Goal: Information Seeking & Learning: Learn about a topic

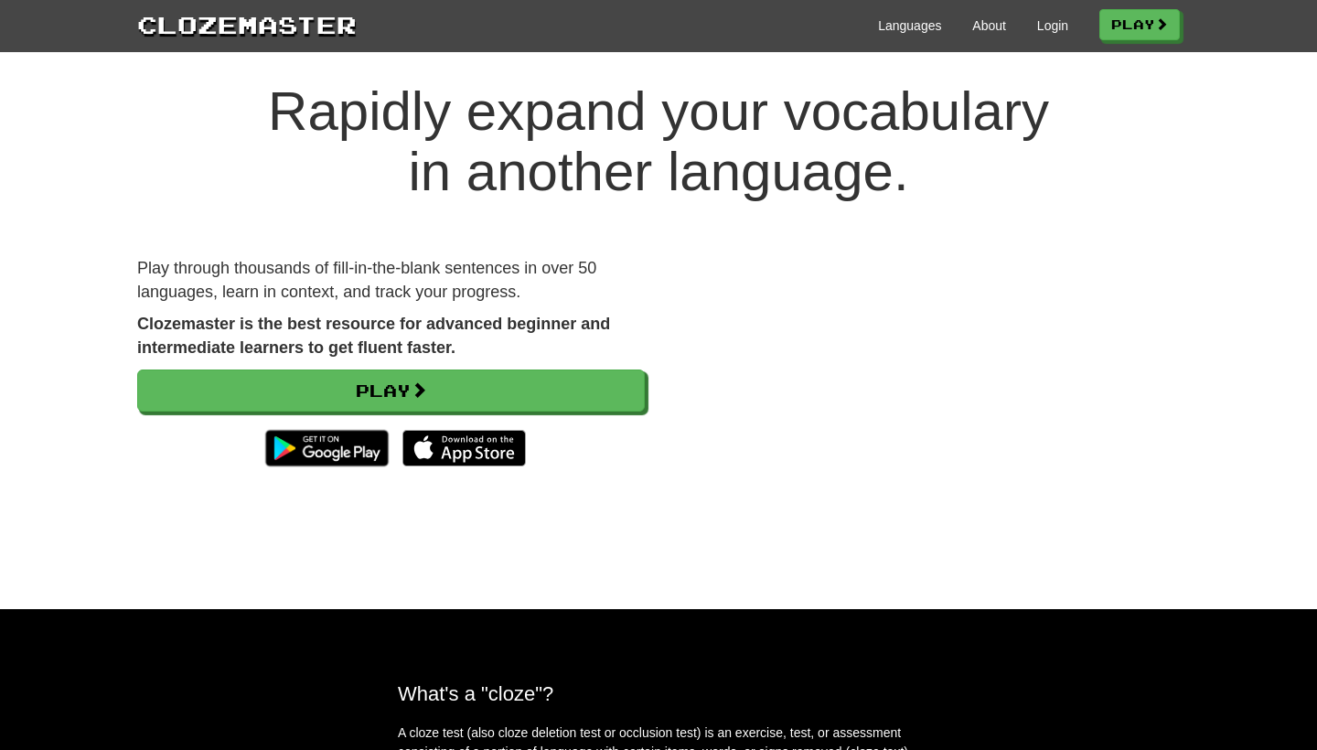
scroll to position [24, 0]
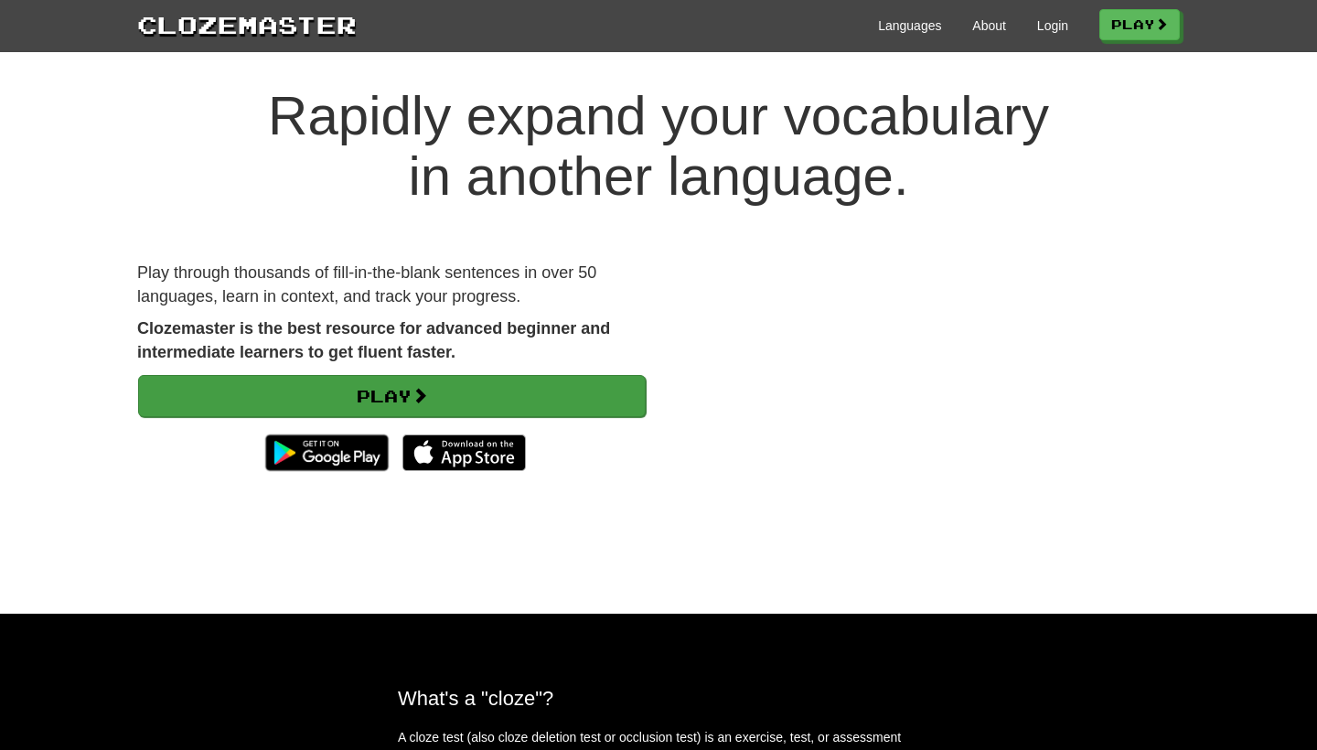
click at [420, 387] on span at bounding box center [420, 395] width 16 height 16
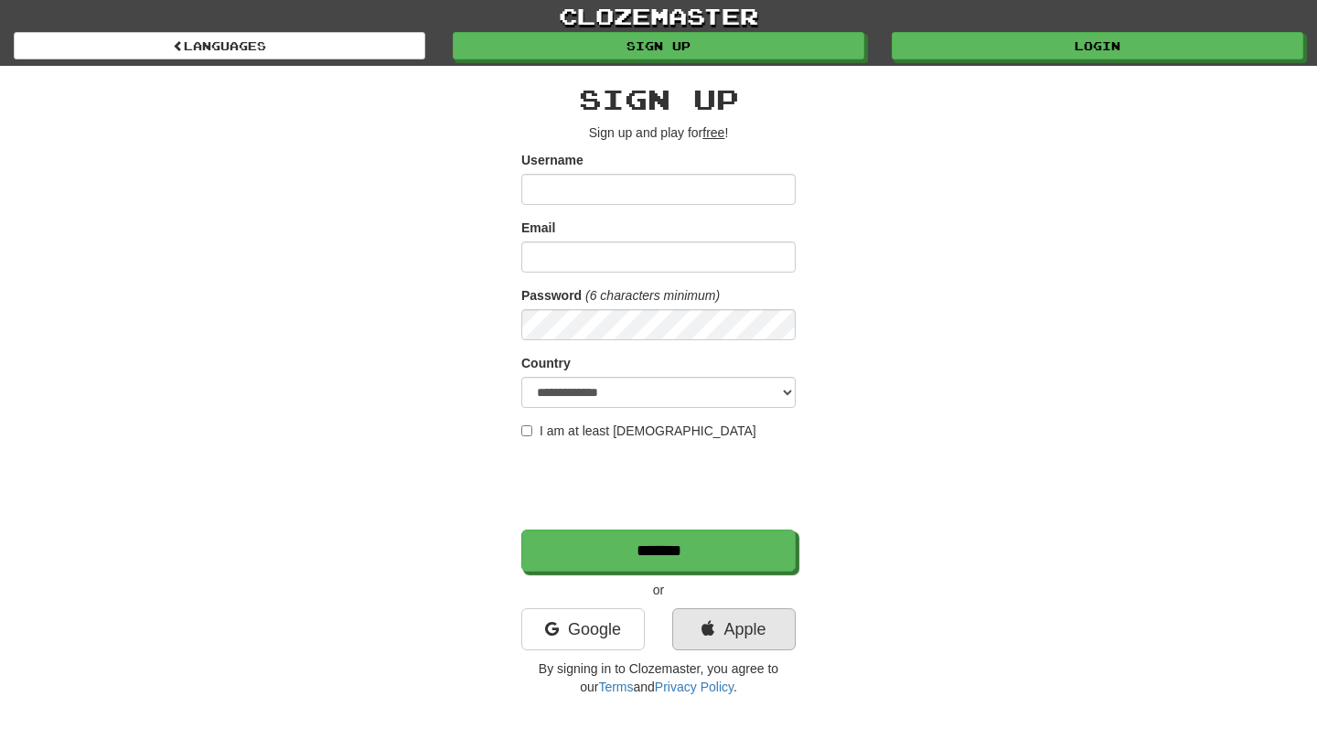
click at [696, 636] on link "Apple" at bounding box center [734, 629] width 124 height 42
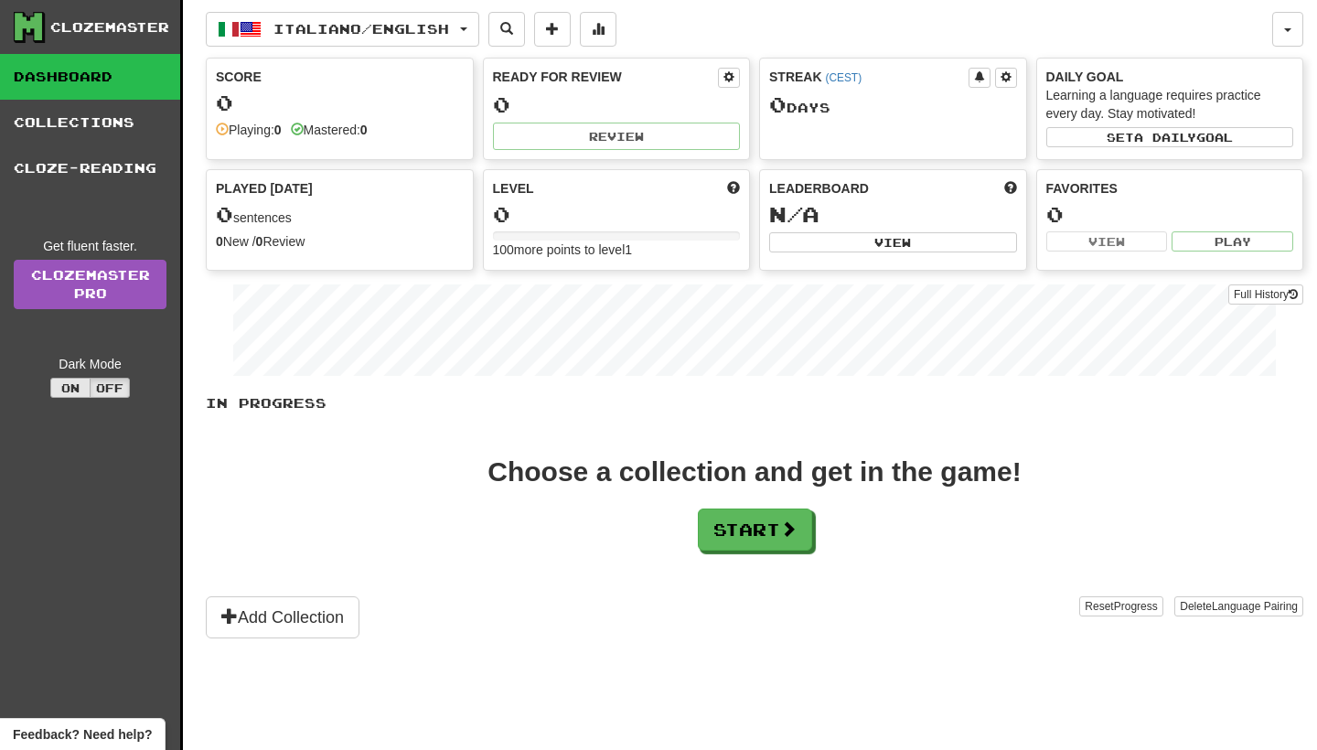
click at [83, 391] on button "On" at bounding box center [70, 388] width 40 height 20
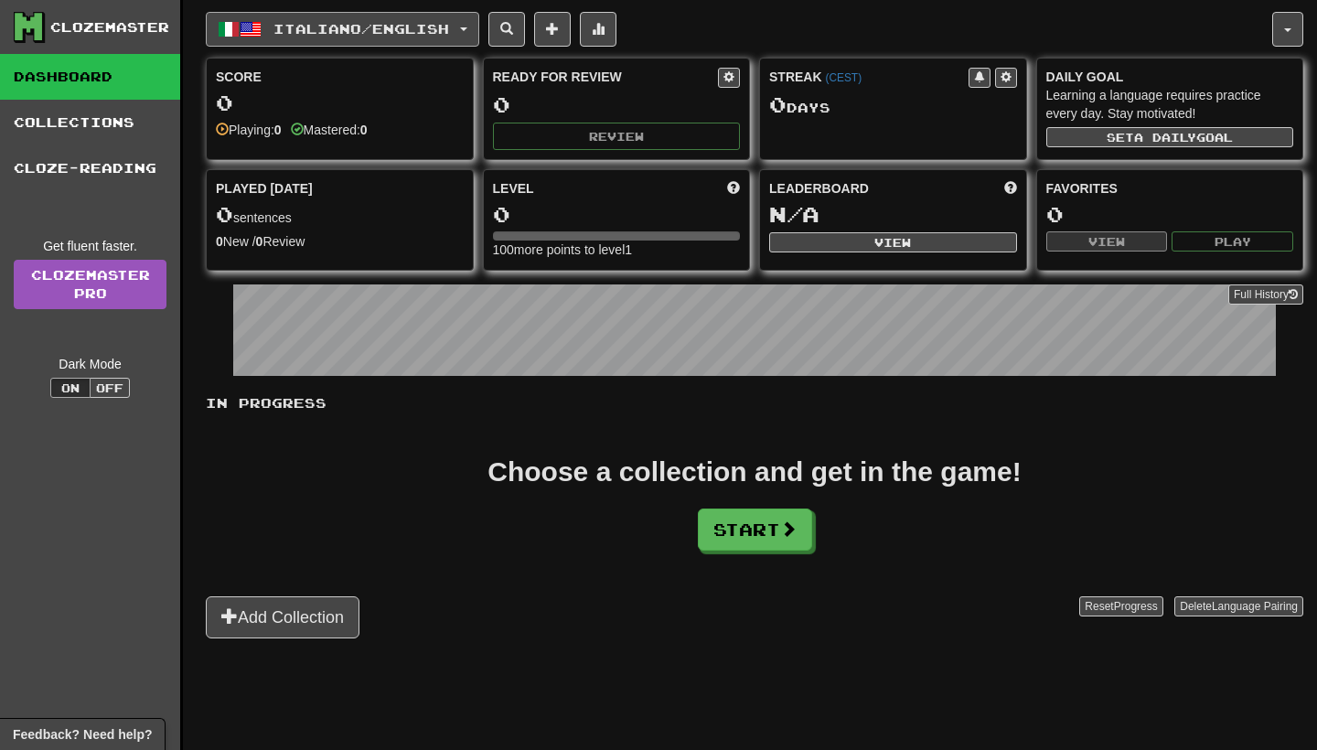
click at [434, 28] on span "Italiano / English" at bounding box center [362, 29] width 176 height 16
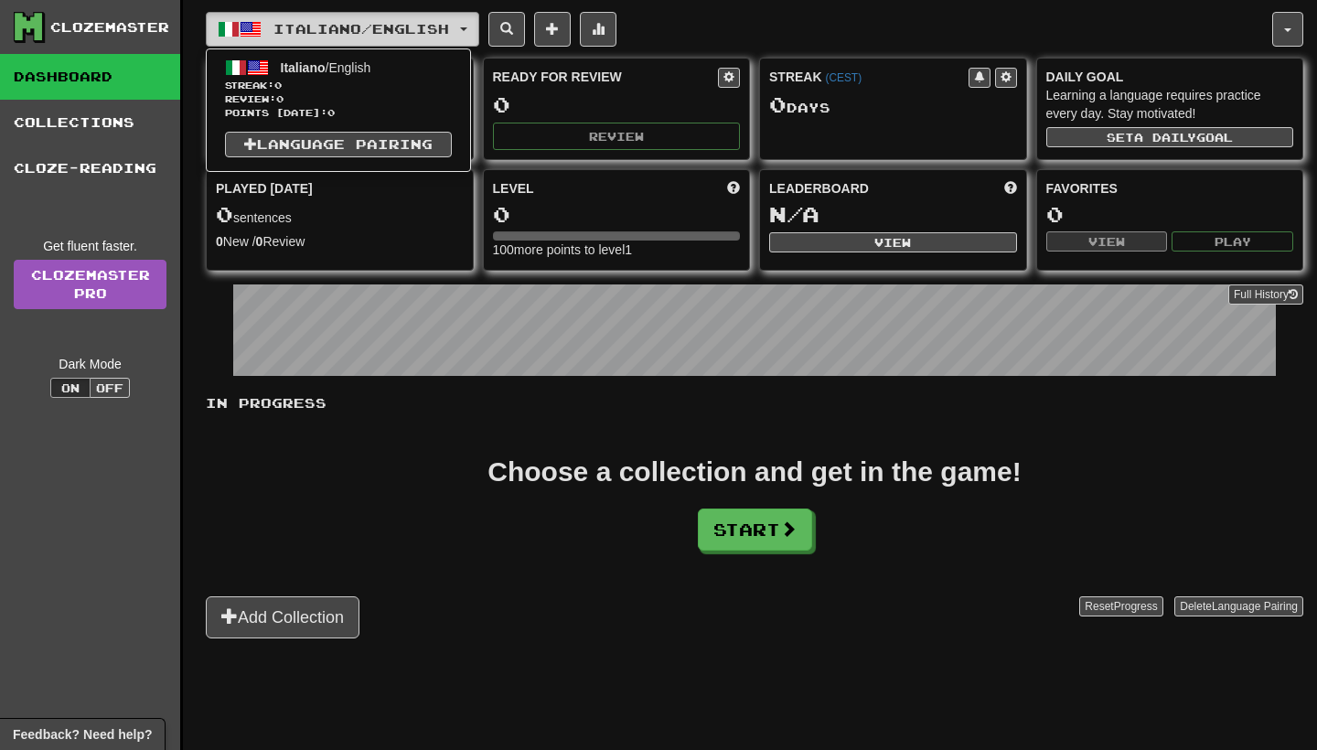
click at [434, 28] on span "Italiano / English" at bounding box center [362, 29] width 176 height 16
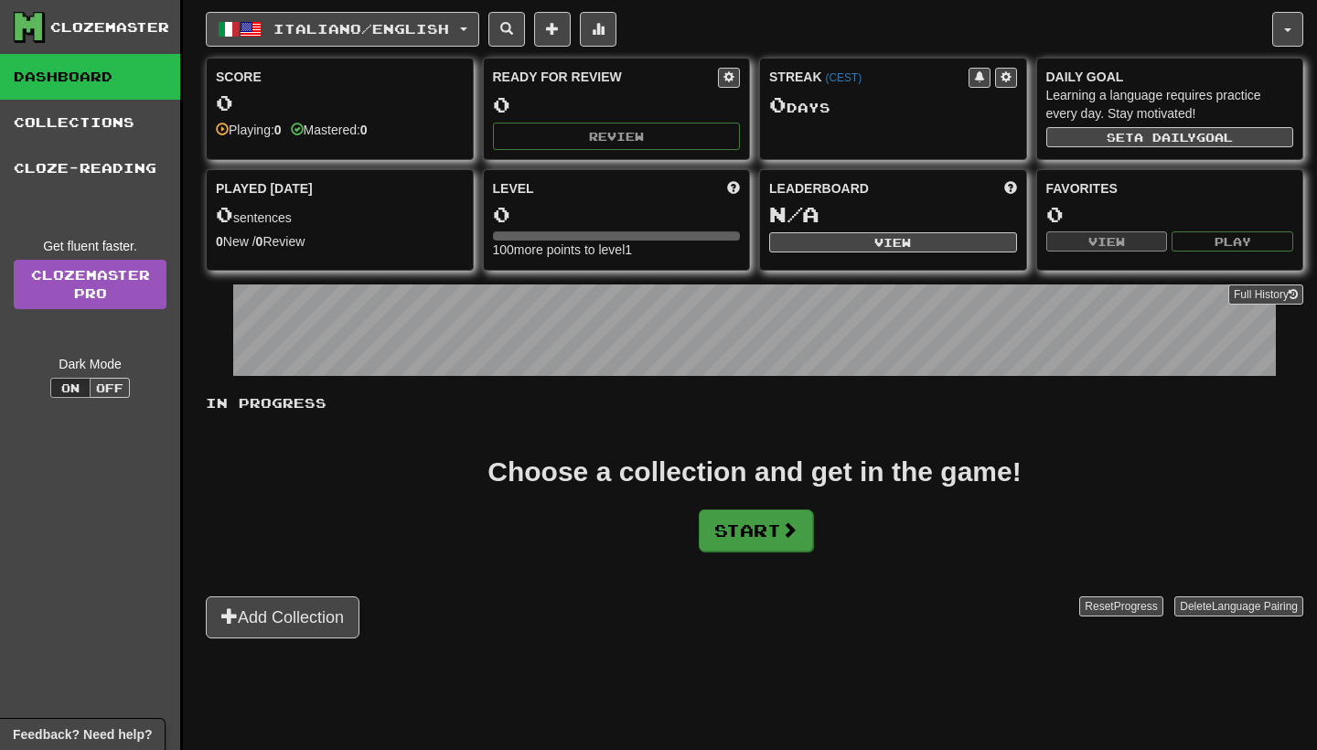
click at [765, 547] on button "Start" at bounding box center [756, 531] width 114 height 42
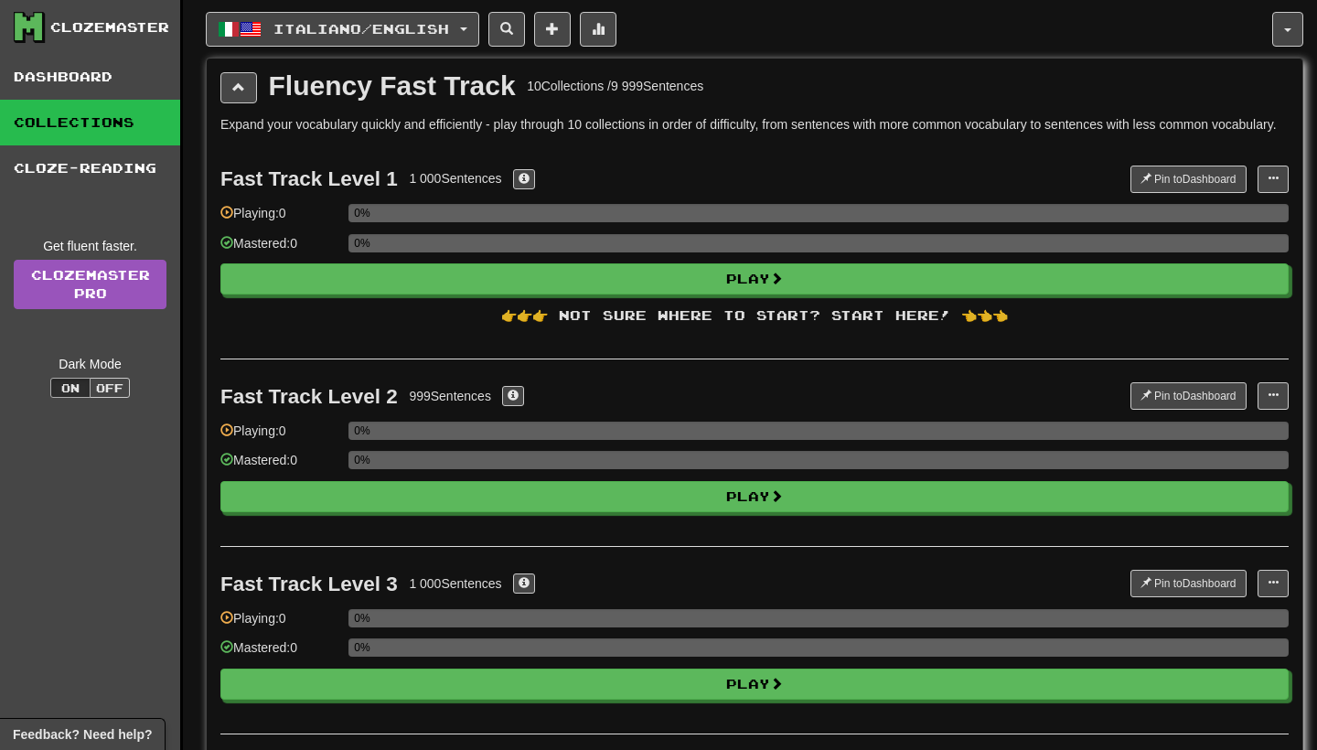
click at [774, 325] on div "👉👉👉 Not sure where to start? Start here! 👈👈👈" at bounding box center [754, 315] width 1069 height 18
click at [244, 80] on button at bounding box center [238, 87] width 37 height 31
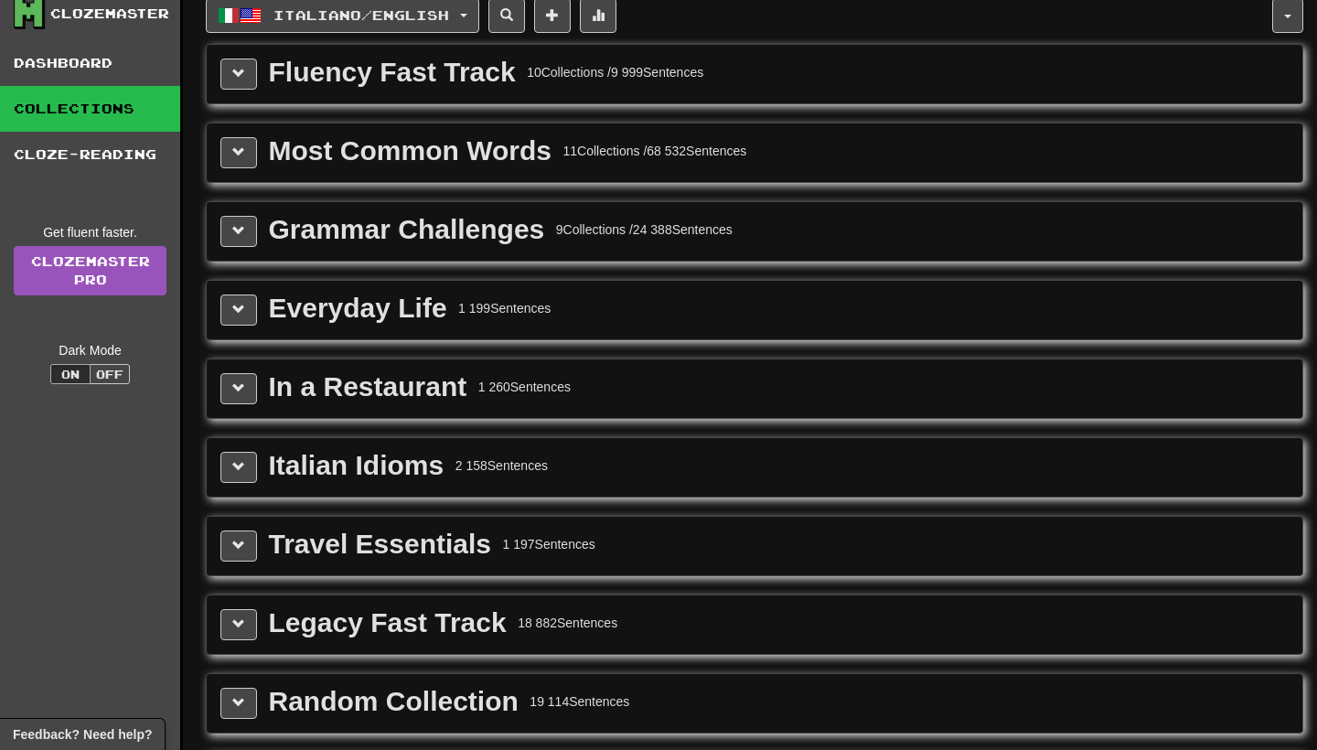
scroll to position [15, 0]
click at [235, 317] on button at bounding box center [238, 309] width 37 height 31
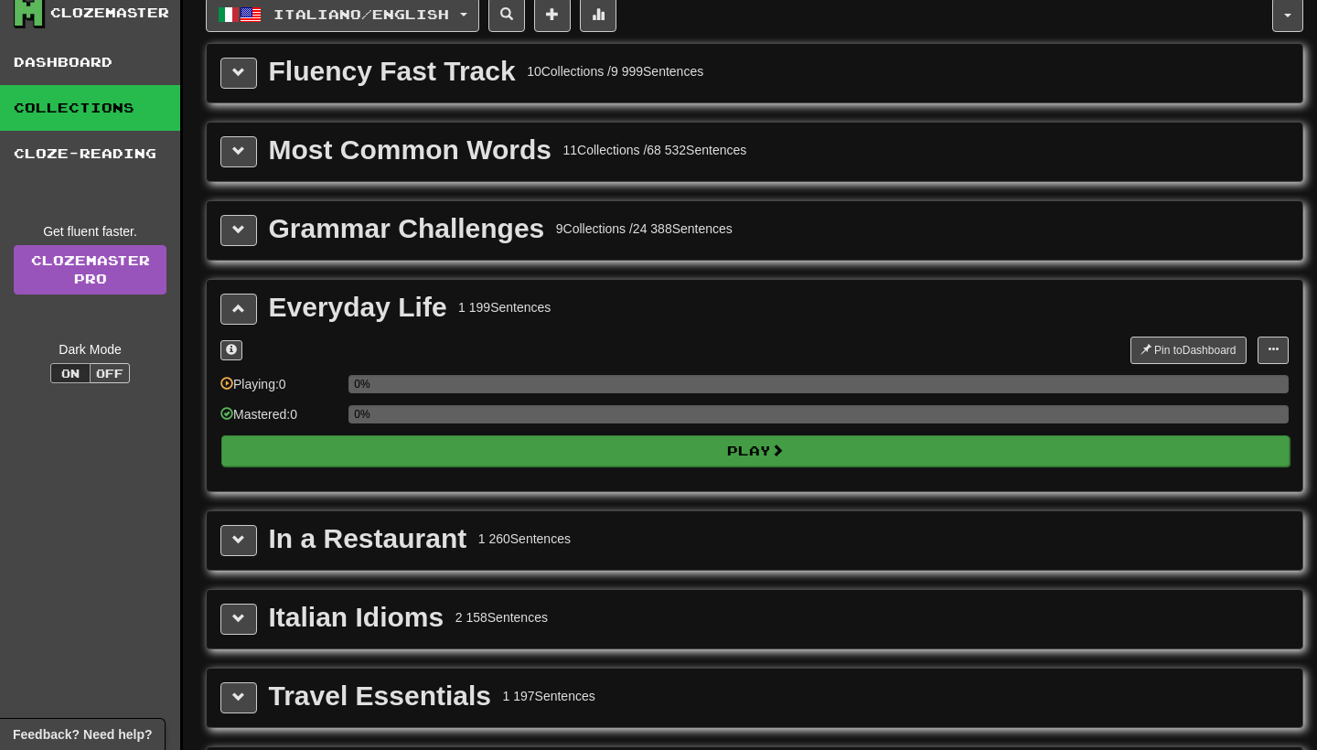
click at [439, 463] on button "Play" at bounding box center [755, 450] width 1069 height 31
select select "**"
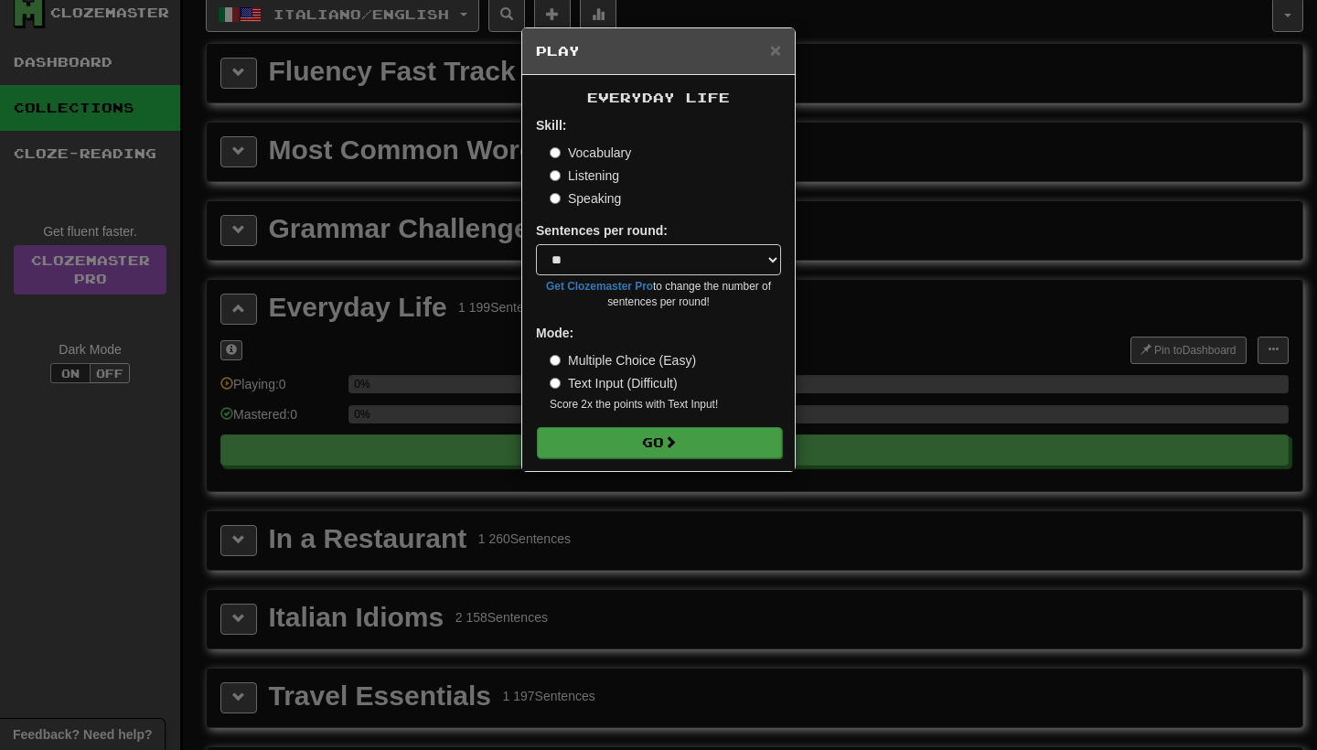
click at [676, 435] on span at bounding box center [670, 441] width 13 height 13
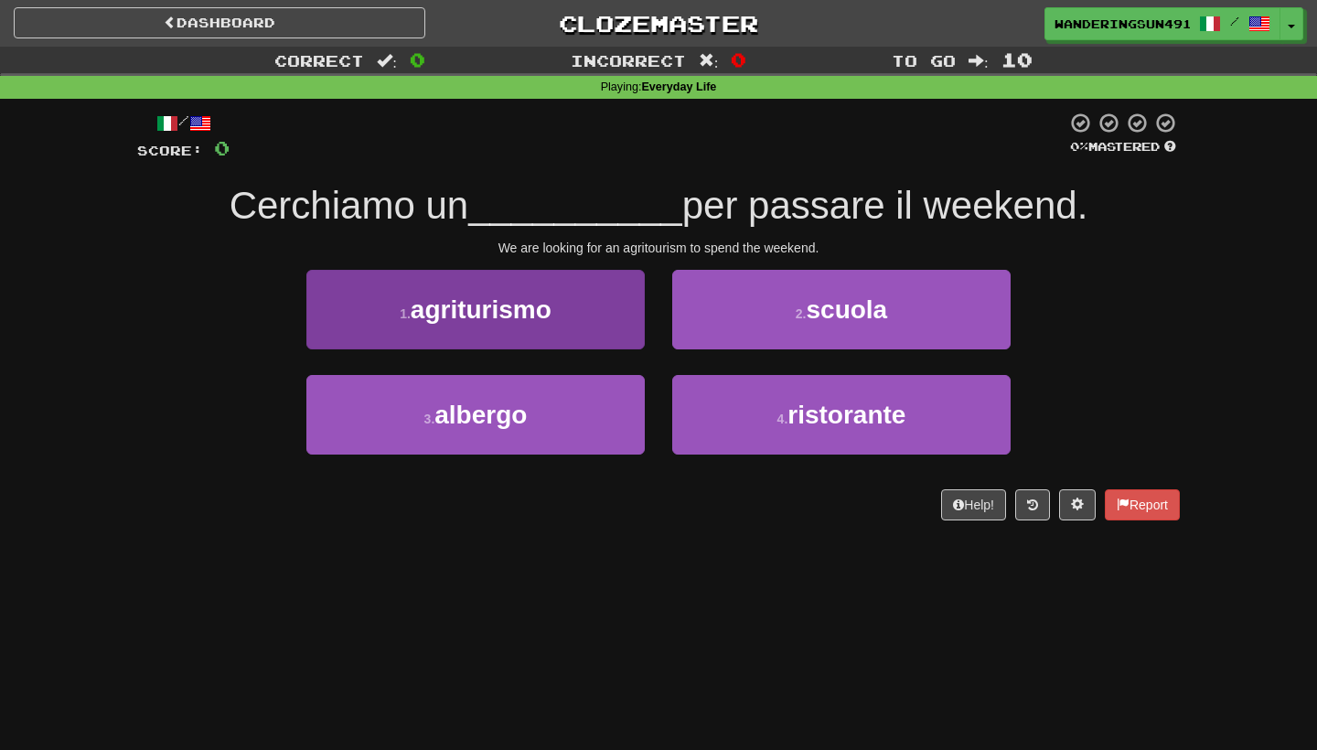
click at [542, 334] on button "1 . agriturismo" at bounding box center [475, 310] width 338 height 80
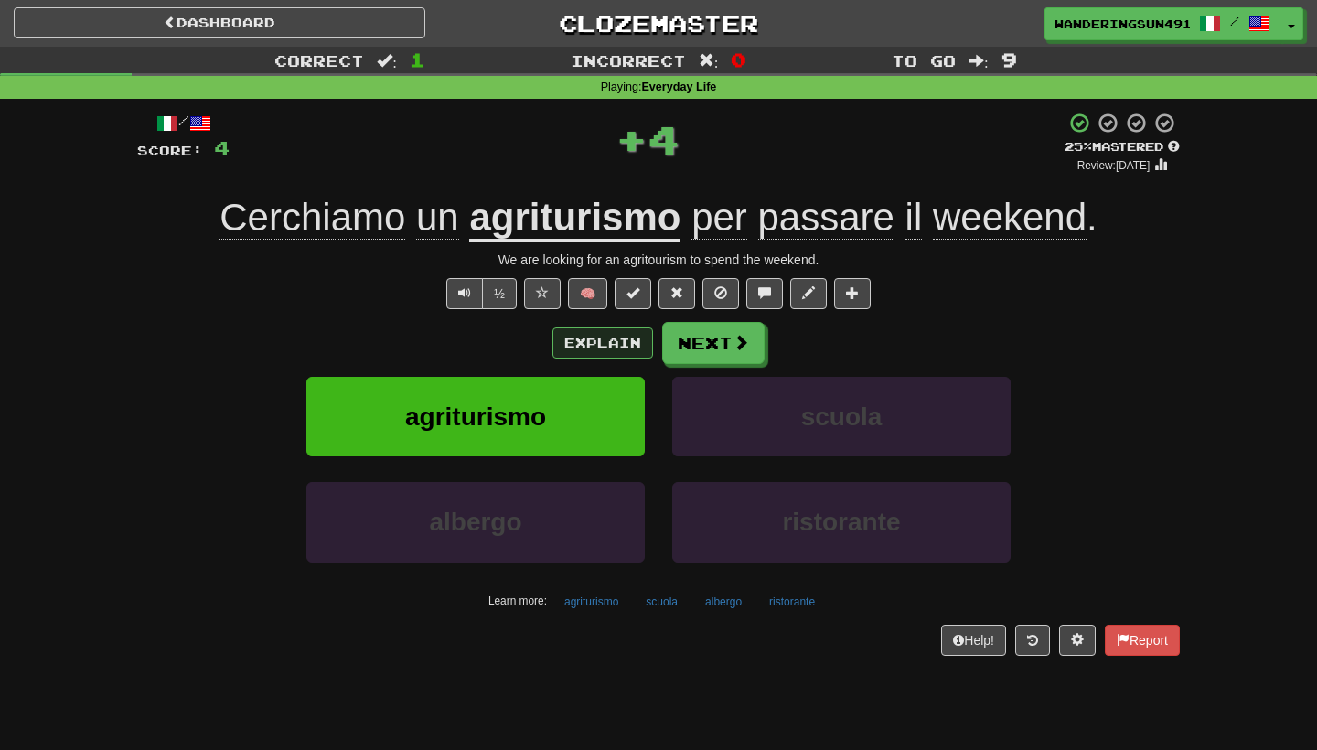
click at [629, 349] on button "Explain" at bounding box center [603, 343] width 101 height 31
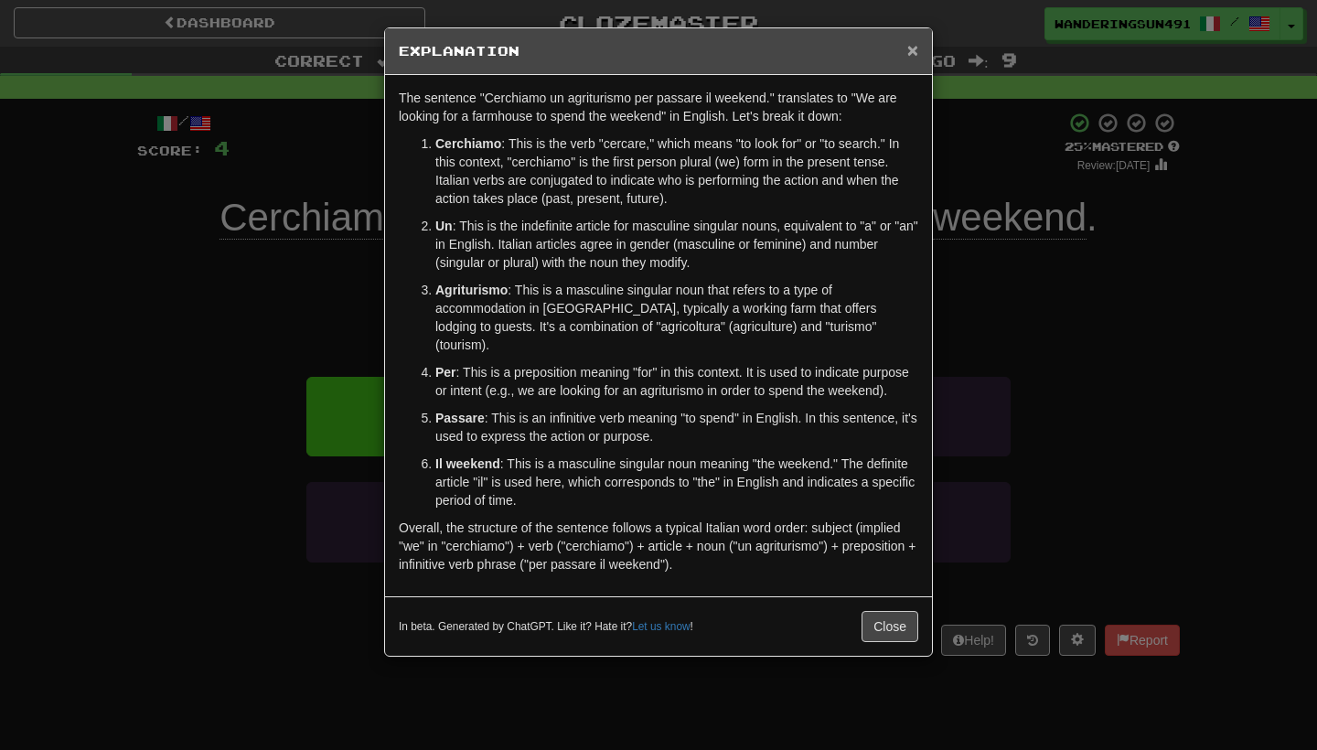
click at [910, 54] on span "×" at bounding box center [913, 49] width 11 height 21
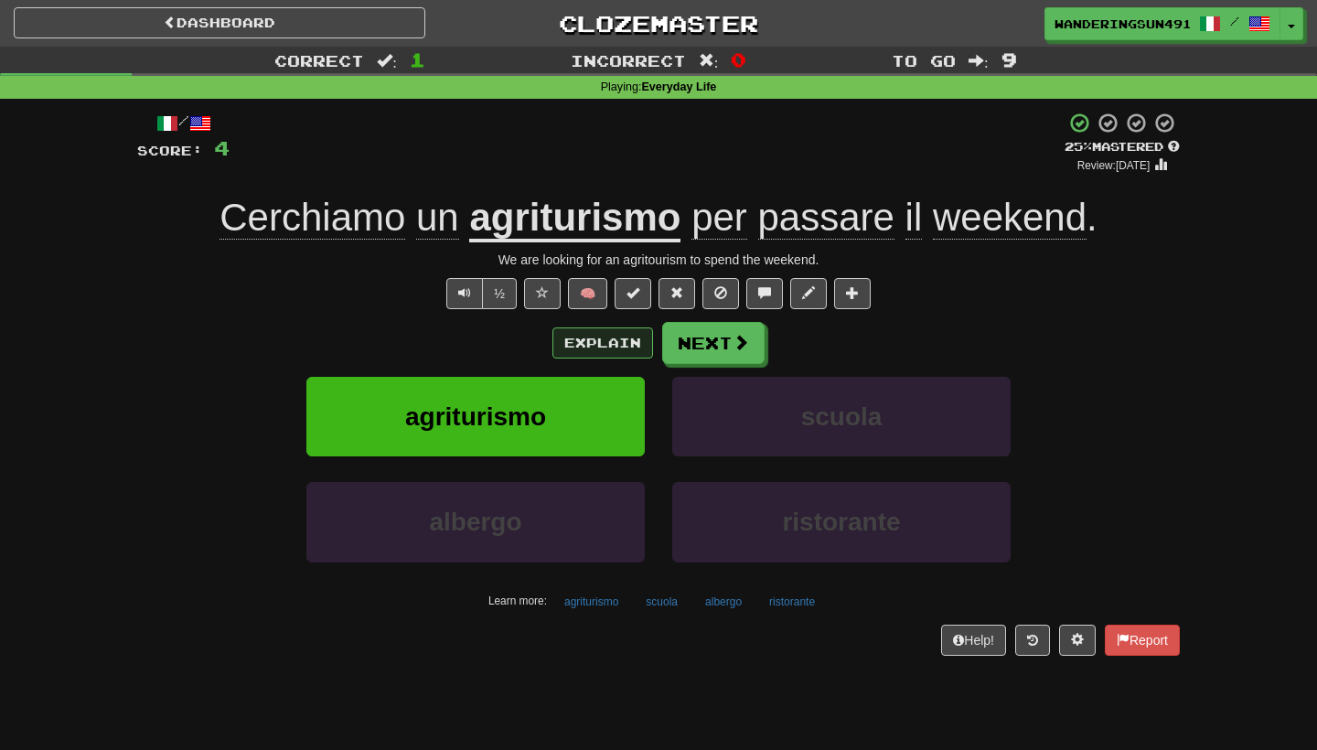
click at [631, 345] on button "Explain" at bounding box center [603, 343] width 101 height 31
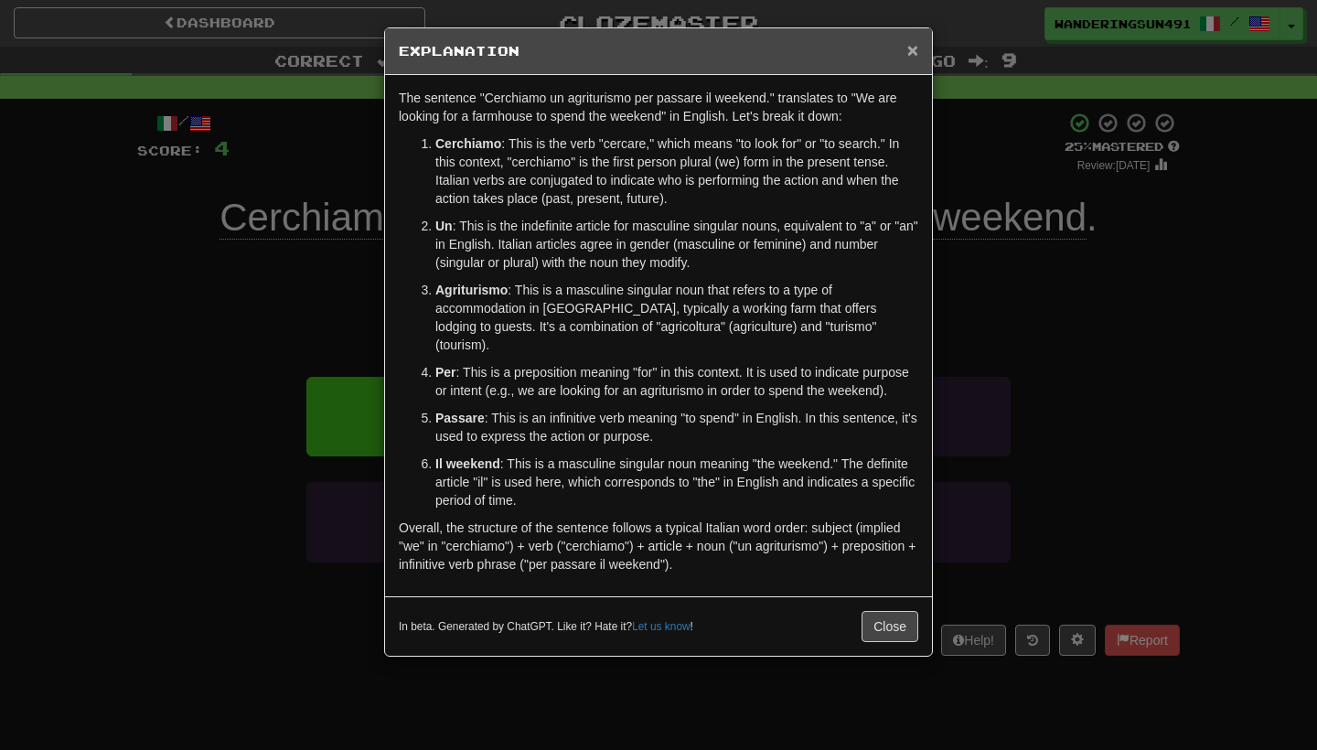
click at [908, 52] on span "×" at bounding box center [913, 49] width 11 height 21
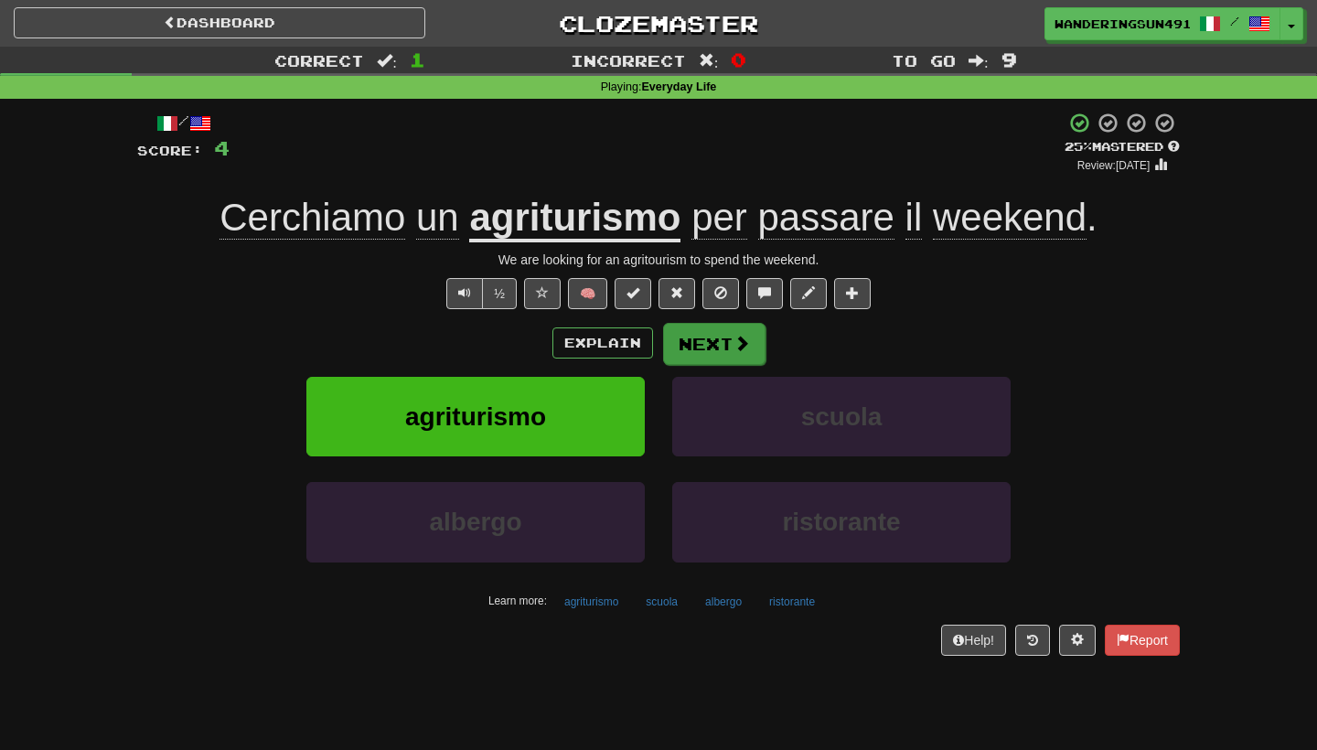
click at [734, 336] on span at bounding box center [742, 343] width 16 height 16
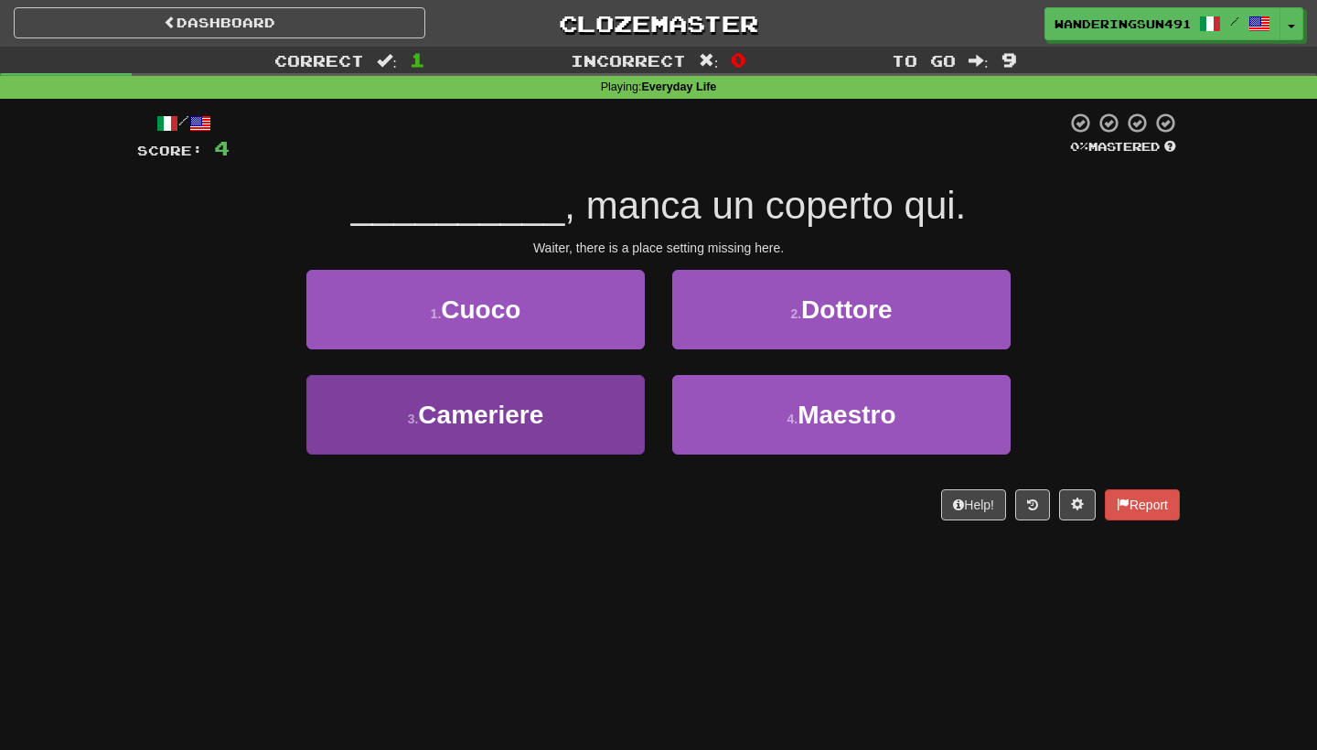
click at [553, 403] on button "3 . Cameriere" at bounding box center [475, 415] width 338 height 80
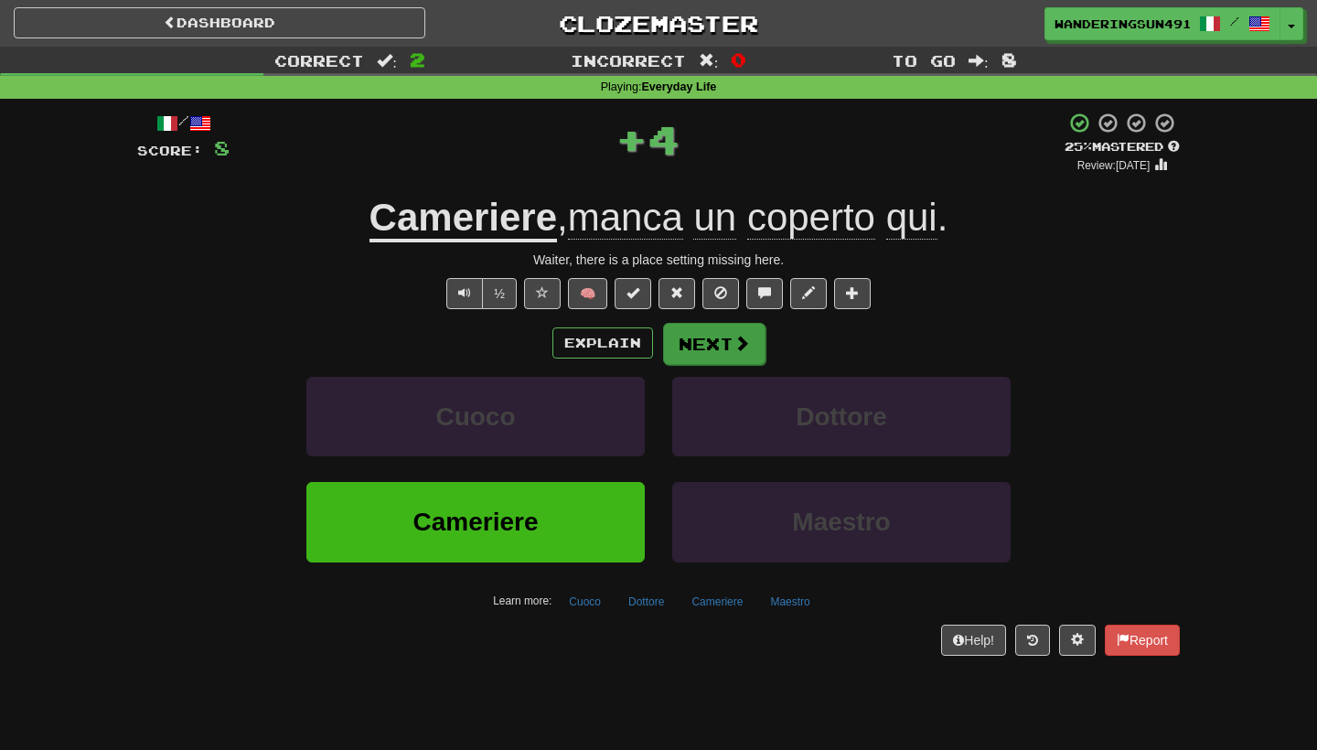
click at [684, 342] on button "Next" at bounding box center [714, 344] width 102 height 42
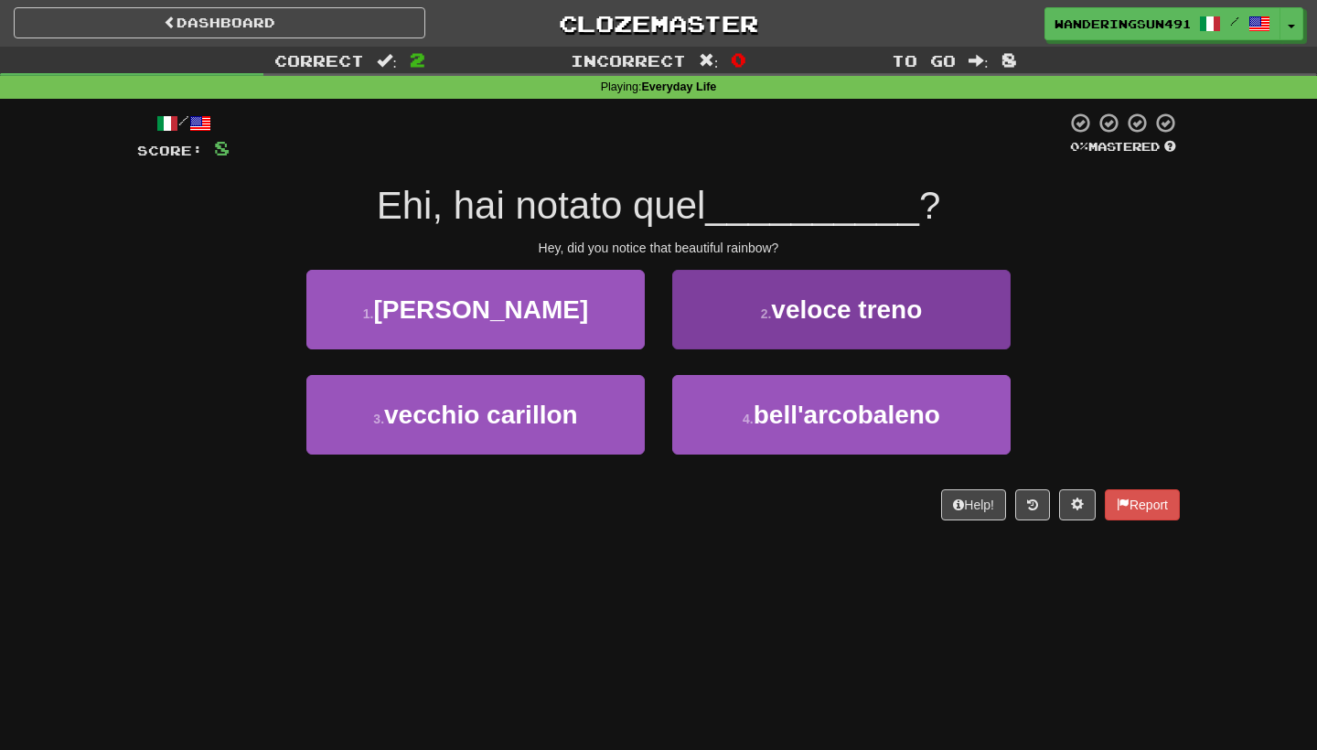
click at [853, 340] on button "2 . veloce treno" at bounding box center [841, 310] width 338 height 80
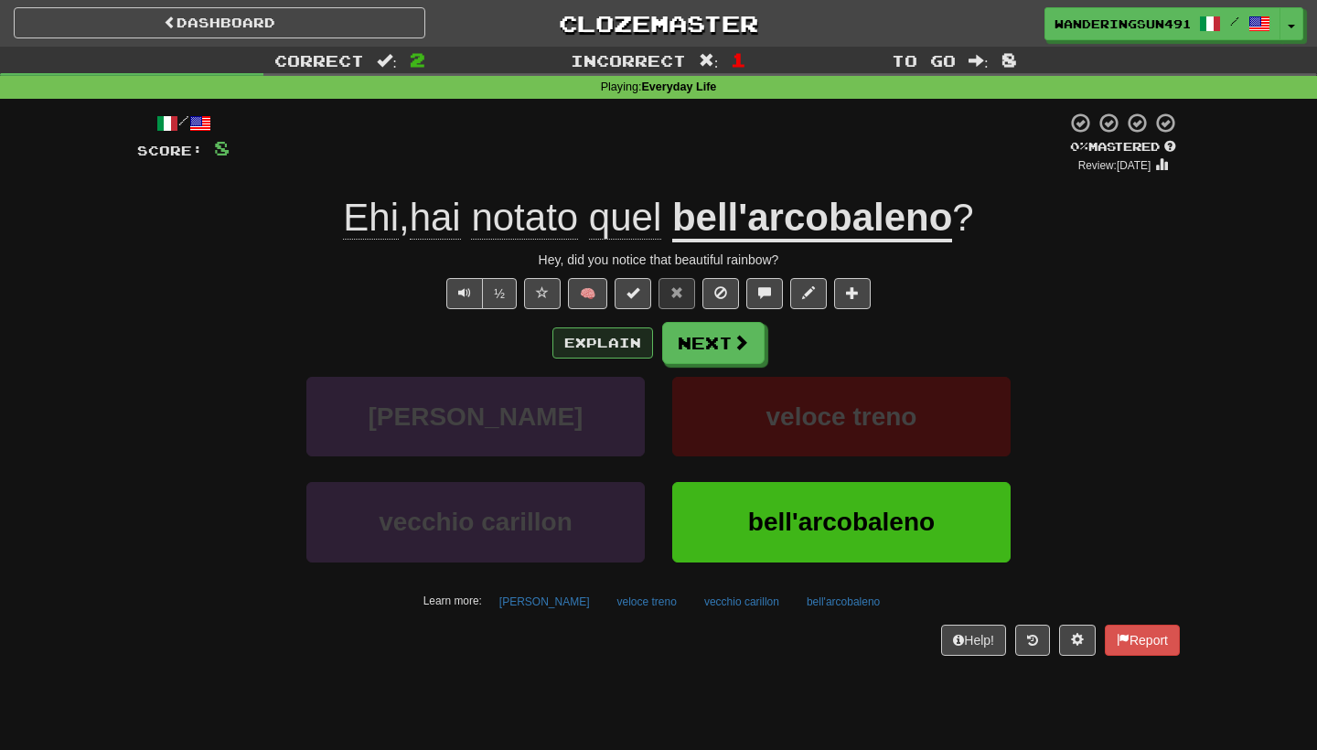
click at [617, 354] on button "Explain" at bounding box center [603, 343] width 101 height 31
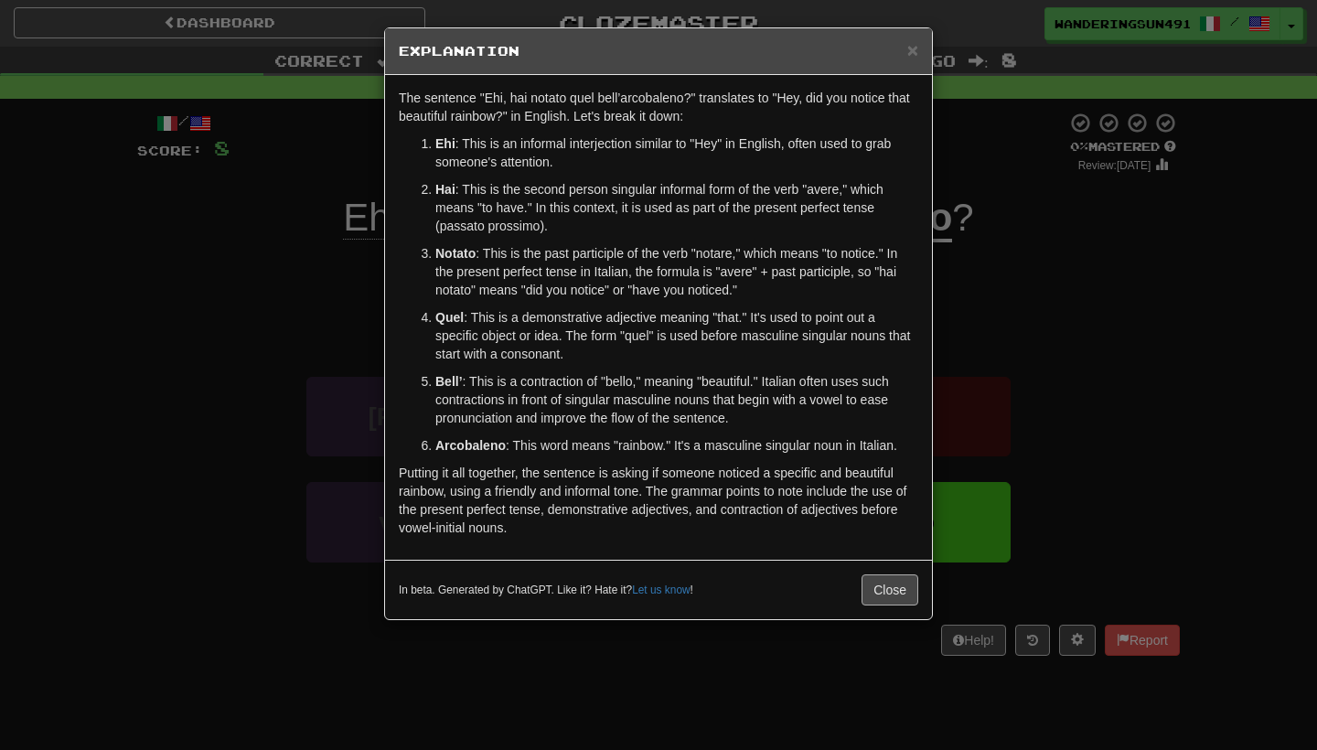
click at [875, 592] on button "Close" at bounding box center [890, 590] width 57 height 31
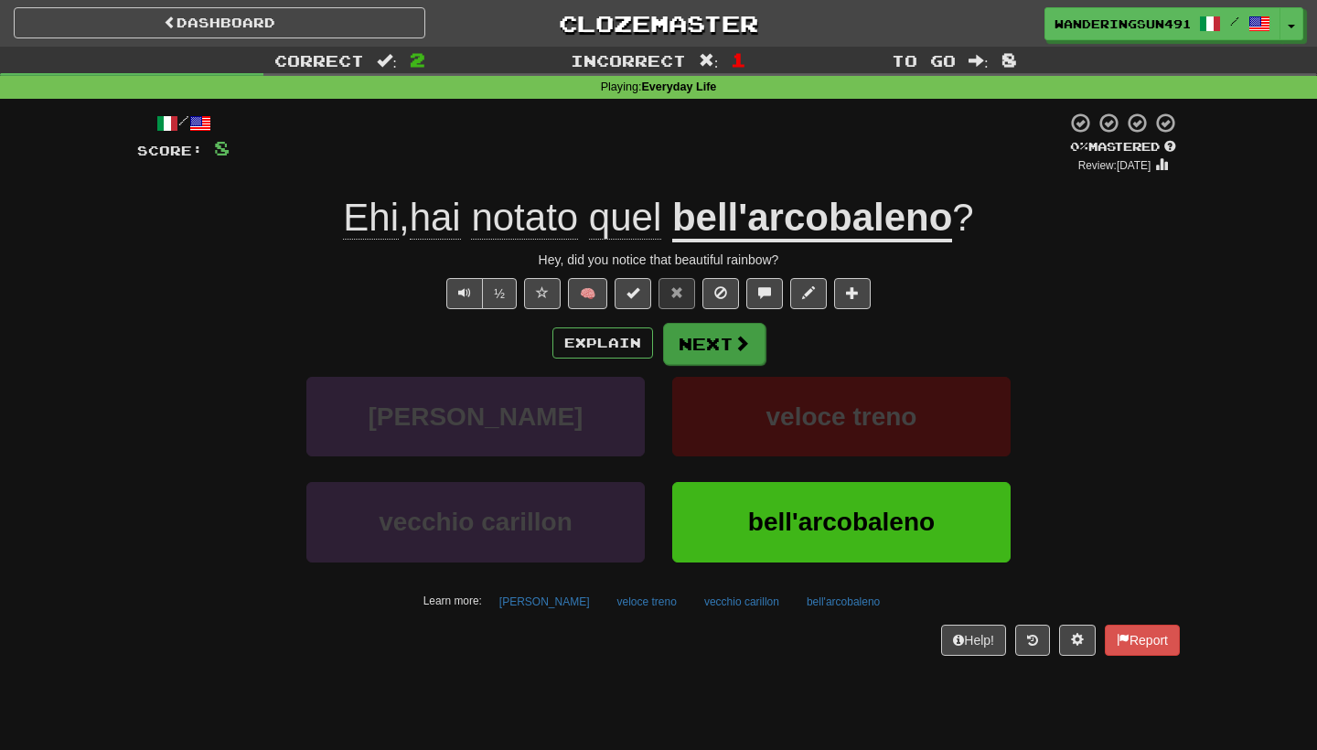
click at [737, 341] on span at bounding box center [742, 343] width 16 height 16
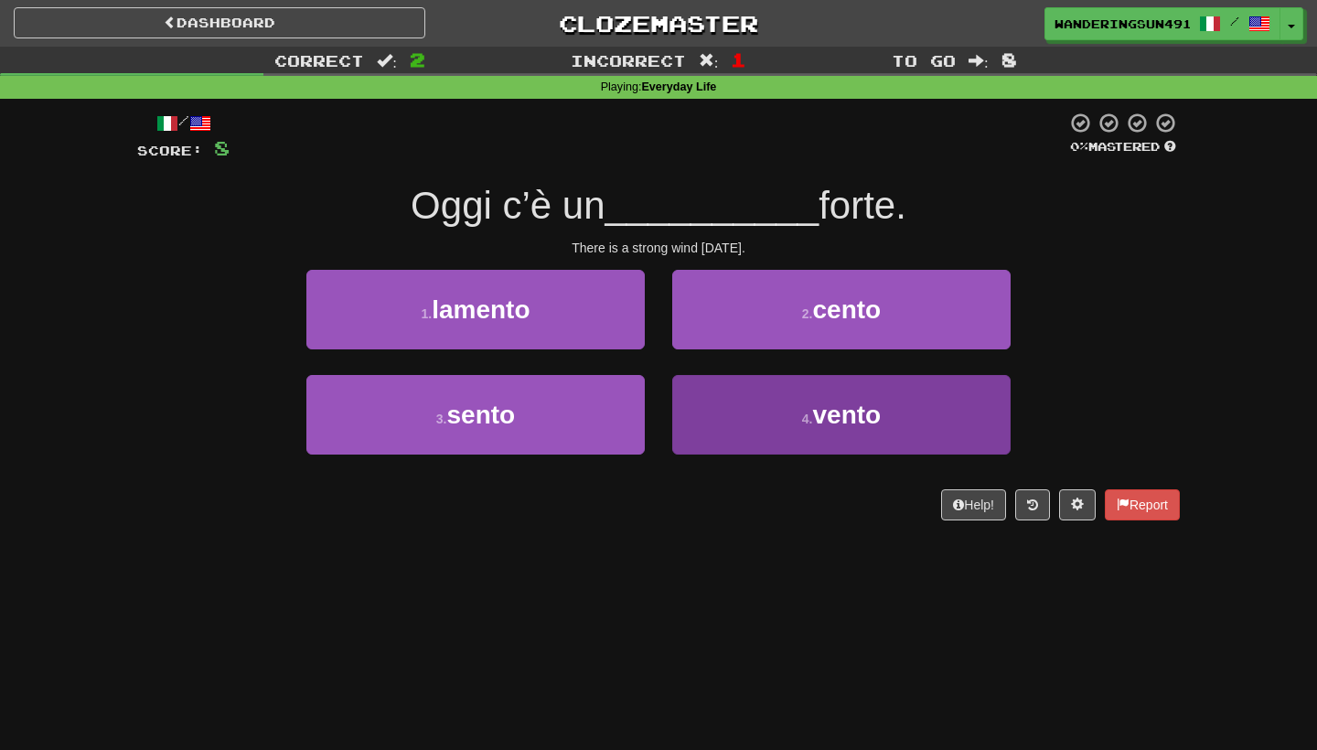
click at [839, 401] on span "vento" at bounding box center [847, 415] width 69 height 28
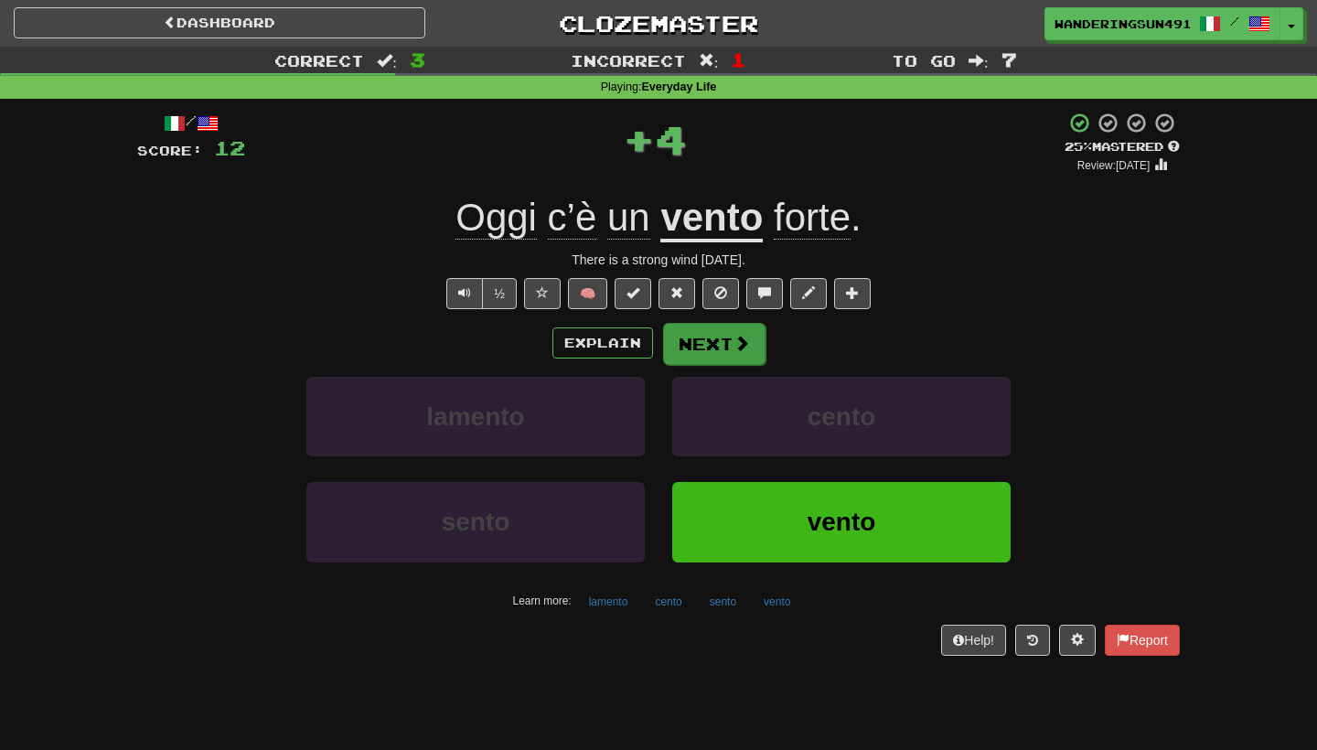
click at [711, 351] on button "Next" at bounding box center [714, 344] width 102 height 42
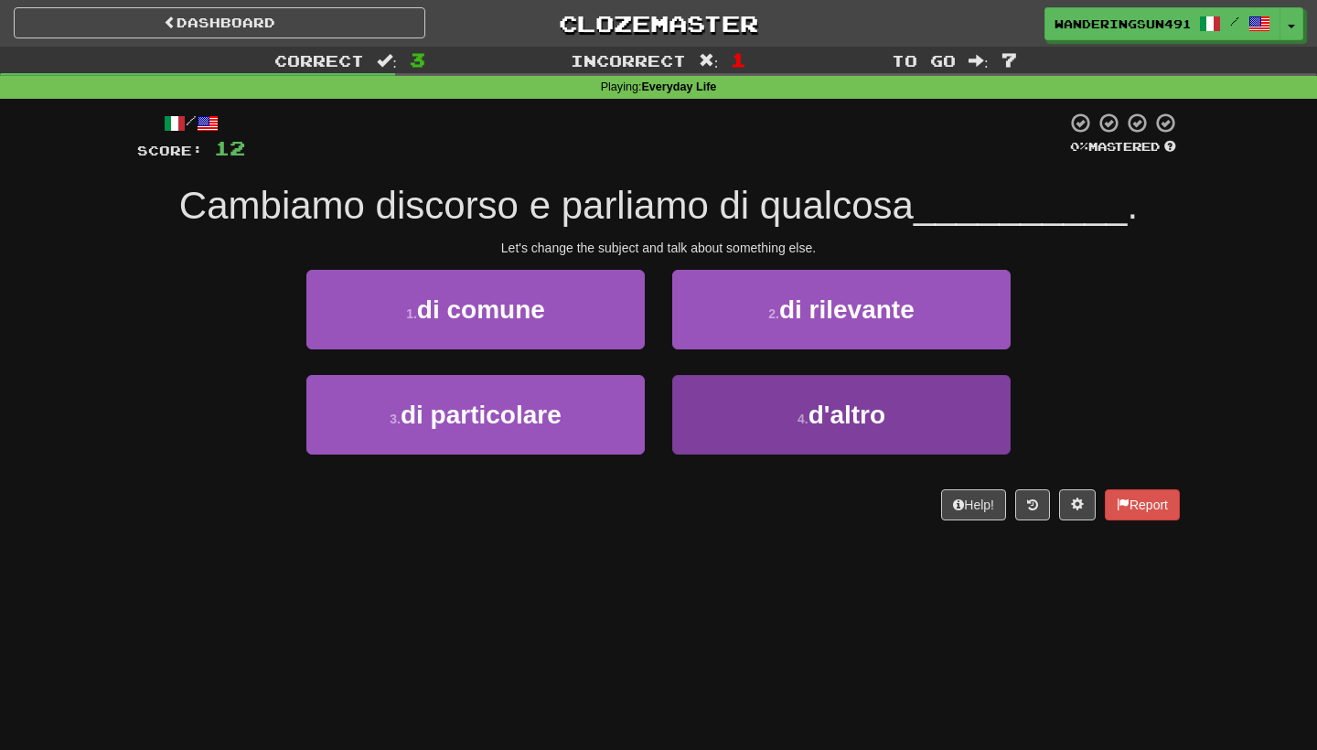
click at [820, 436] on button "4 . d'altro" at bounding box center [841, 415] width 338 height 80
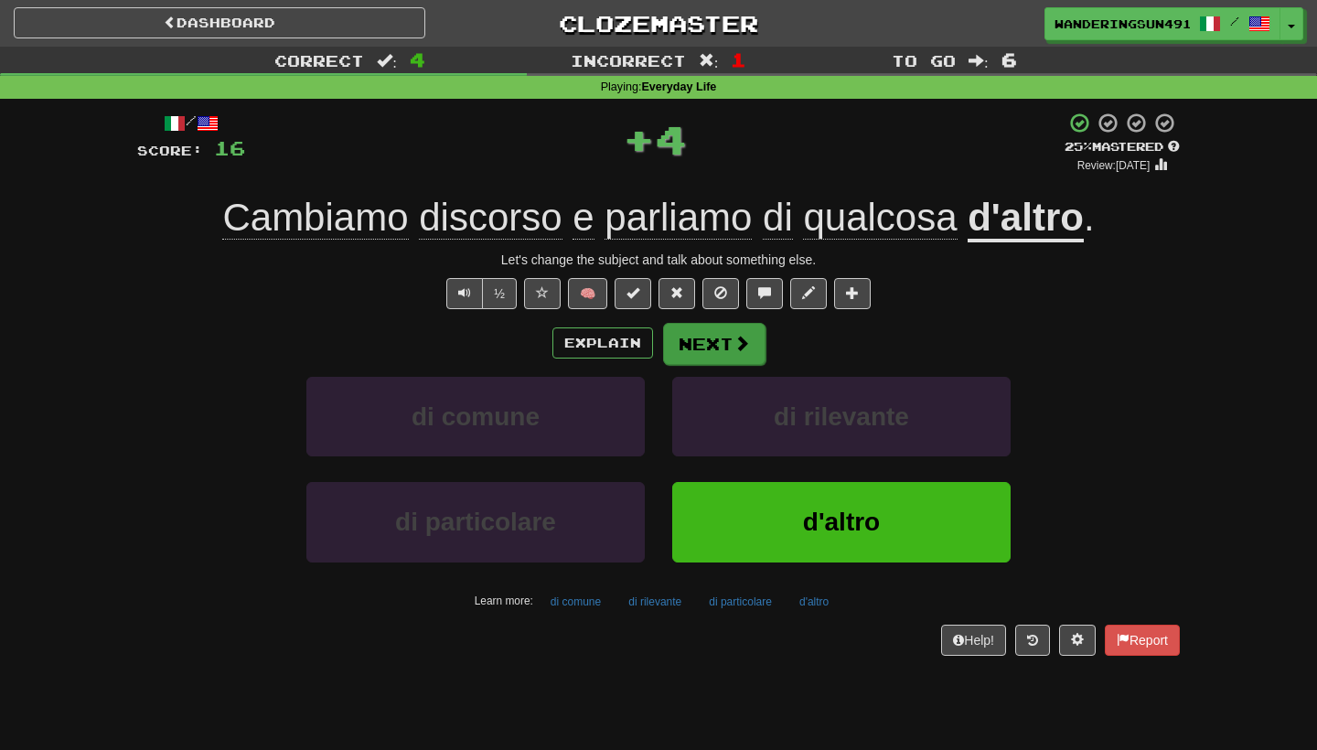
click at [708, 341] on button "Next" at bounding box center [714, 344] width 102 height 42
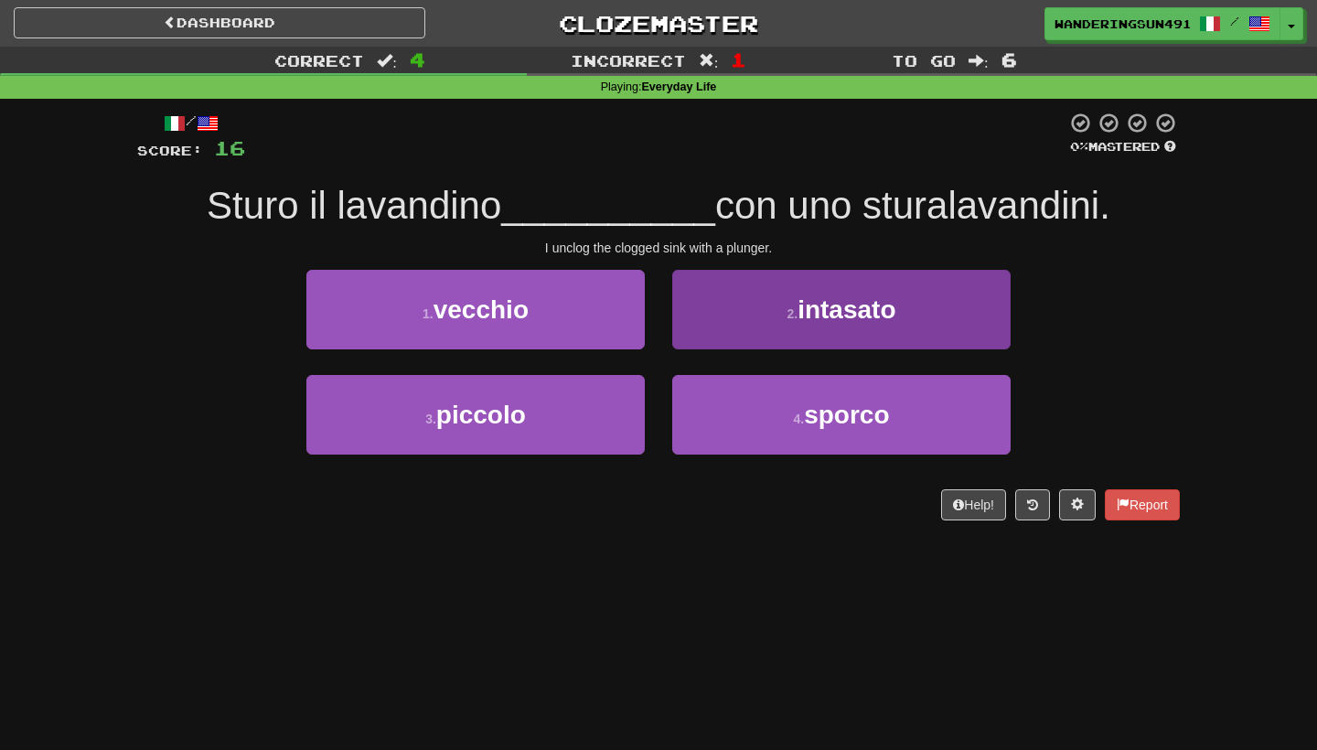
click at [755, 324] on button "2 . intasato" at bounding box center [841, 310] width 338 height 80
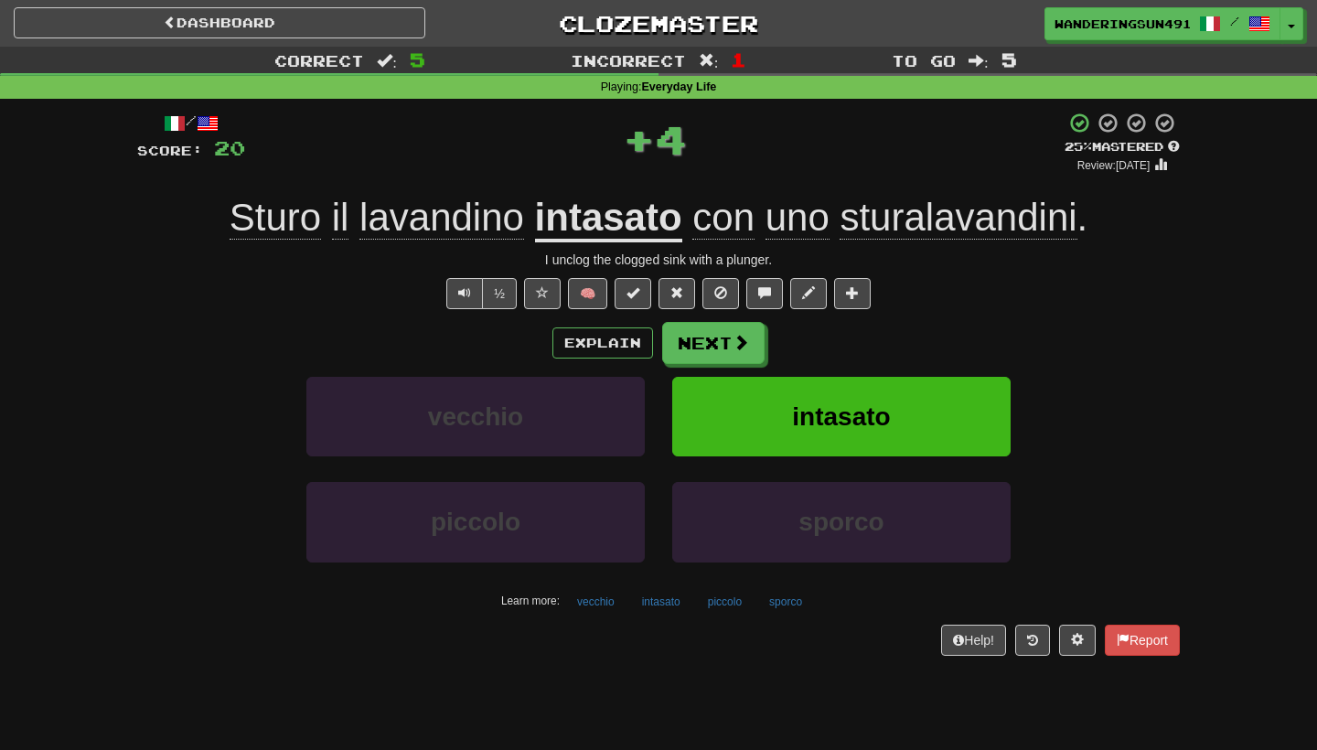
click at [636, 259] on div "I unclog the clogged sink with a plunger." at bounding box center [658, 260] width 1043 height 18
copy div "clogged"
click at [729, 323] on button "Next" at bounding box center [714, 344] width 102 height 42
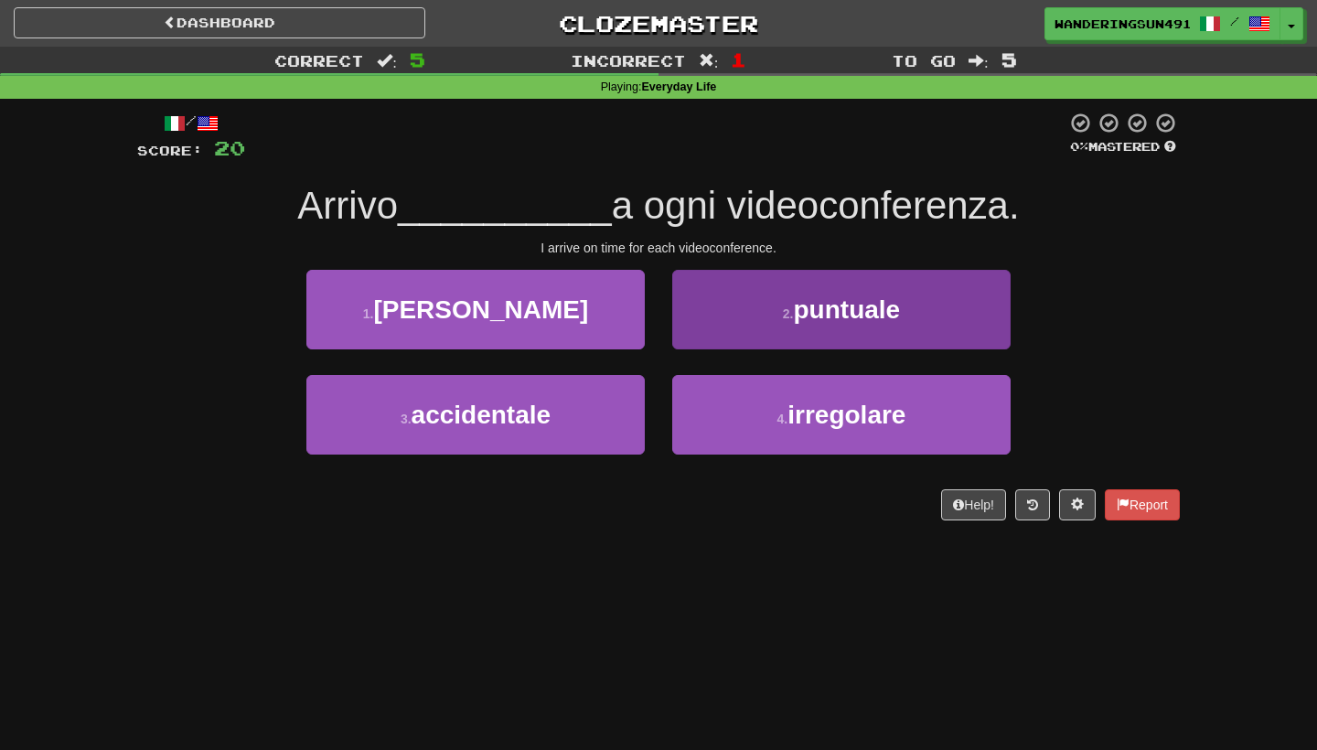
click at [886, 307] on span "puntuale" at bounding box center [847, 309] width 107 height 28
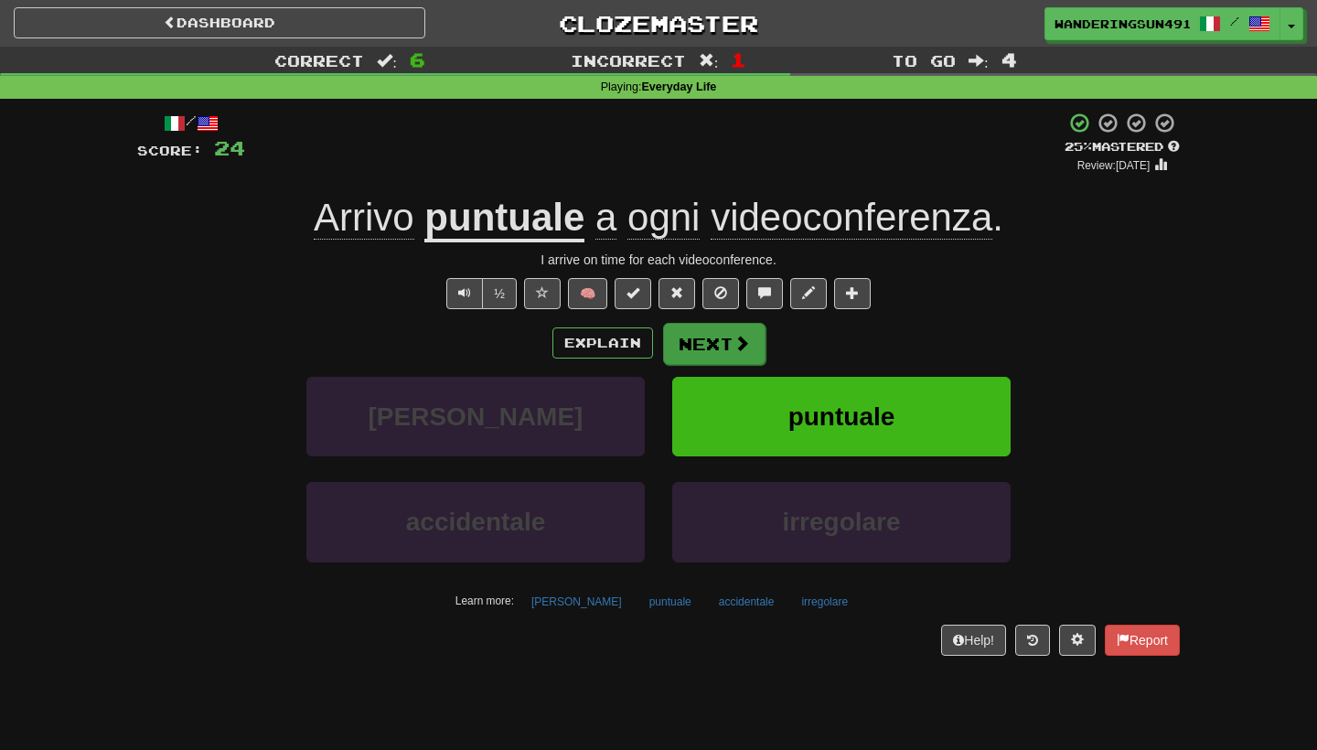
click at [708, 328] on button "Next" at bounding box center [714, 344] width 102 height 42
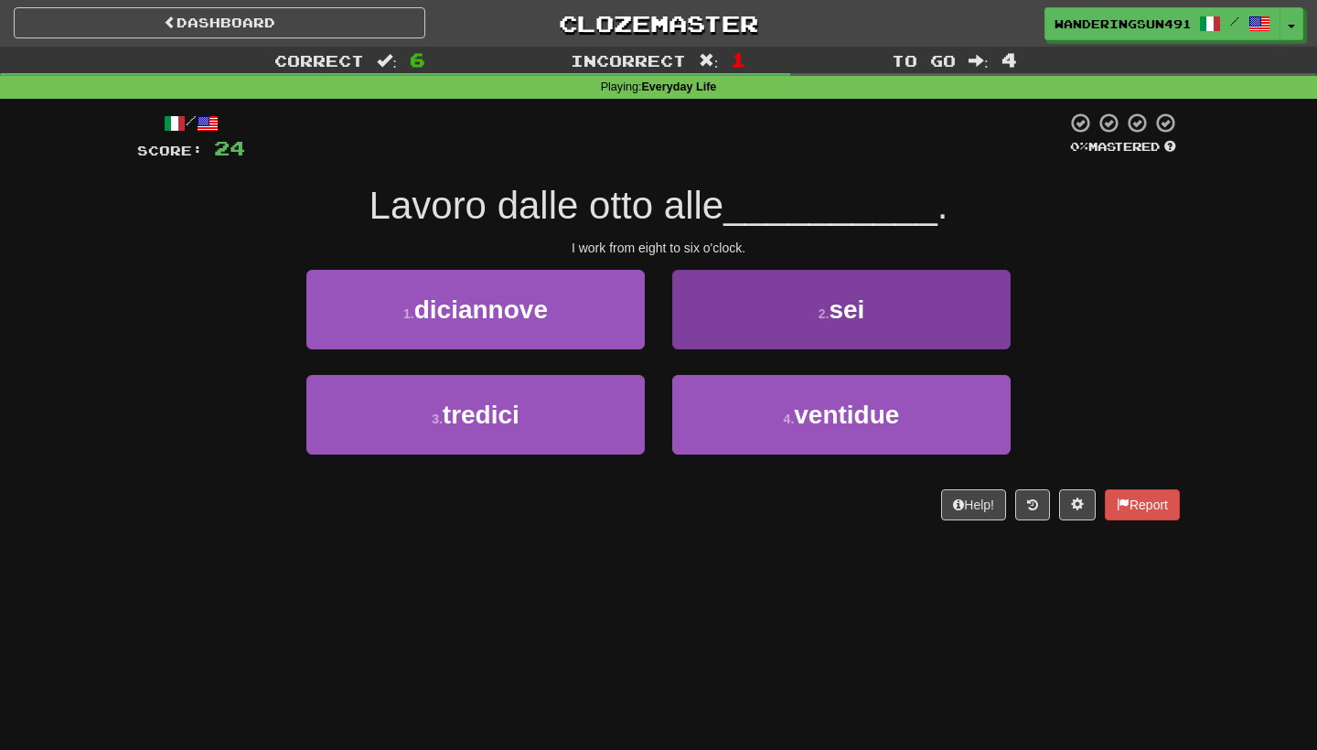
click at [749, 298] on button "2 . sei" at bounding box center [841, 310] width 338 height 80
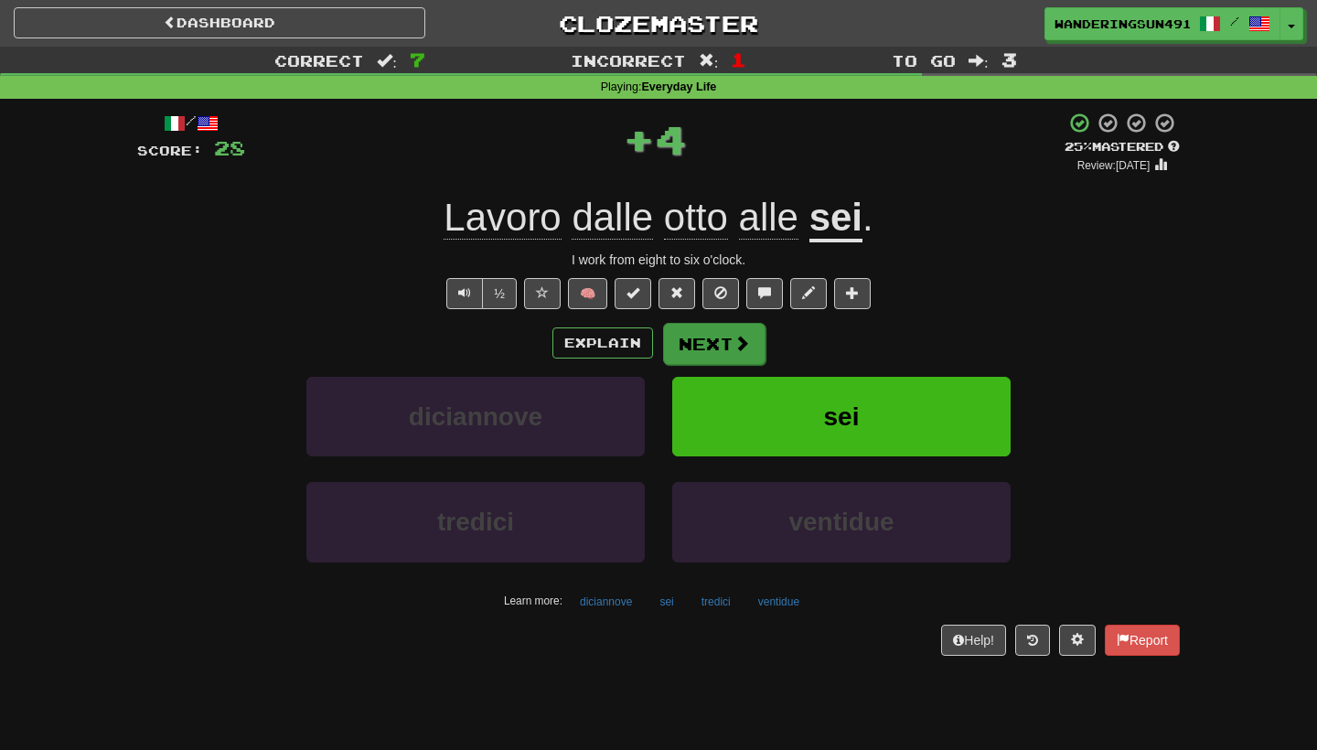
click at [696, 338] on button "Next" at bounding box center [714, 344] width 102 height 42
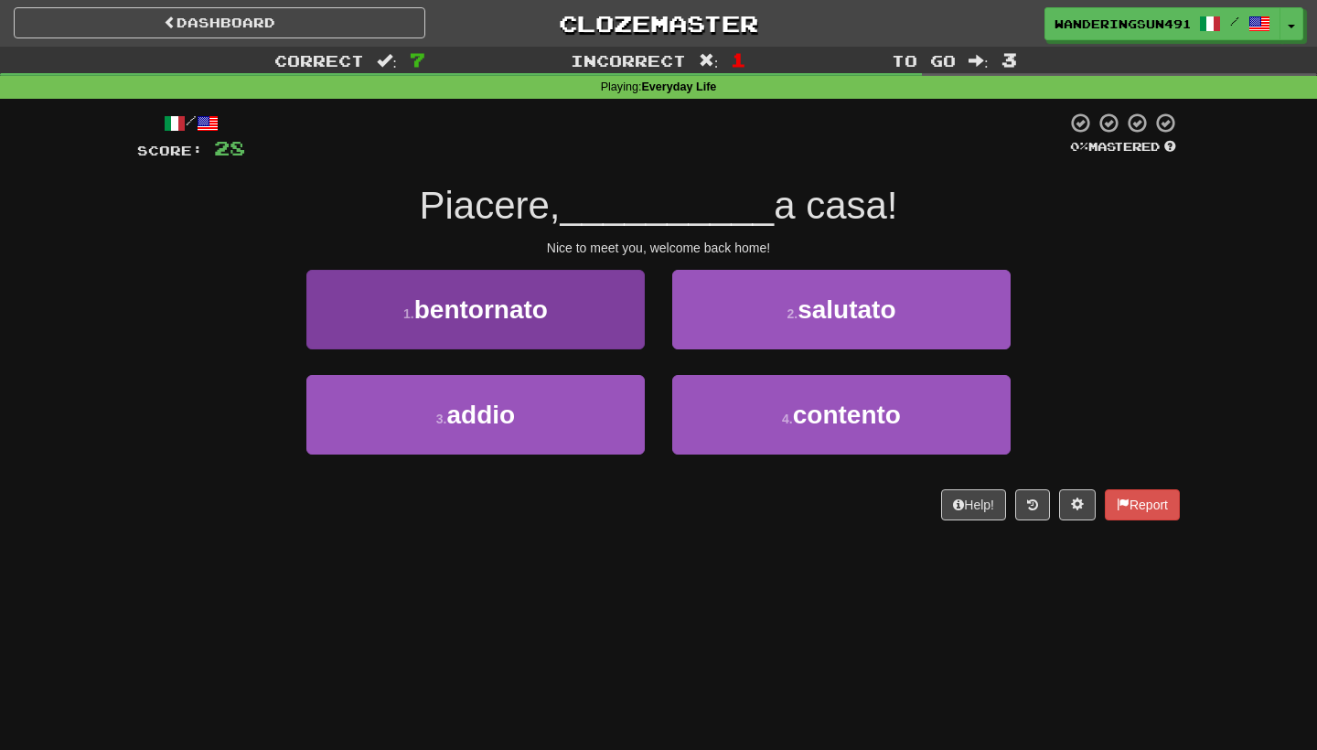
click at [581, 295] on button "1 . bentornato" at bounding box center [475, 310] width 338 height 80
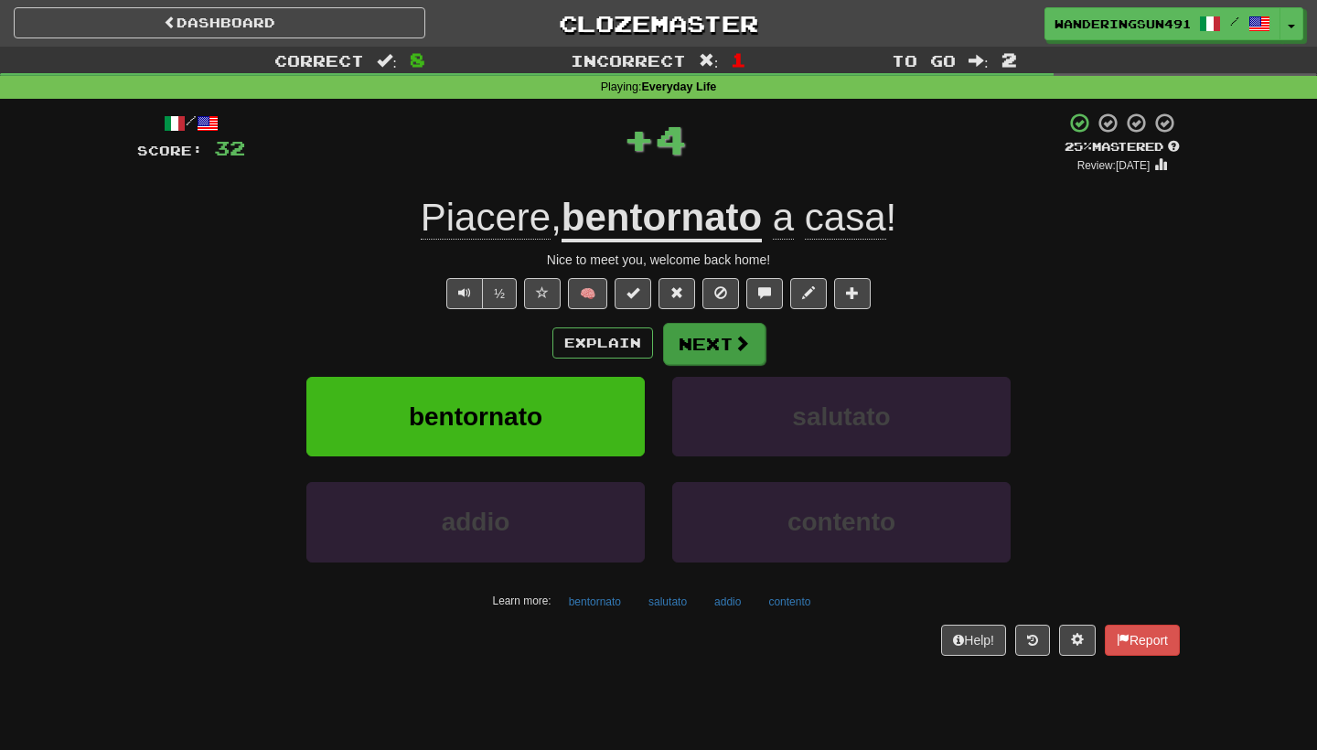
click at [710, 357] on button "Next" at bounding box center [714, 344] width 102 height 42
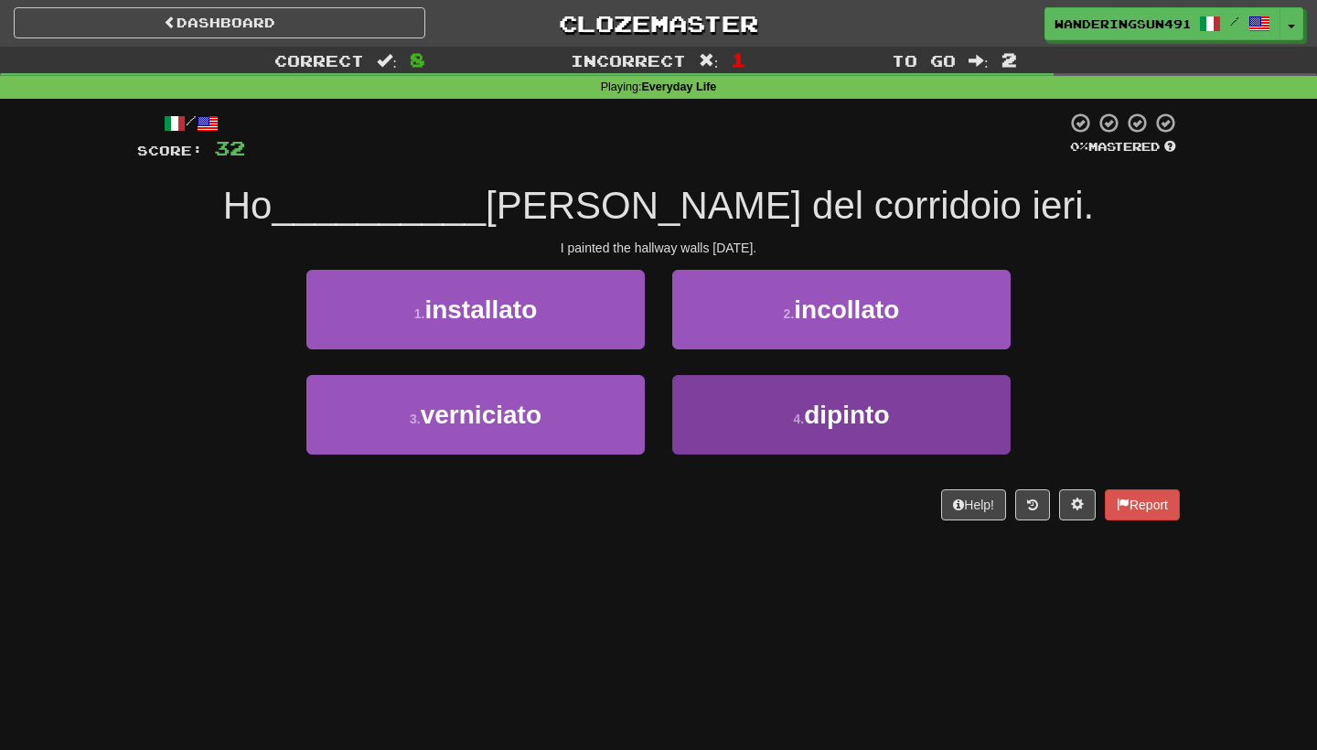
click at [827, 438] on button "4 . dipinto" at bounding box center [841, 415] width 338 height 80
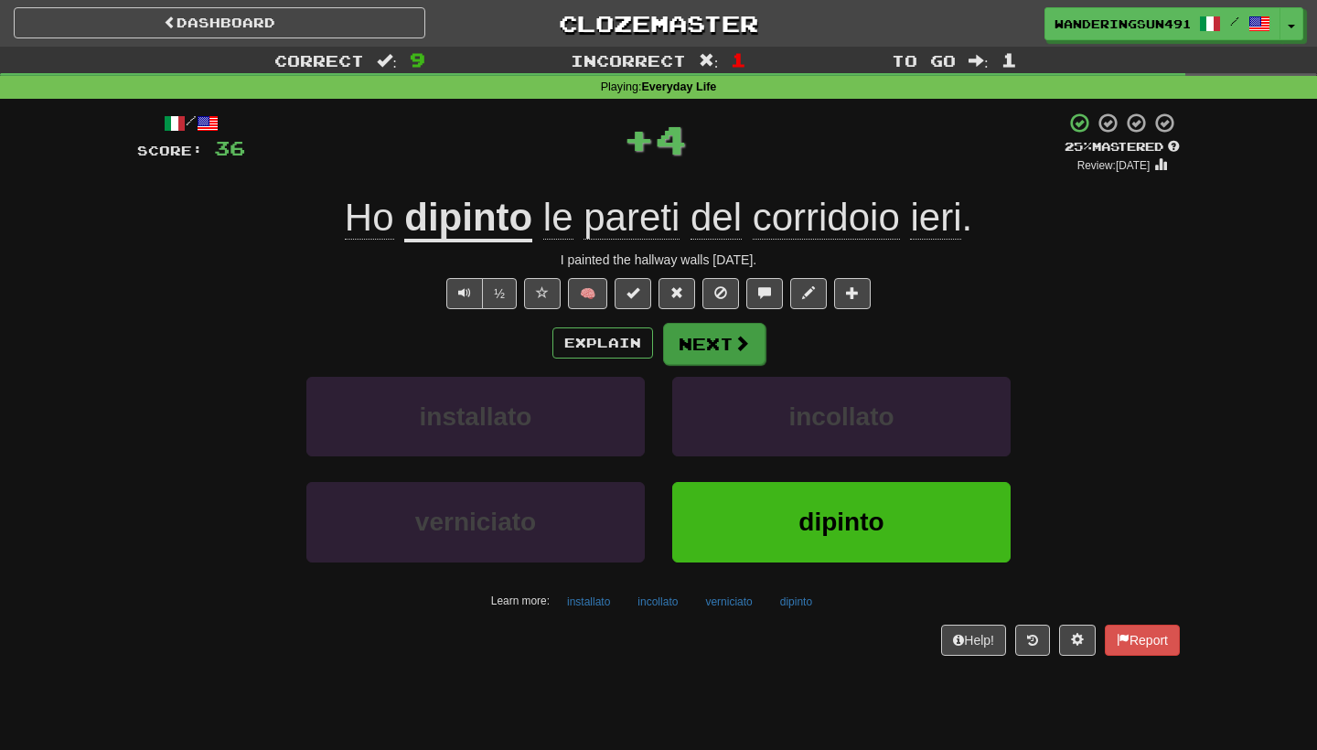
click at [703, 340] on button "Next" at bounding box center [714, 344] width 102 height 42
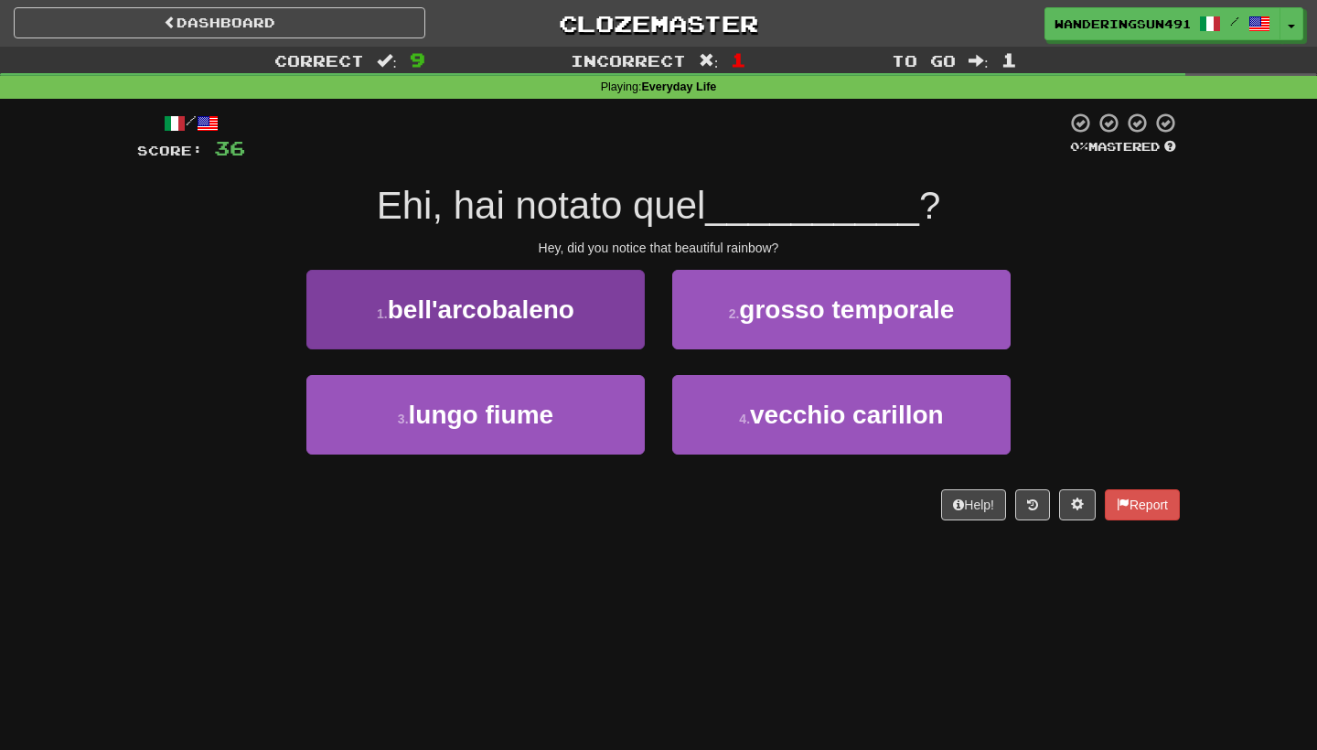
click at [552, 276] on button "1 . bell'arcobaleno" at bounding box center [475, 310] width 338 height 80
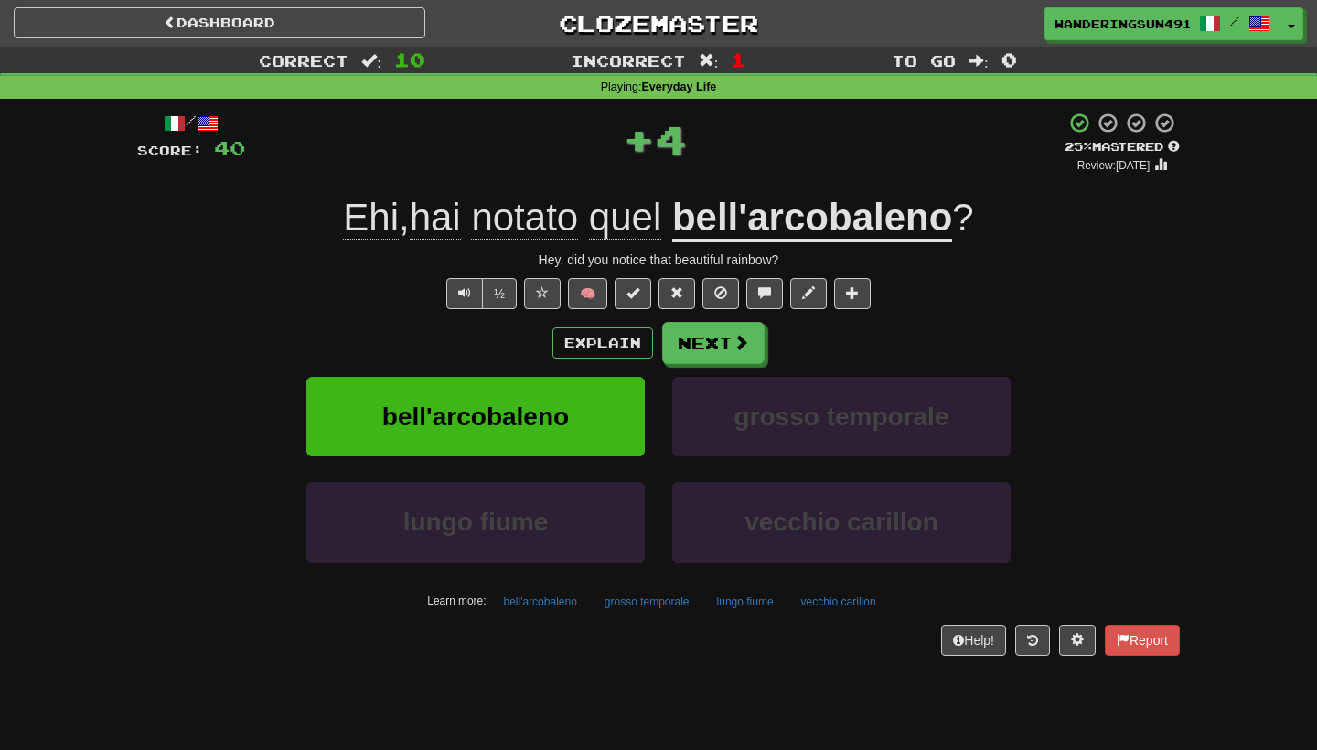
click at [715, 363] on div "Explain Next bell'arcobaleno grosso temporale lungo fiume vecchio carillon Lear…" at bounding box center [658, 469] width 1043 height 294
click at [710, 340] on button "Next" at bounding box center [714, 344] width 102 height 42
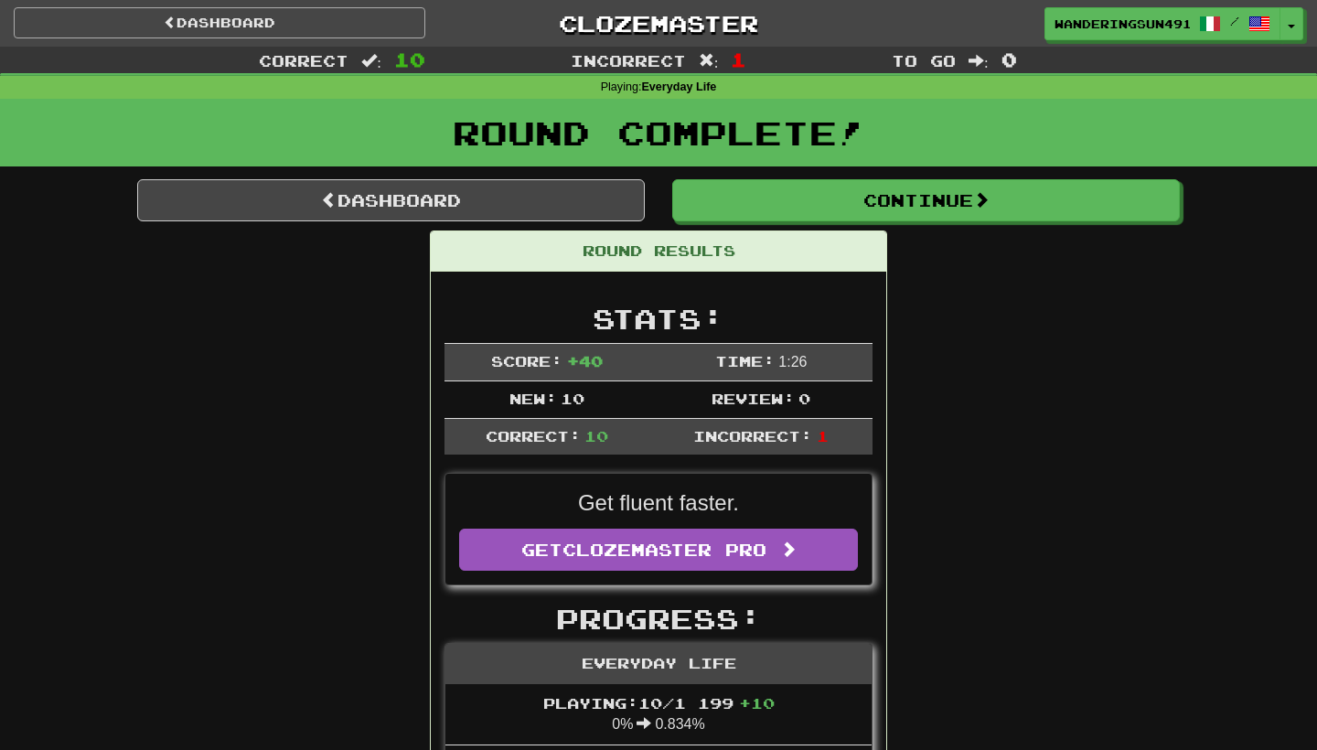
click at [328, 30] on link "Dashboard" at bounding box center [220, 22] width 412 height 31
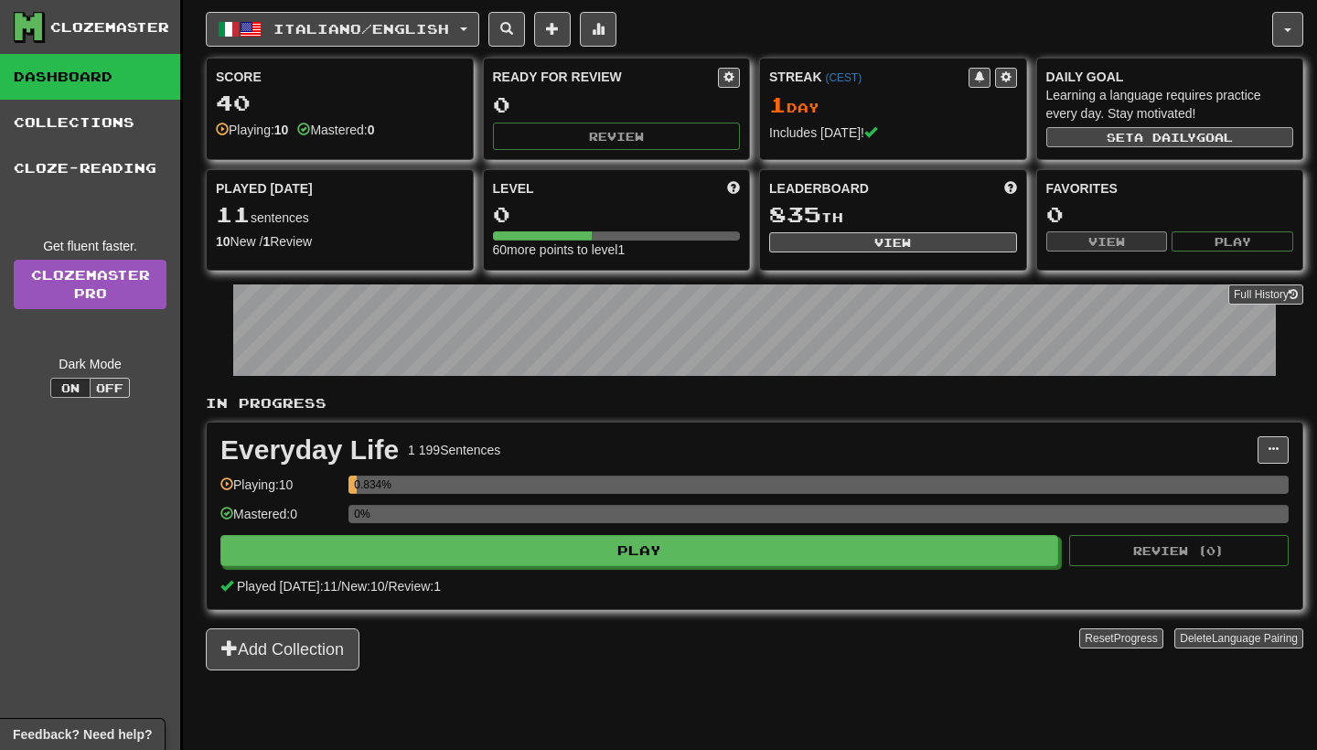
click at [1154, 140] on span "a daily" at bounding box center [1165, 137] width 62 height 13
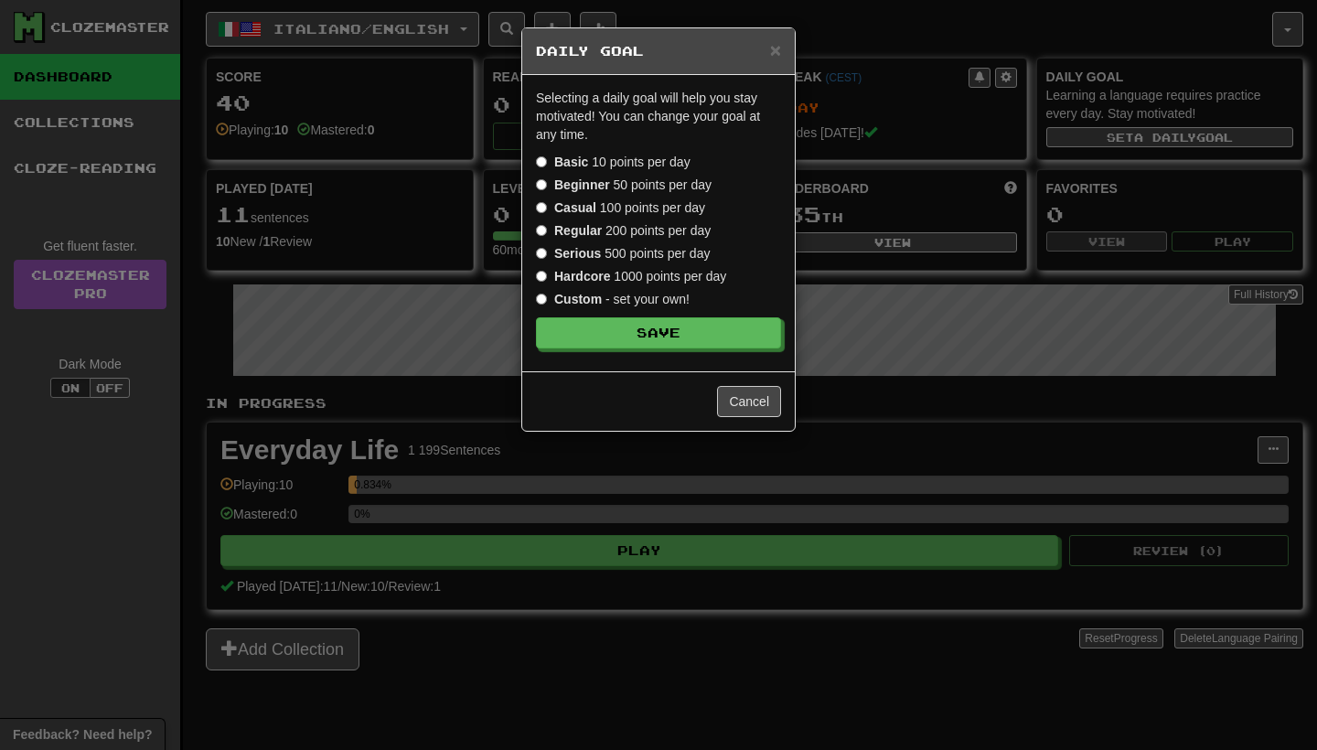
click at [607, 190] on strong "Beginner" at bounding box center [582, 184] width 56 height 15
click at [626, 212] on label "Casual 100 points per day" at bounding box center [620, 208] width 169 height 18
click at [626, 226] on label "Regular 200 points per day" at bounding box center [623, 230] width 175 height 18
click at [635, 256] on label "Serious 500 points per day" at bounding box center [623, 253] width 174 height 18
click at [711, 349] on div "Selecting a daily goal will help you stay motivated ! You can change your goal …" at bounding box center [658, 223] width 273 height 296
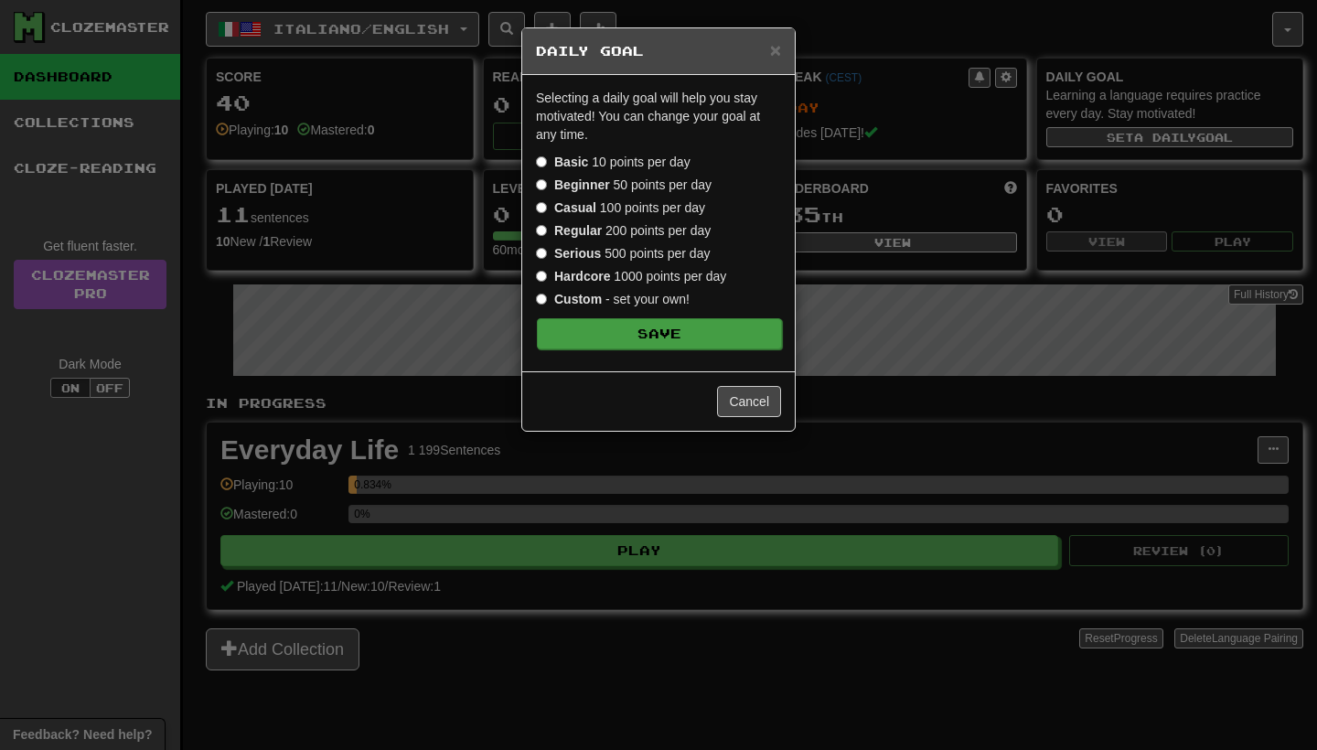
click at [701, 339] on button "Save" at bounding box center [659, 333] width 245 height 31
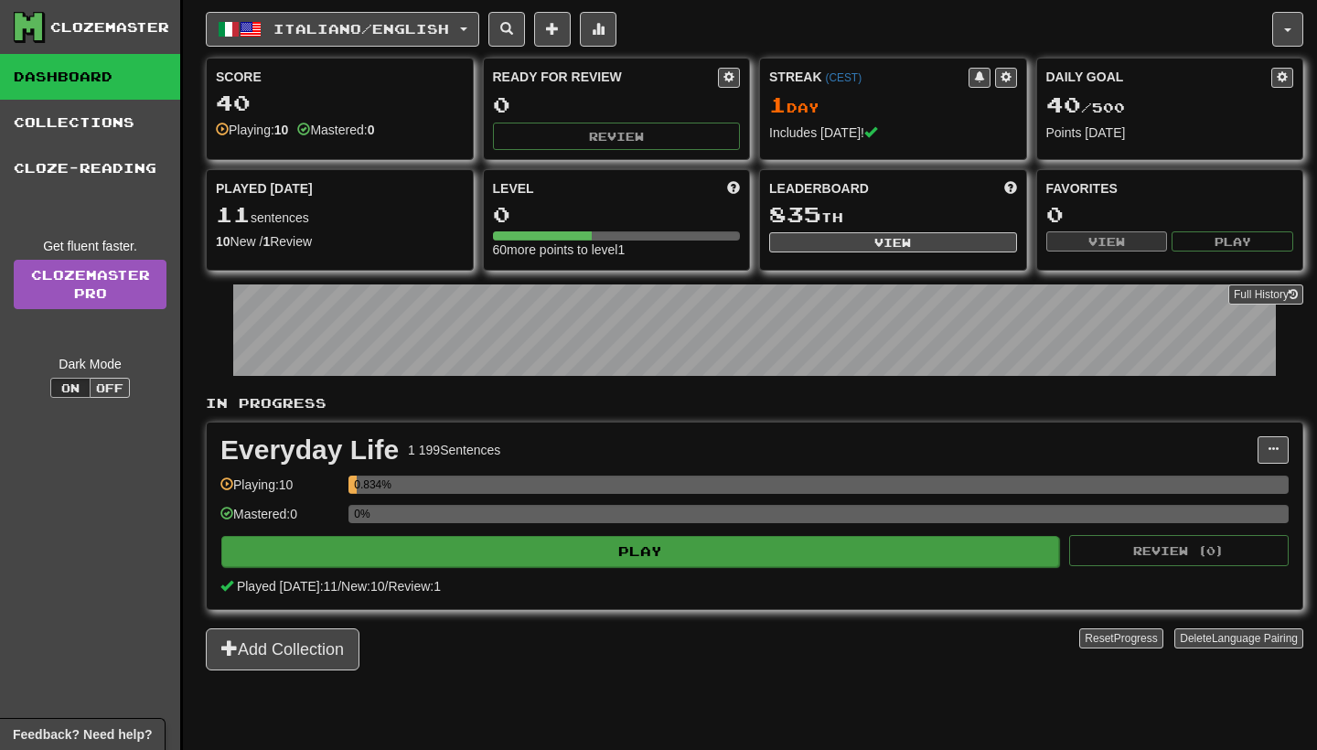
click at [425, 556] on button "Play" at bounding box center [640, 551] width 838 height 31
select select "**"
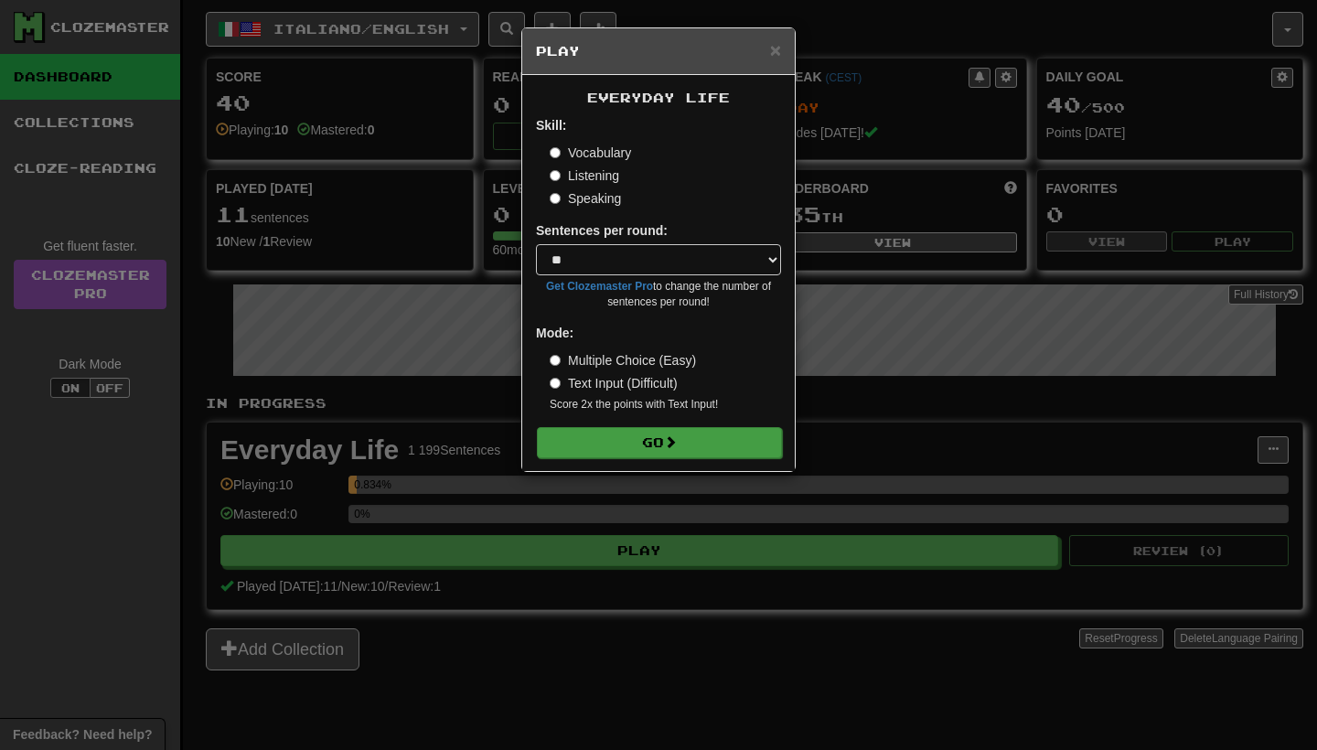
click at [677, 442] on span at bounding box center [670, 441] width 13 height 13
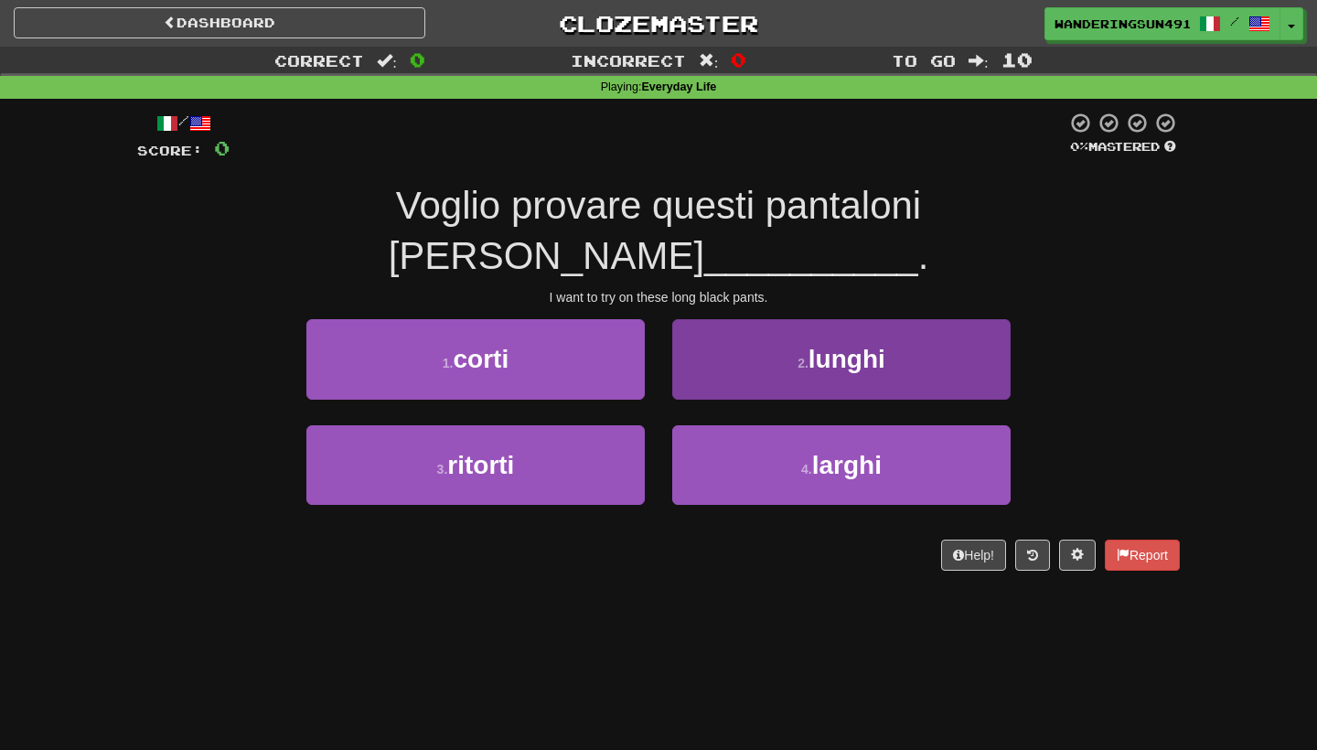
click at [791, 319] on button "2 . lunghi" at bounding box center [841, 359] width 338 height 80
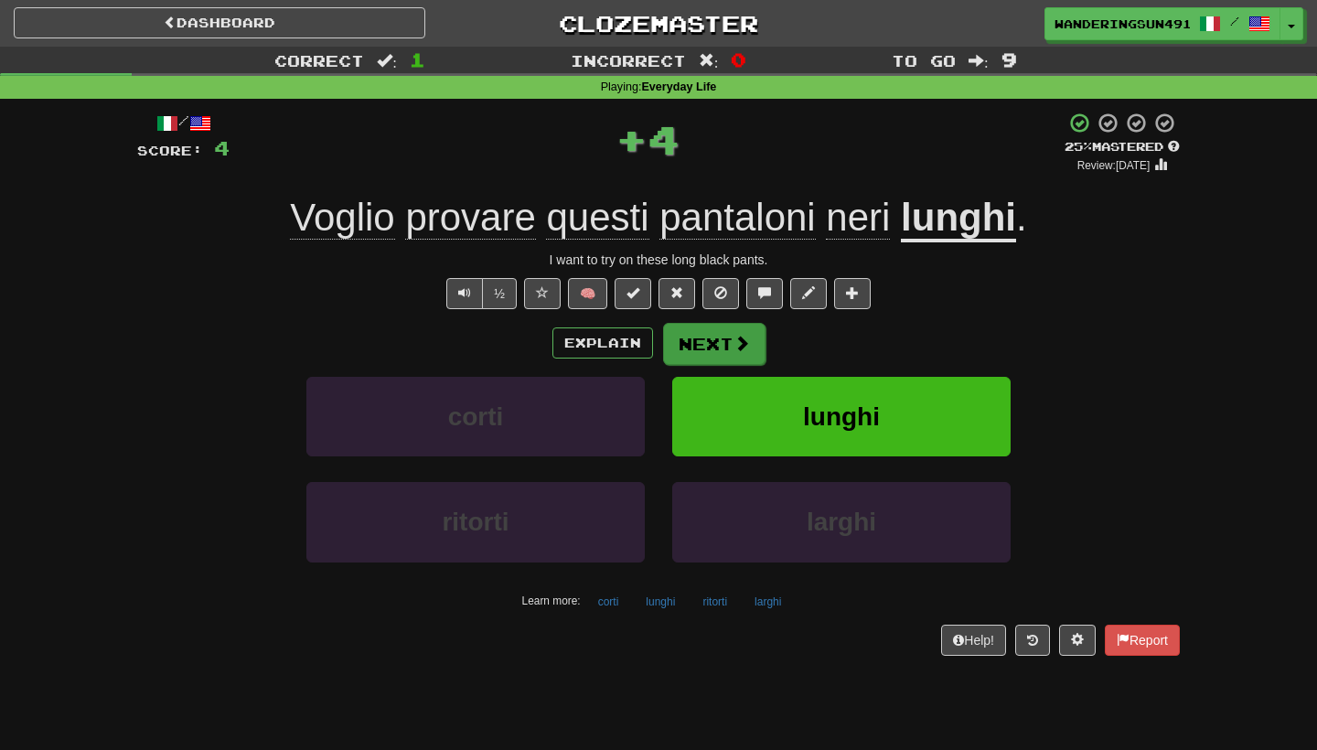
click at [722, 329] on button "Next" at bounding box center [714, 344] width 102 height 42
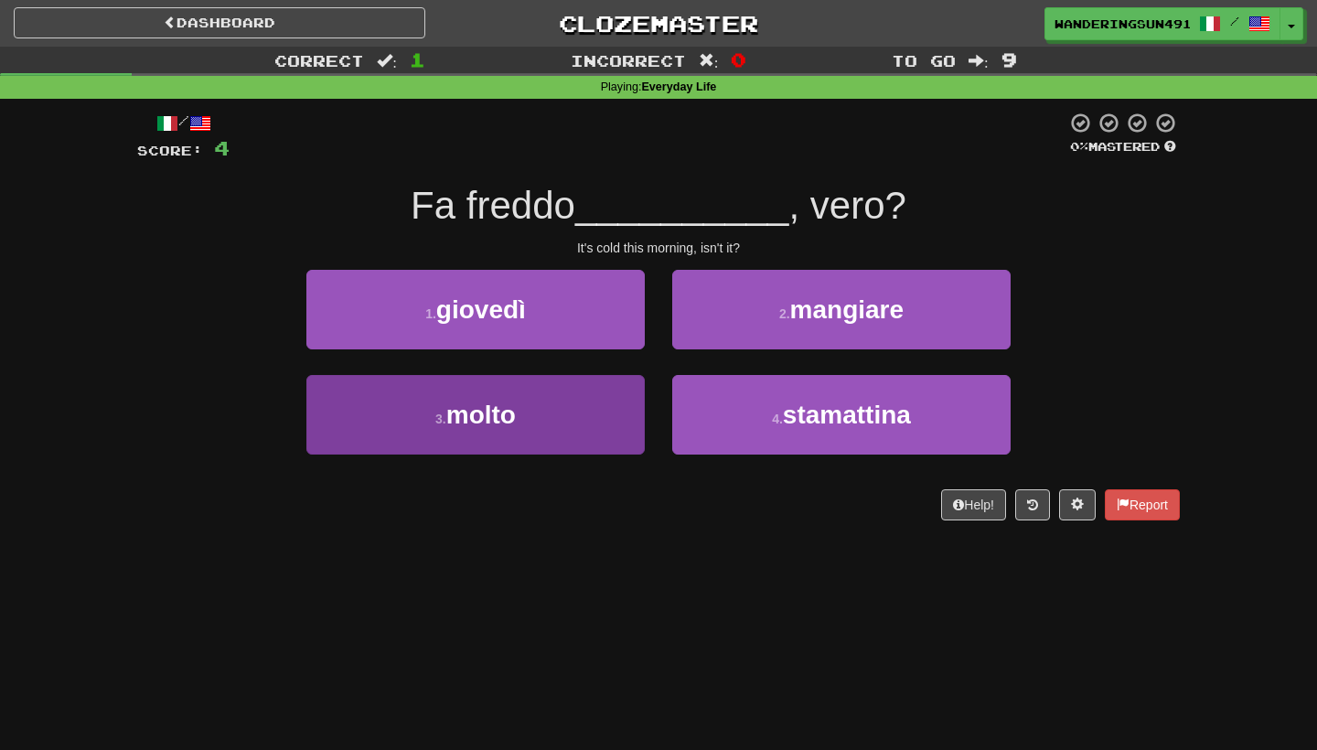
click at [634, 424] on button "3 . molto" at bounding box center [475, 415] width 338 height 80
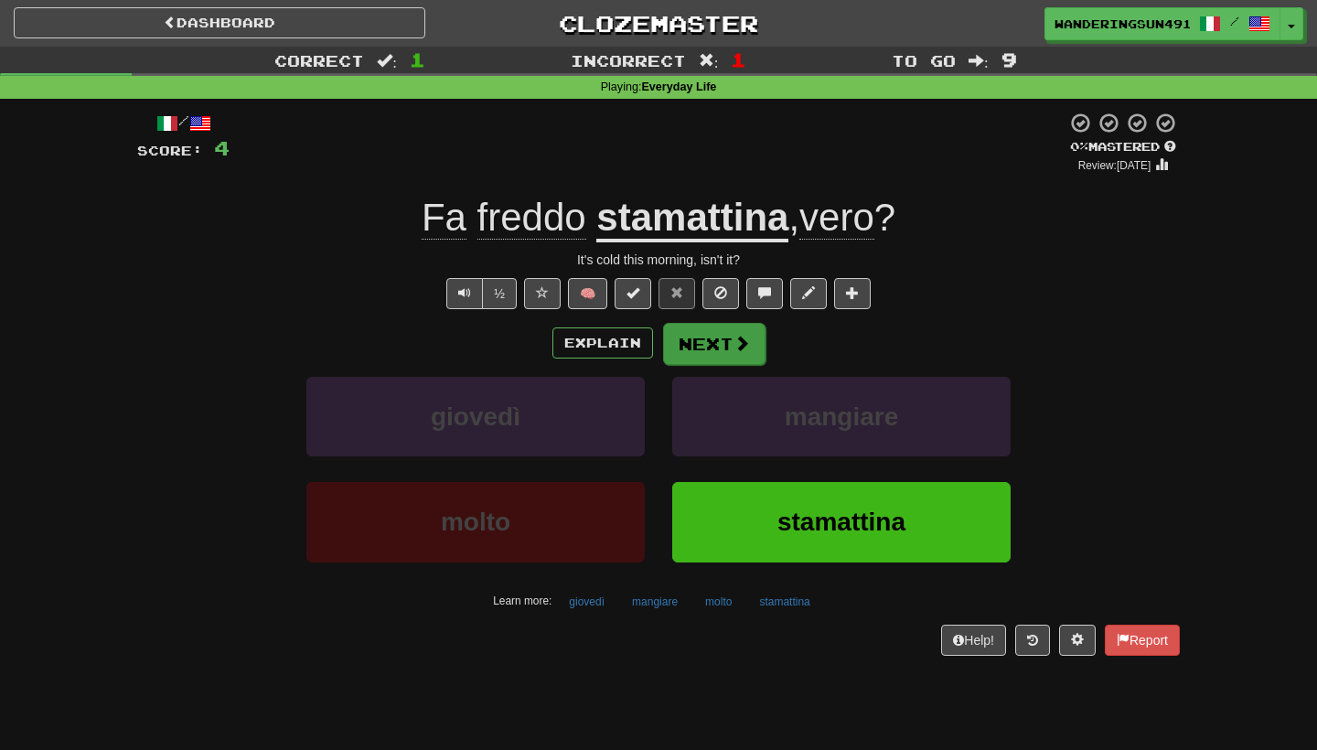
click at [685, 345] on button "Next" at bounding box center [714, 344] width 102 height 42
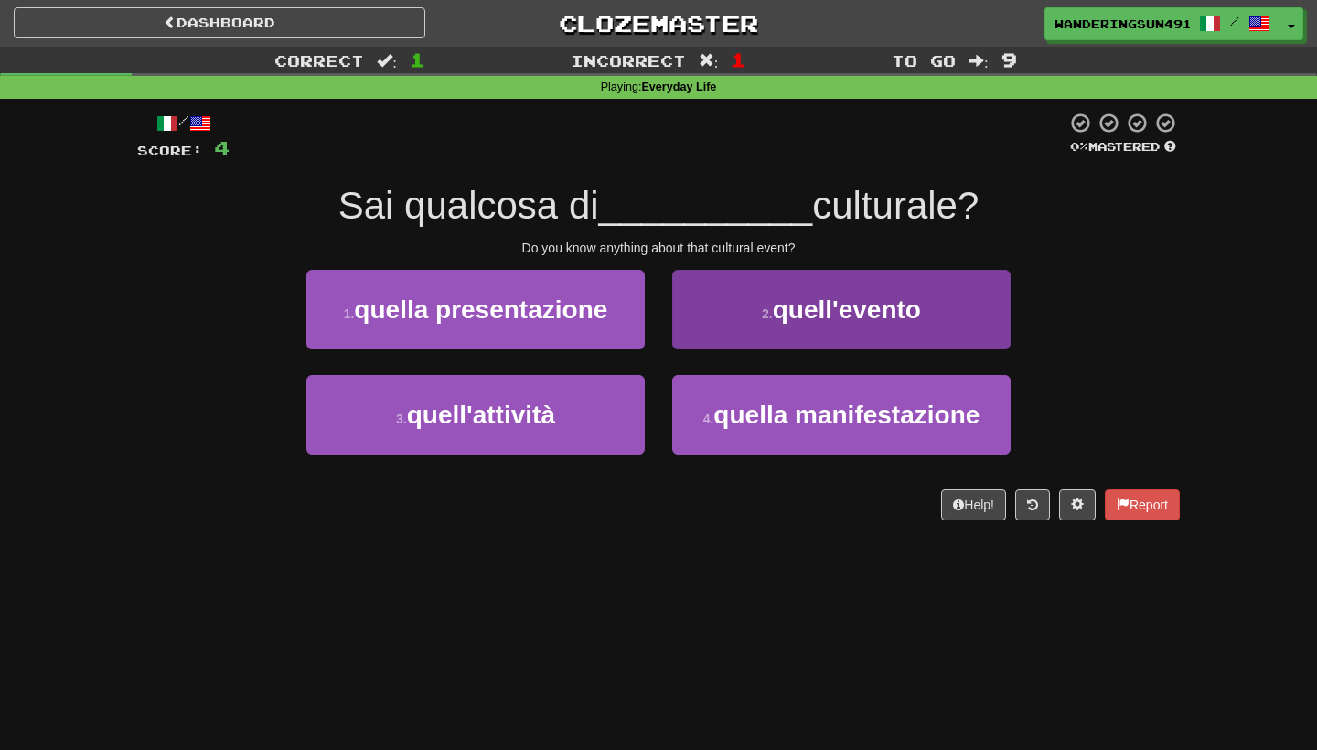
click at [767, 288] on button "2 . quell'evento" at bounding box center [841, 310] width 338 height 80
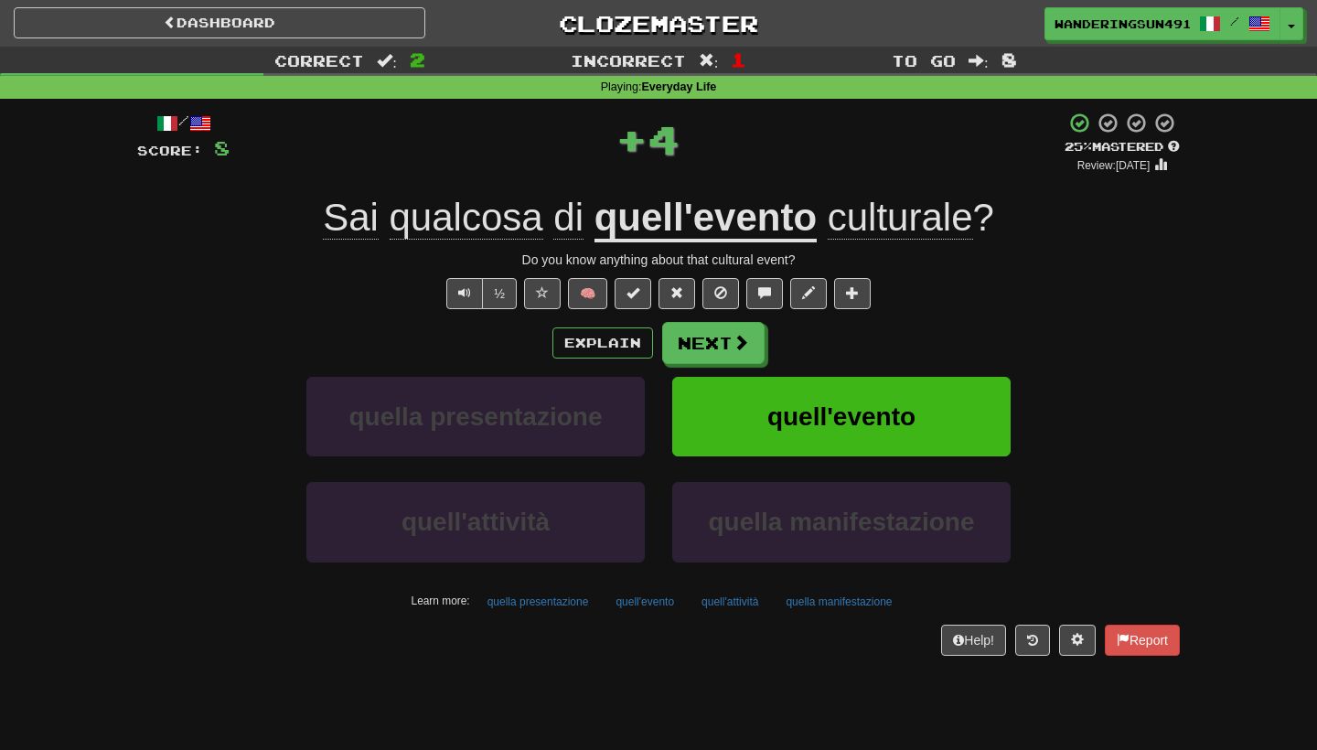
click at [739, 362] on div "Explain Next quella presentazione quell'evento quell'attività quella manifestaz…" at bounding box center [658, 469] width 1043 height 294
click at [734, 348] on span at bounding box center [742, 343] width 16 height 16
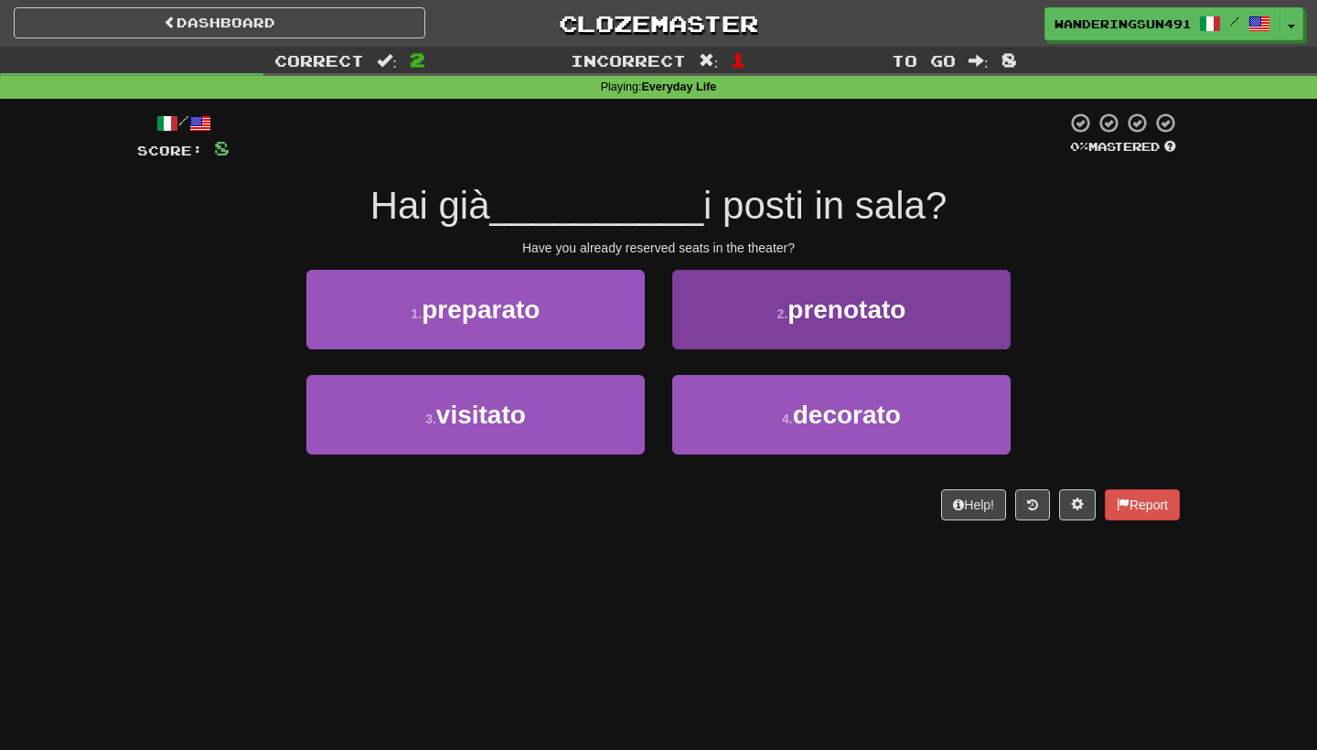
click at [750, 292] on button "2 . prenotato" at bounding box center [841, 310] width 338 height 80
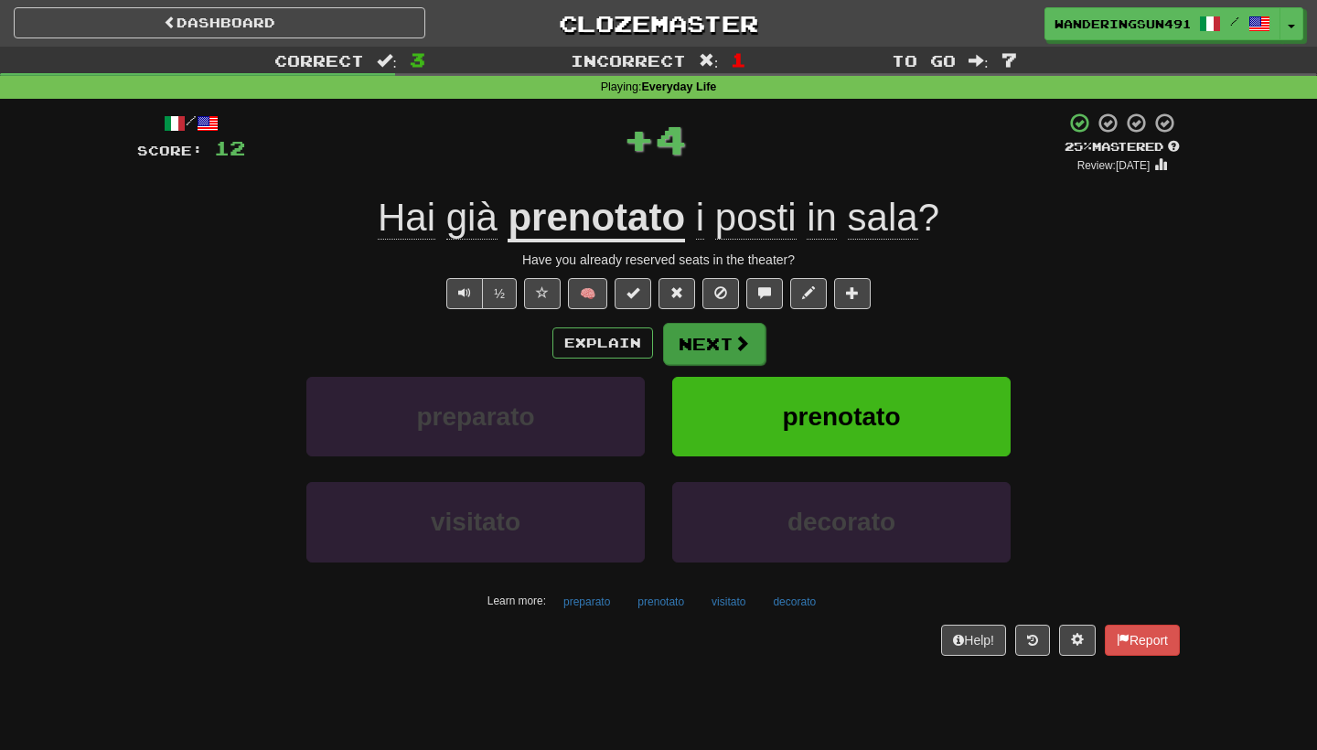
click at [734, 348] on span at bounding box center [742, 343] width 16 height 16
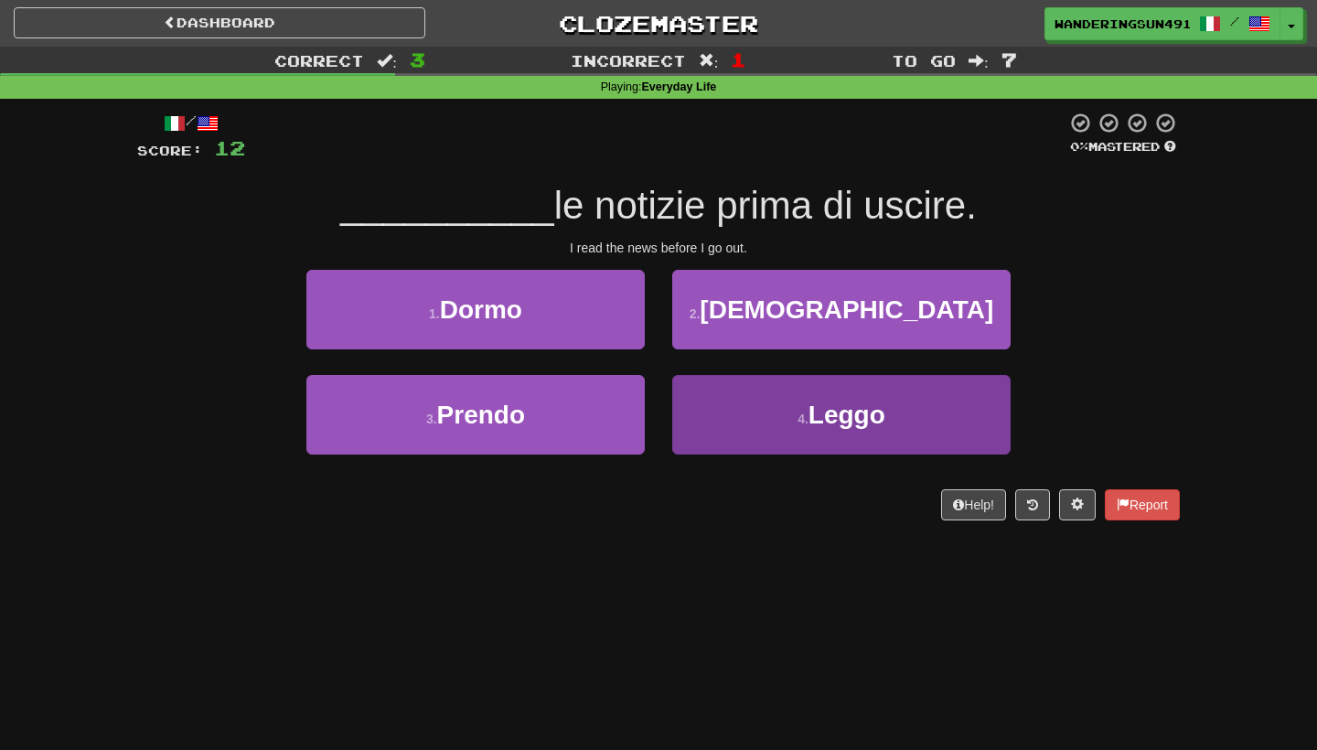
click at [818, 446] on button "4 . Leggo" at bounding box center [841, 415] width 338 height 80
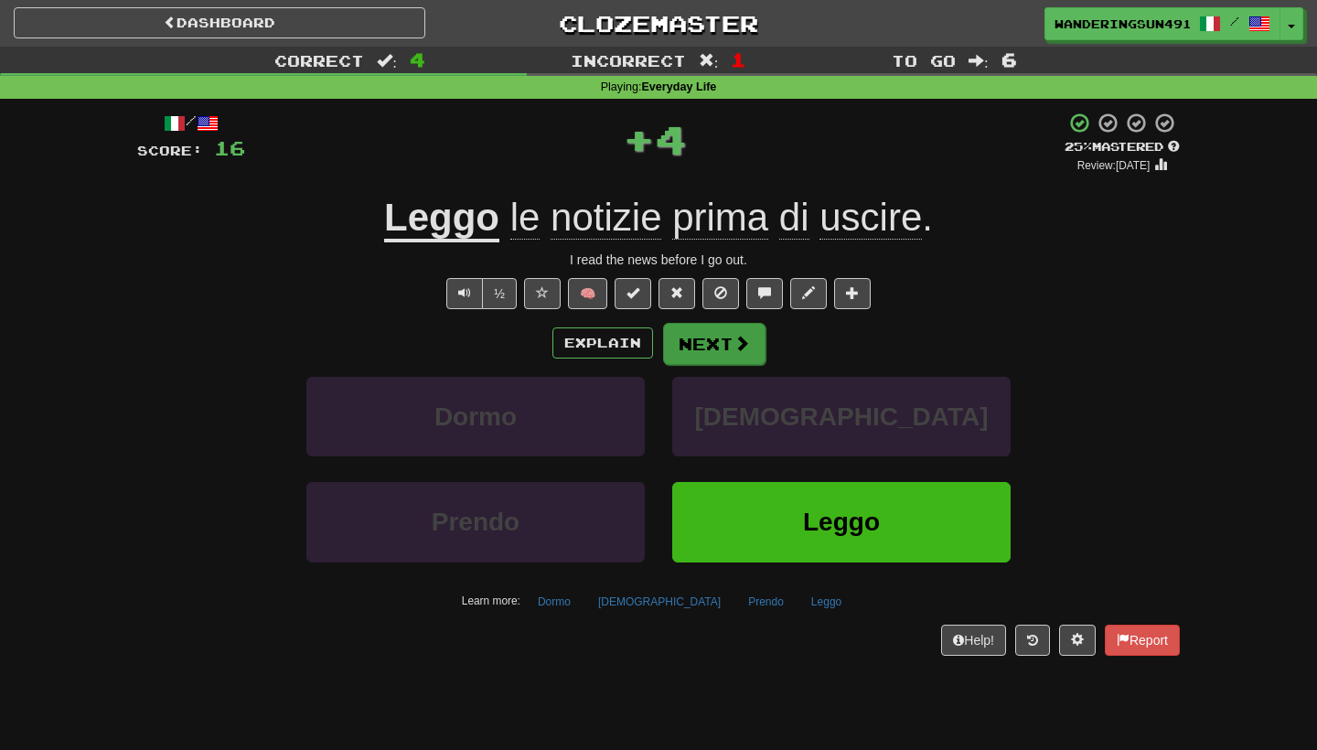
click at [706, 358] on button "Next" at bounding box center [714, 344] width 102 height 42
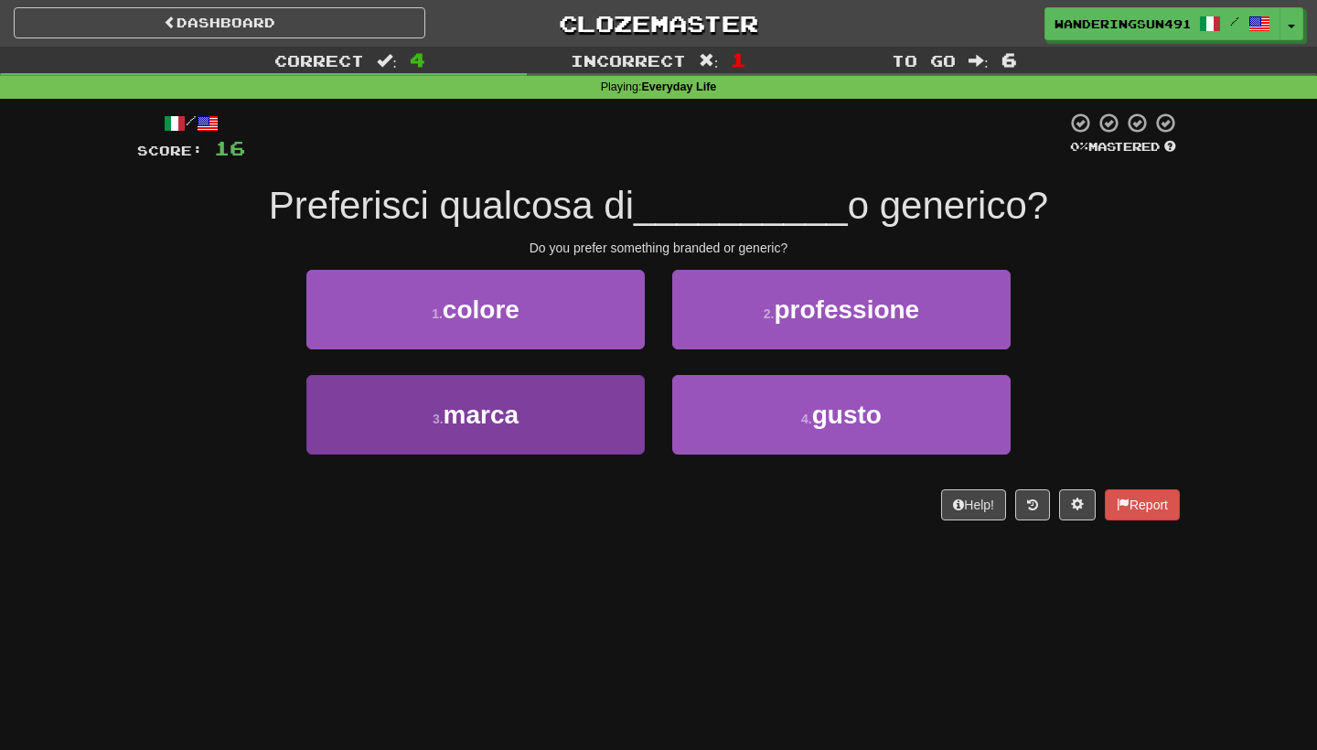
click at [596, 395] on button "3 . marca" at bounding box center [475, 415] width 338 height 80
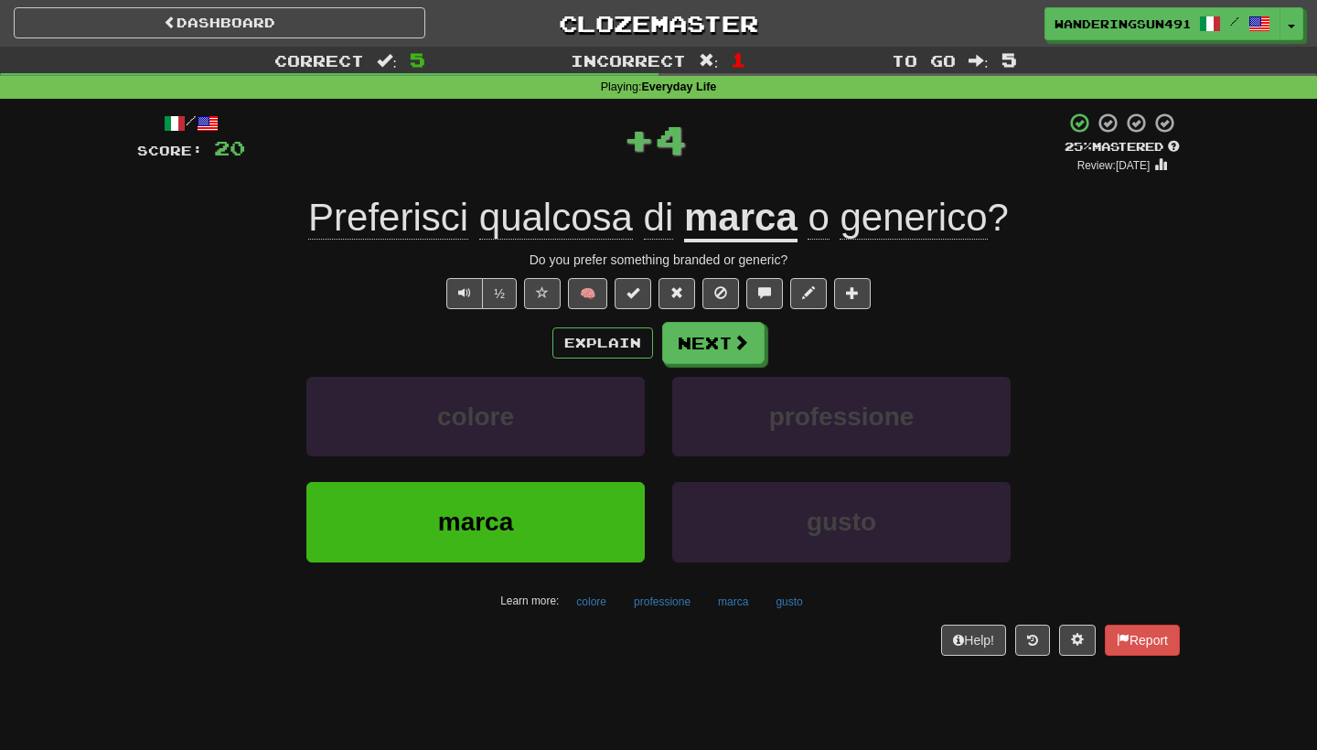
click at [782, 264] on div "Do you prefer something branded or generic?" at bounding box center [658, 260] width 1043 height 18
drag, startPoint x: 784, startPoint y: 262, endPoint x: 527, endPoint y: 262, distance: 257.1
click at [527, 262] on div "Do you prefer something branded or generic?" at bounding box center [658, 260] width 1043 height 18
copy div "Do you prefer something branded or generic"
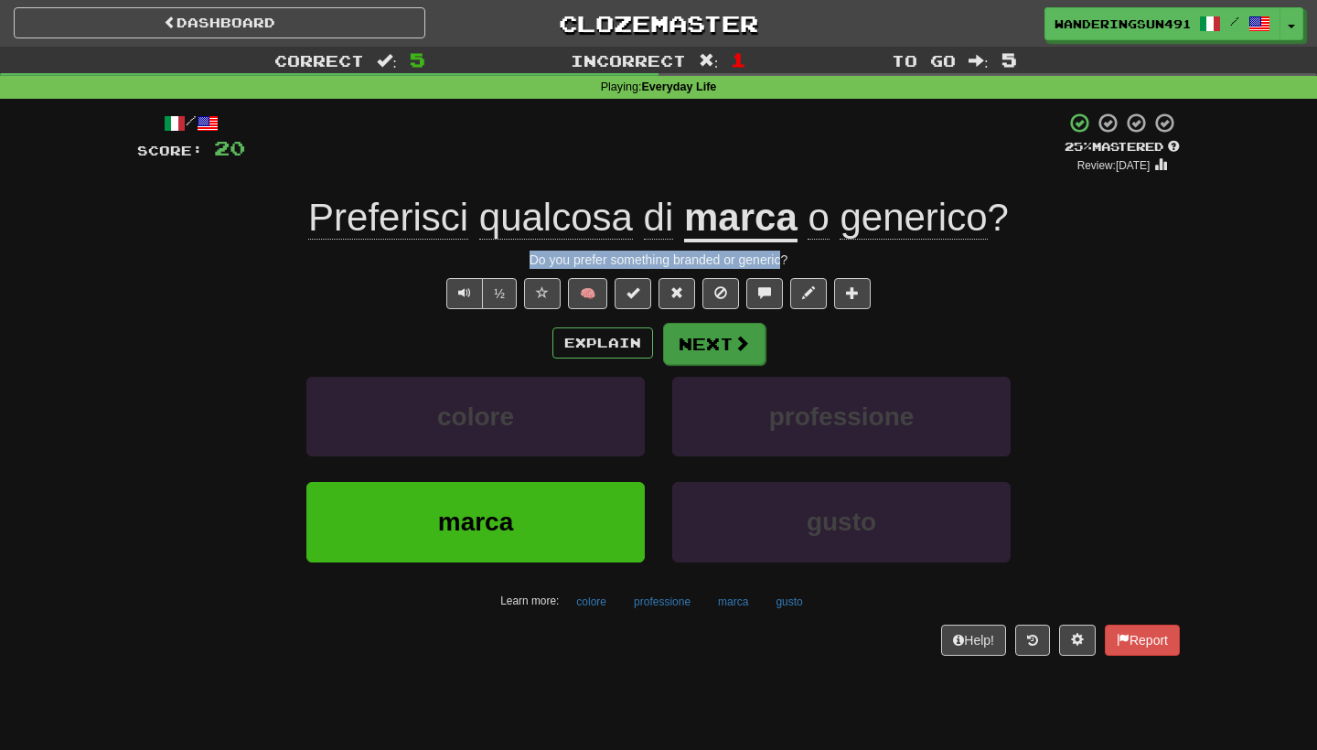
click at [724, 344] on button "Next" at bounding box center [714, 344] width 102 height 42
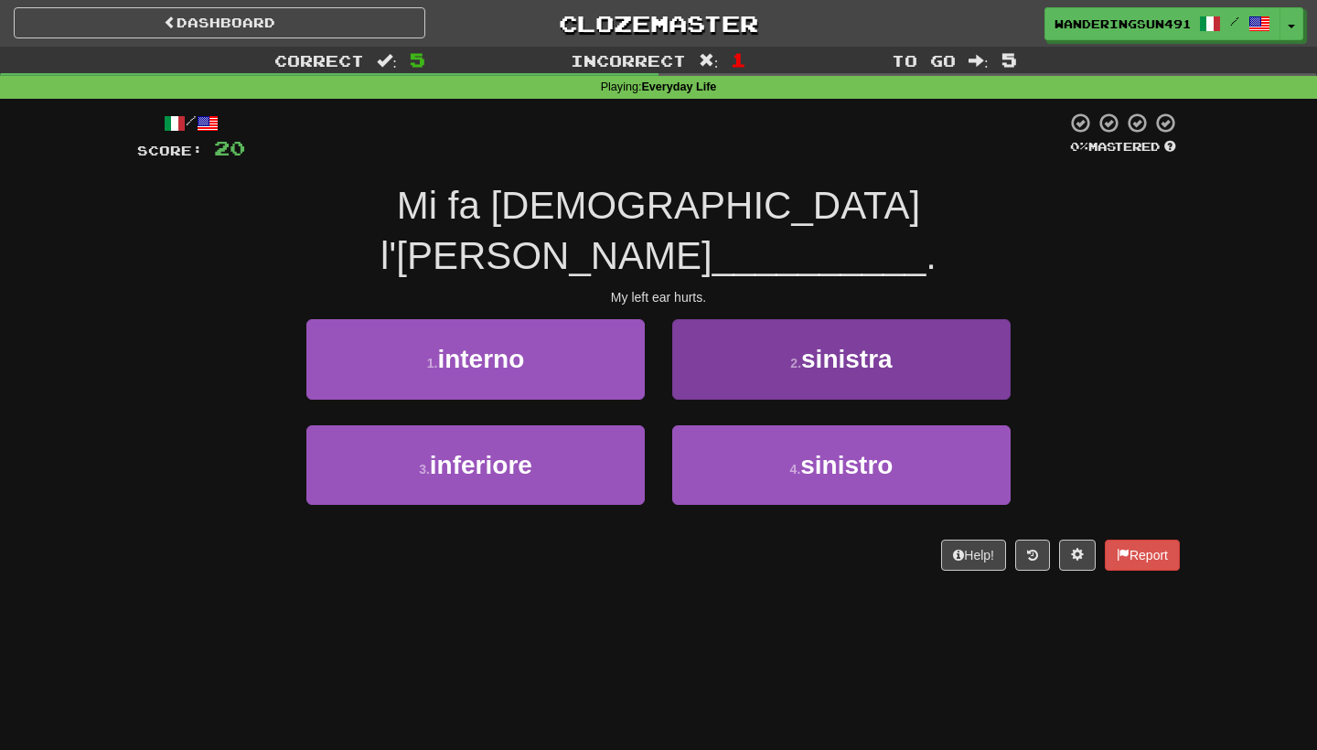
click at [794, 319] on button "2 . sinistra" at bounding box center [841, 359] width 338 height 80
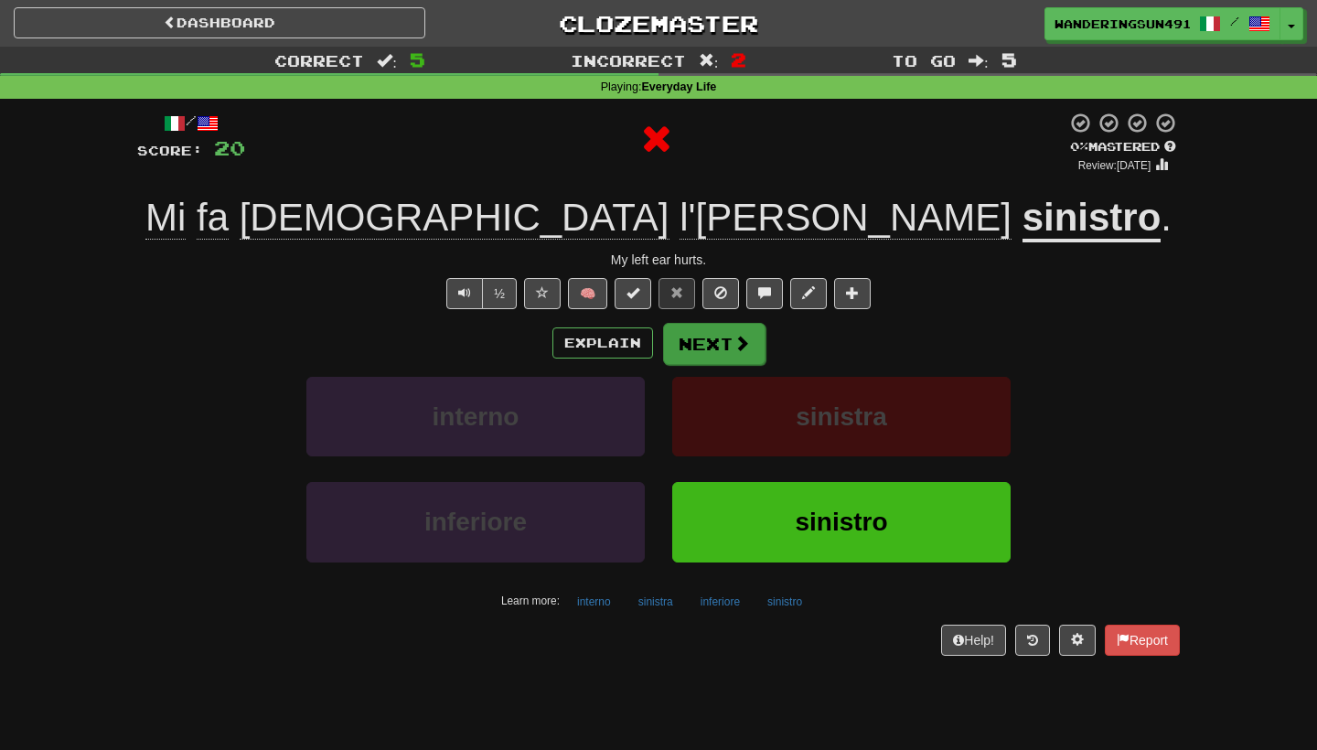
click at [736, 360] on button "Next" at bounding box center [714, 344] width 102 height 42
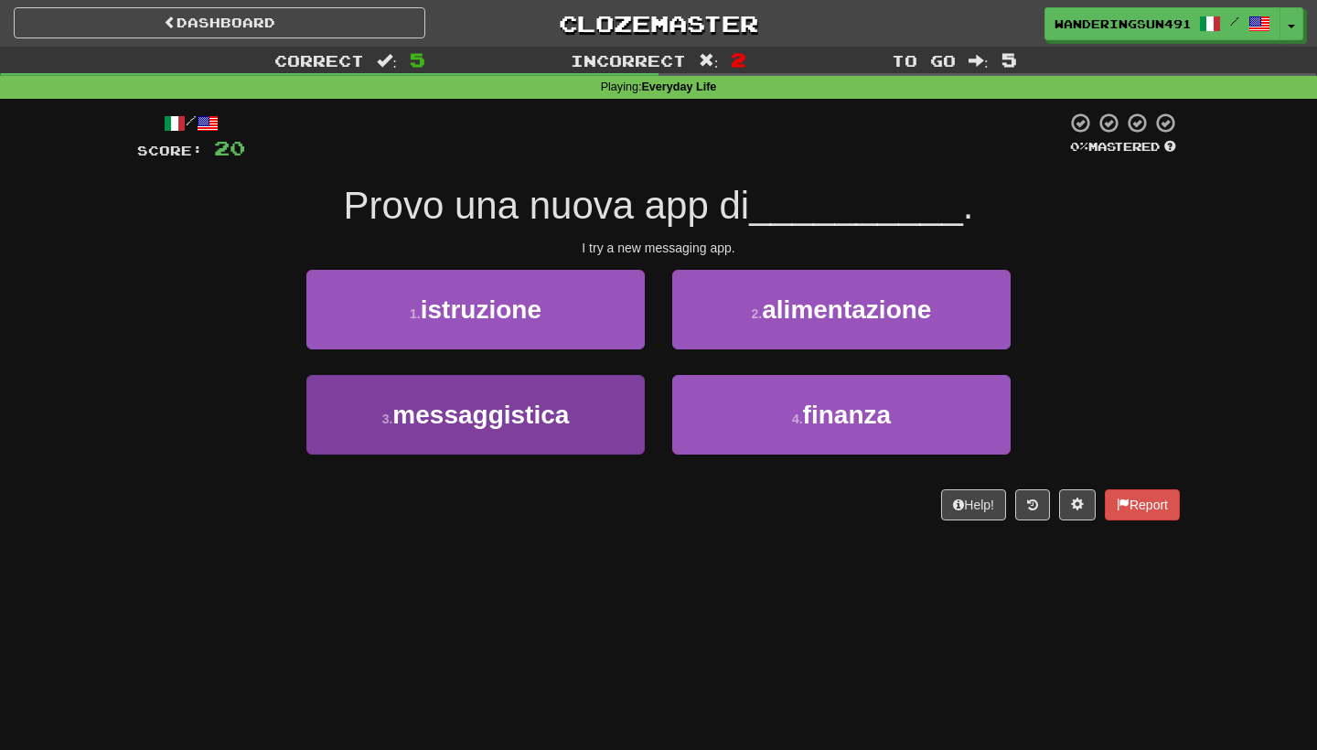
click at [586, 381] on button "3 . messaggistica" at bounding box center [475, 415] width 338 height 80
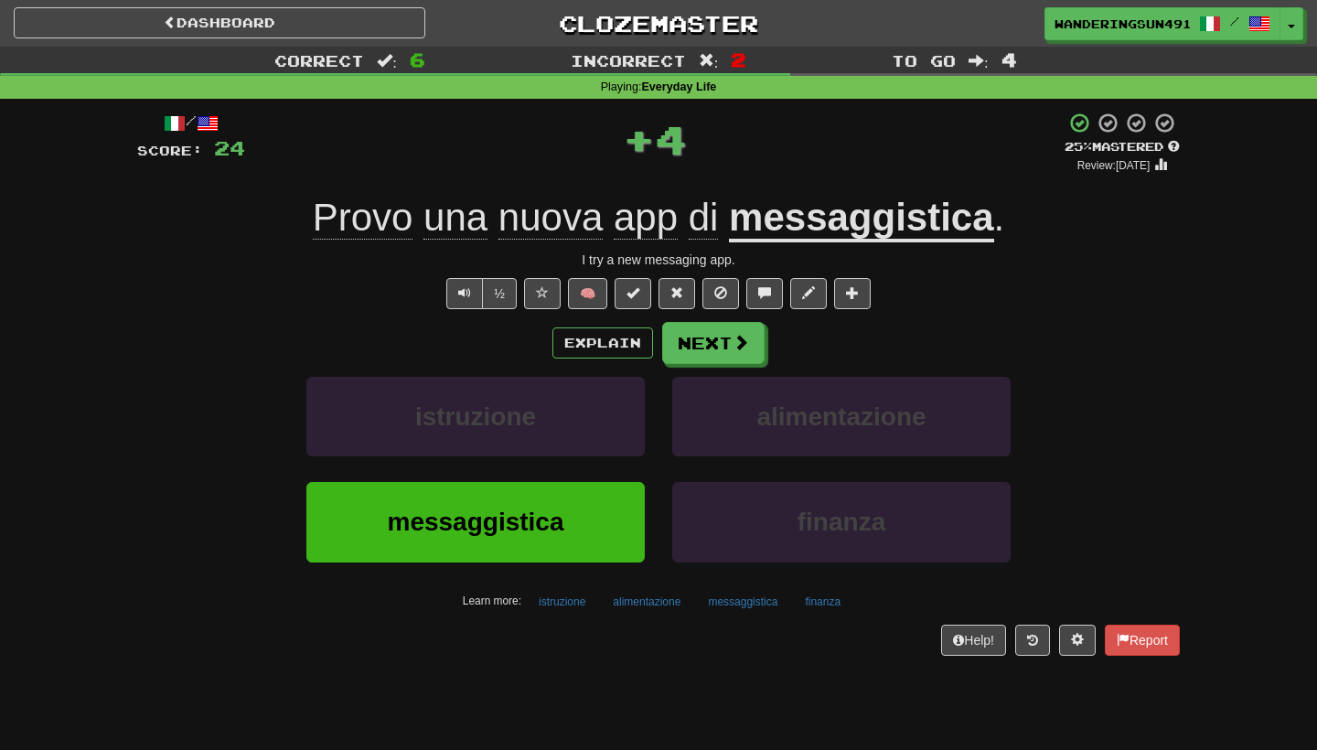
click at [726, 365] on div "Explain Next istruzione alimentazione messaggistica finanza Learn more: istruzi…" at bounding box center [658, 469] width 1043 height 294
click at [695, 338] on button "Next" at bounding box center [714, 344] width 102 height 42
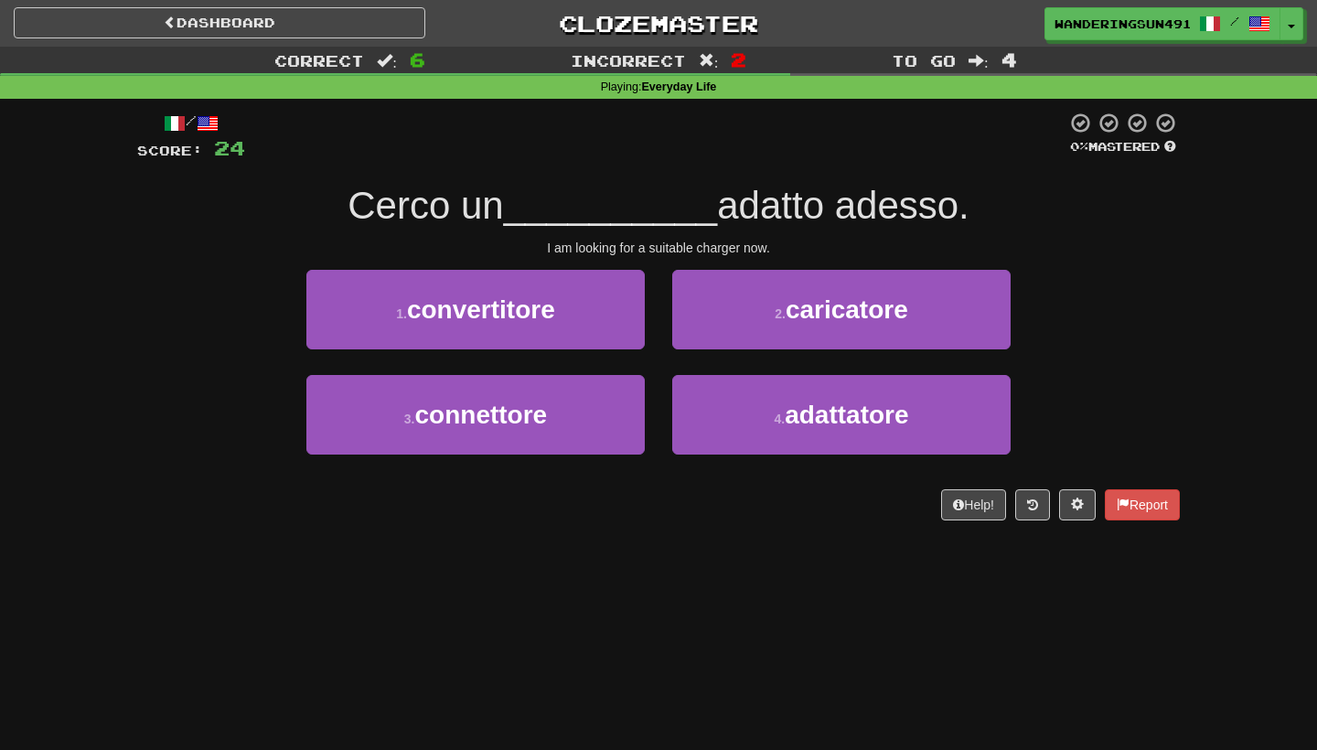
click at [672, 245] on div "I am looking for a suitable charger now." at bounding box center [658, 248] width 1043 height 18
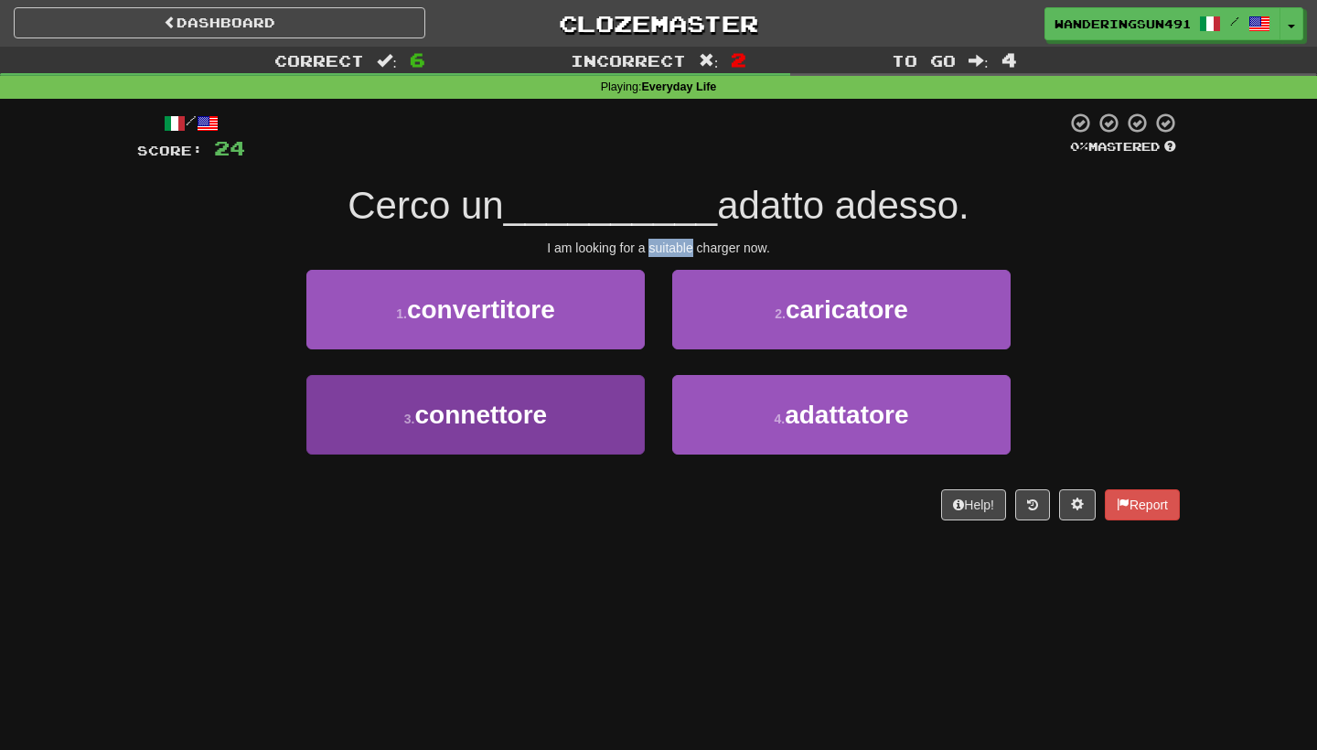
click at [624, 422] on button "3 . connettore" at bounding box center [475, 415] width 338 height 80
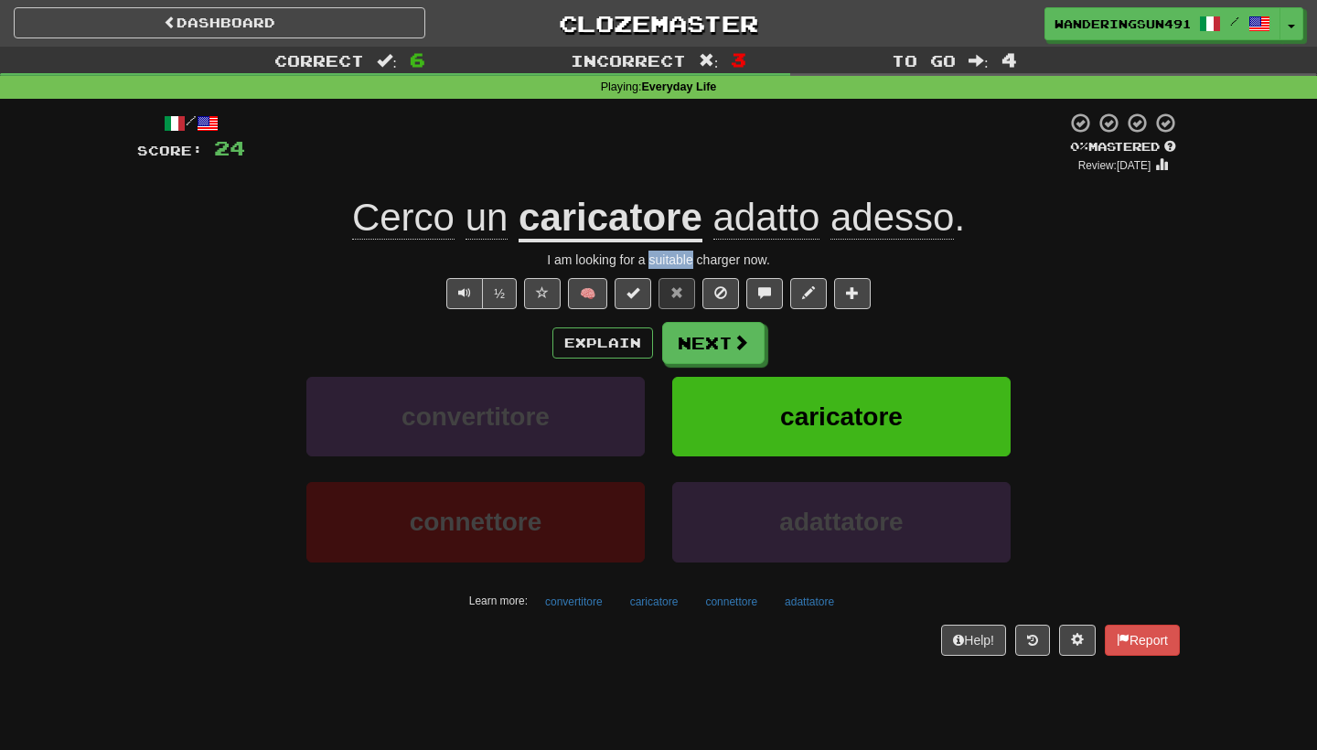
click at [879, 436] on button "caricatore" at bounding box center [841, 417] width 338 height 80
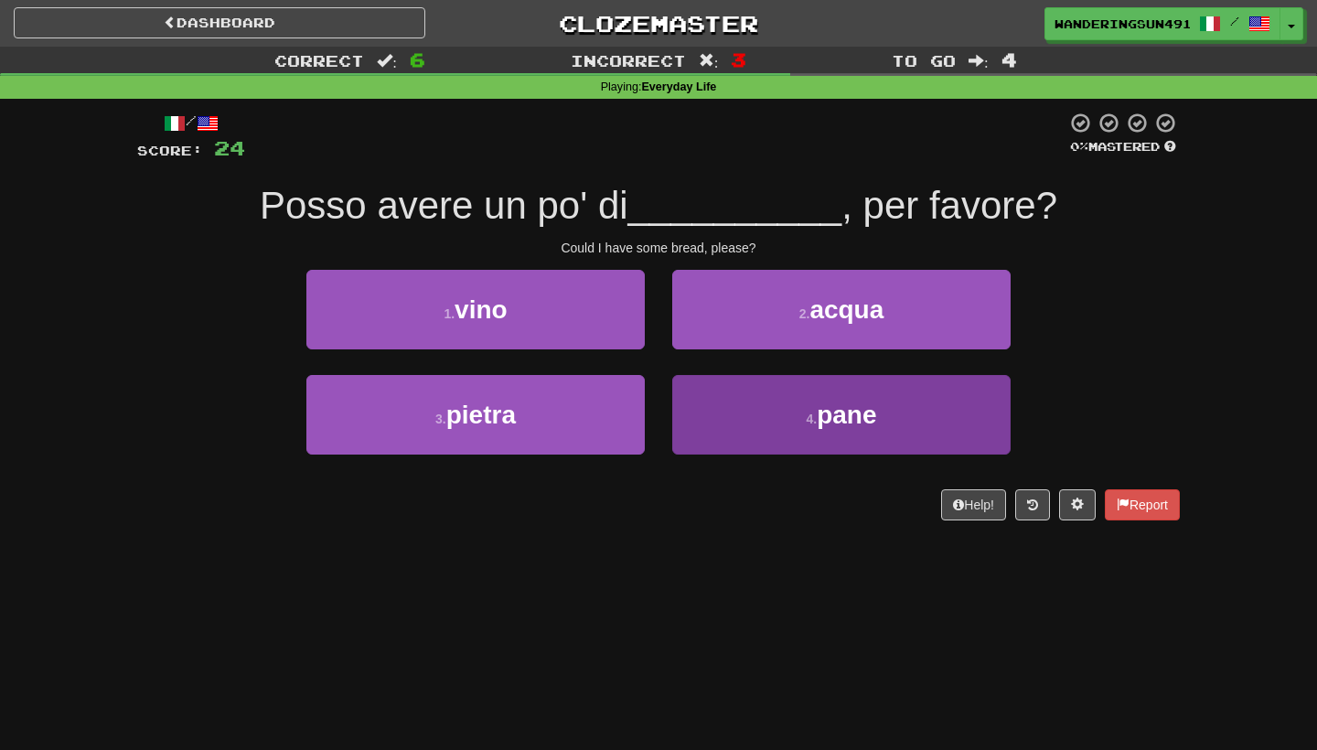
click at [806, 423] on small "4 ." at bounding box center [811, 419] width 11 height 15
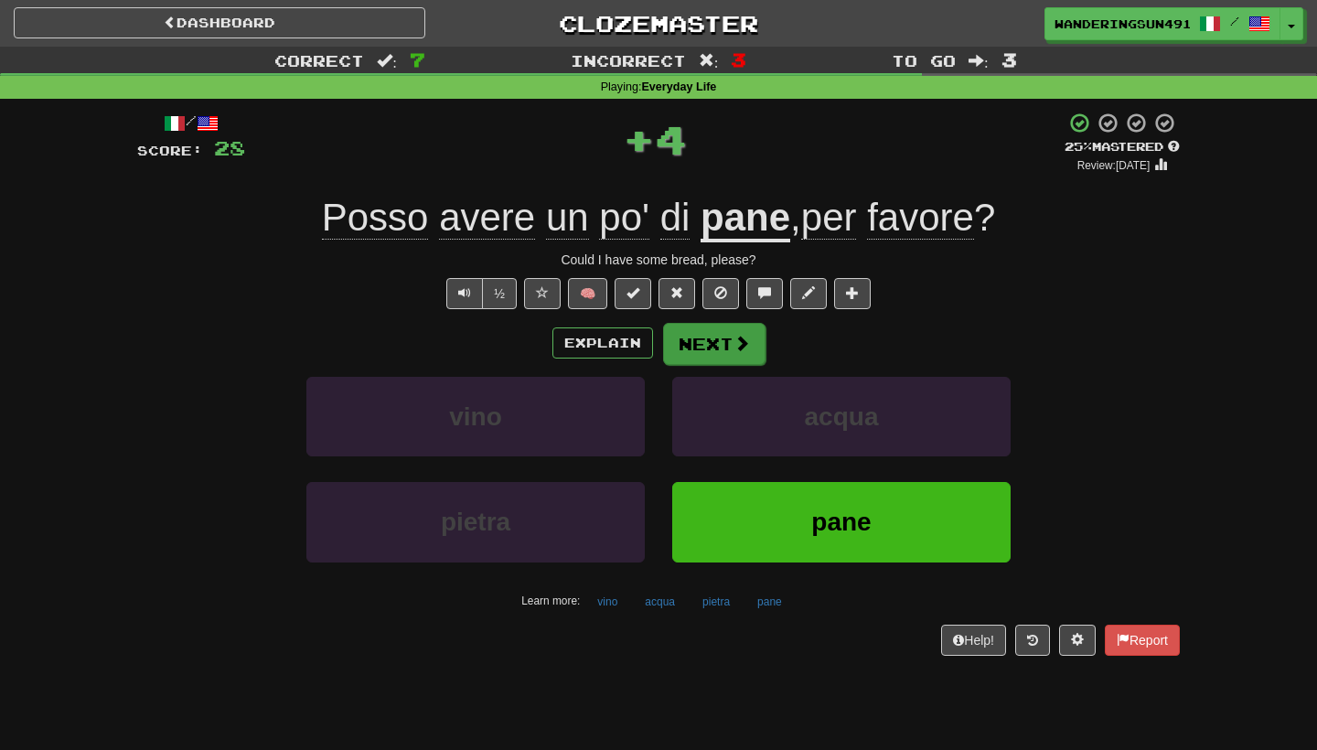
click at [713, 342] on button "Next" at bounding box center [714, 344] width 102 height 42
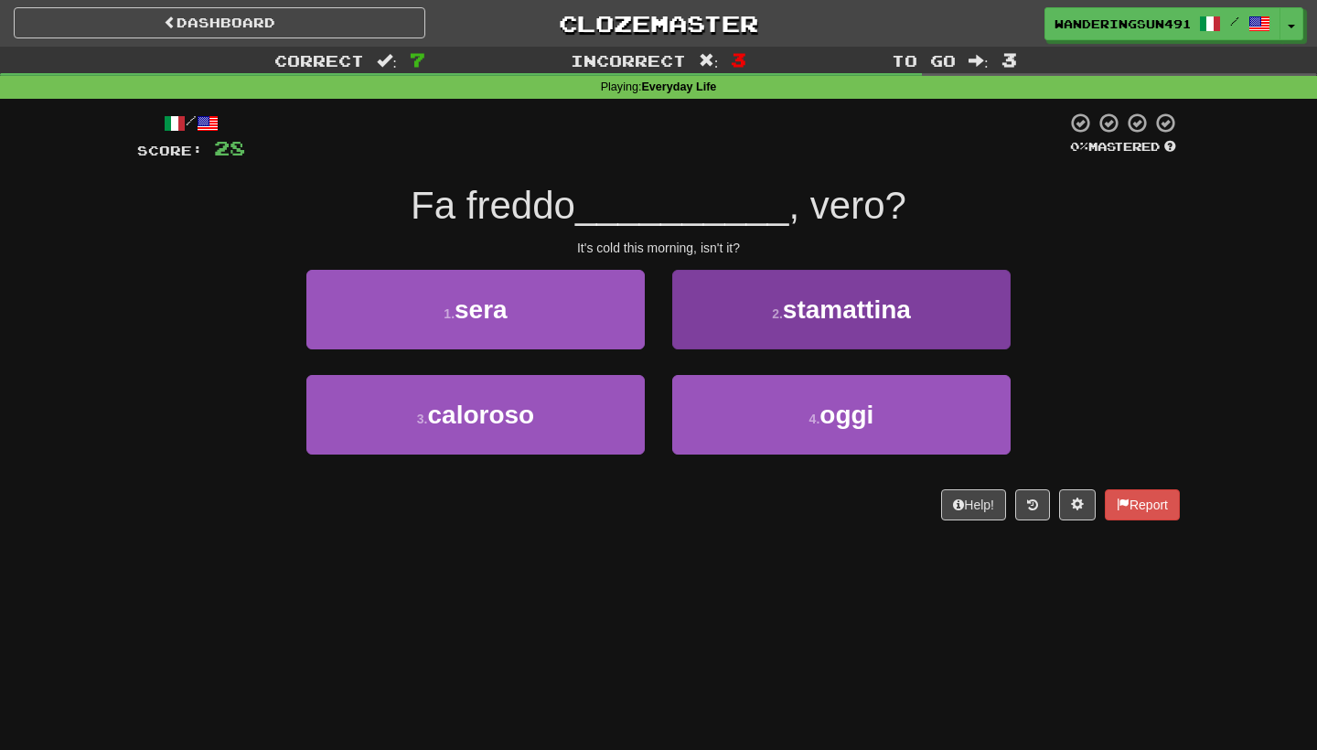
click at [772, 321] on button "2 . stamattina" at bounding box center [841, 310] width 338 height 80
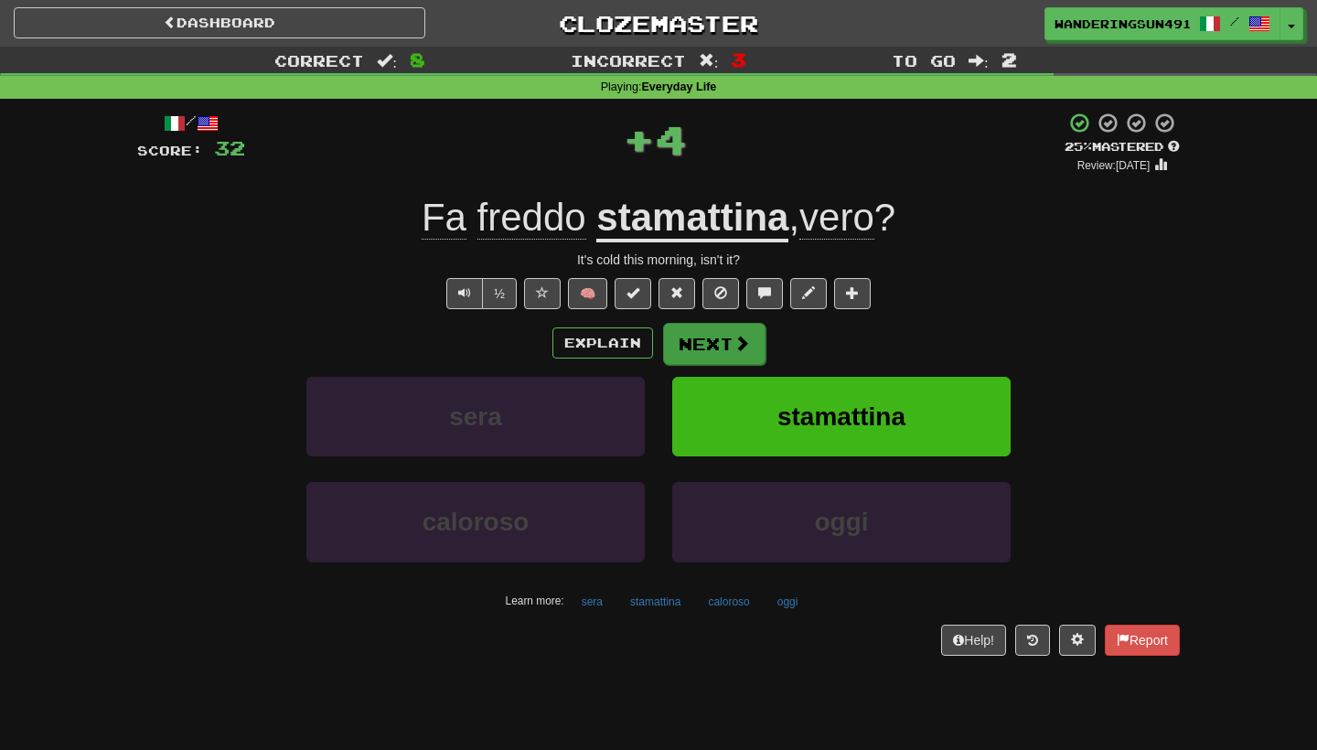
click at [732, 330] on button "Next" at bounding box center [714, 344] width 102 height 42
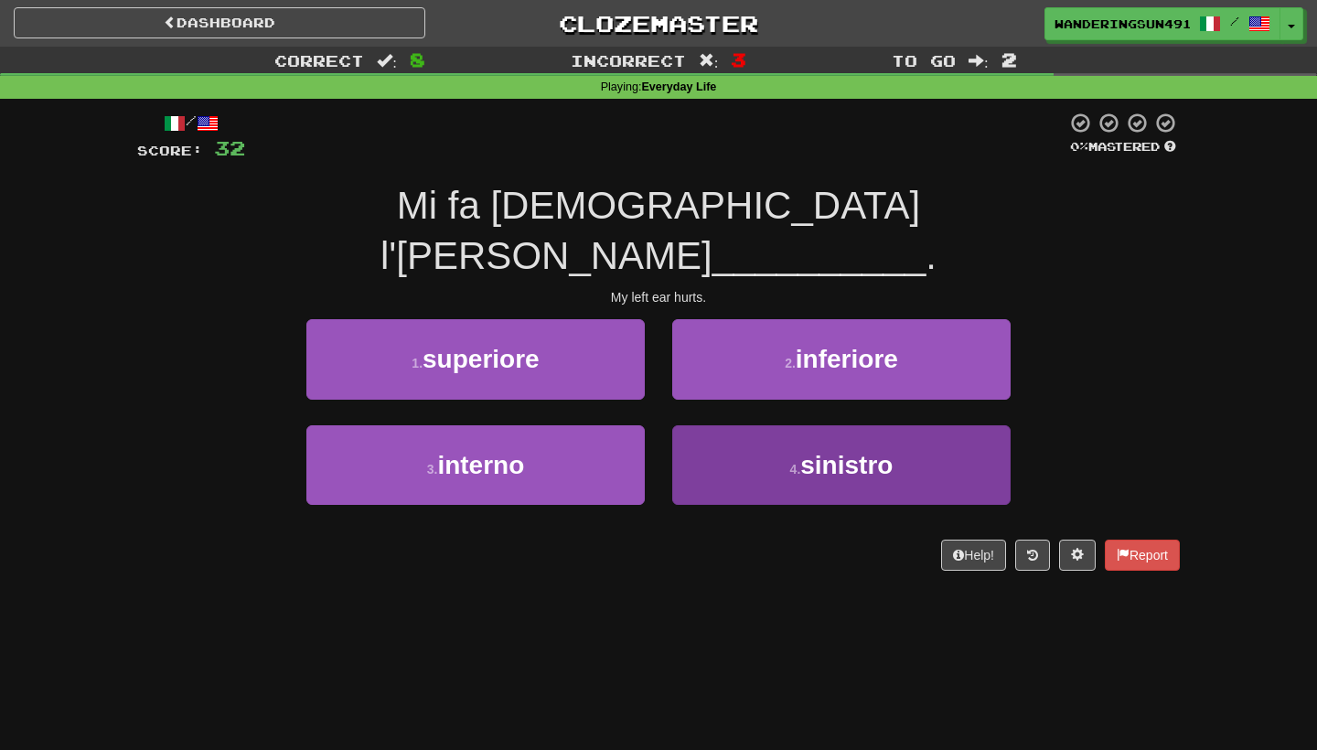
click at [790, 462] on small "4 ." at bounding box center [795, 469] width 11 height 15
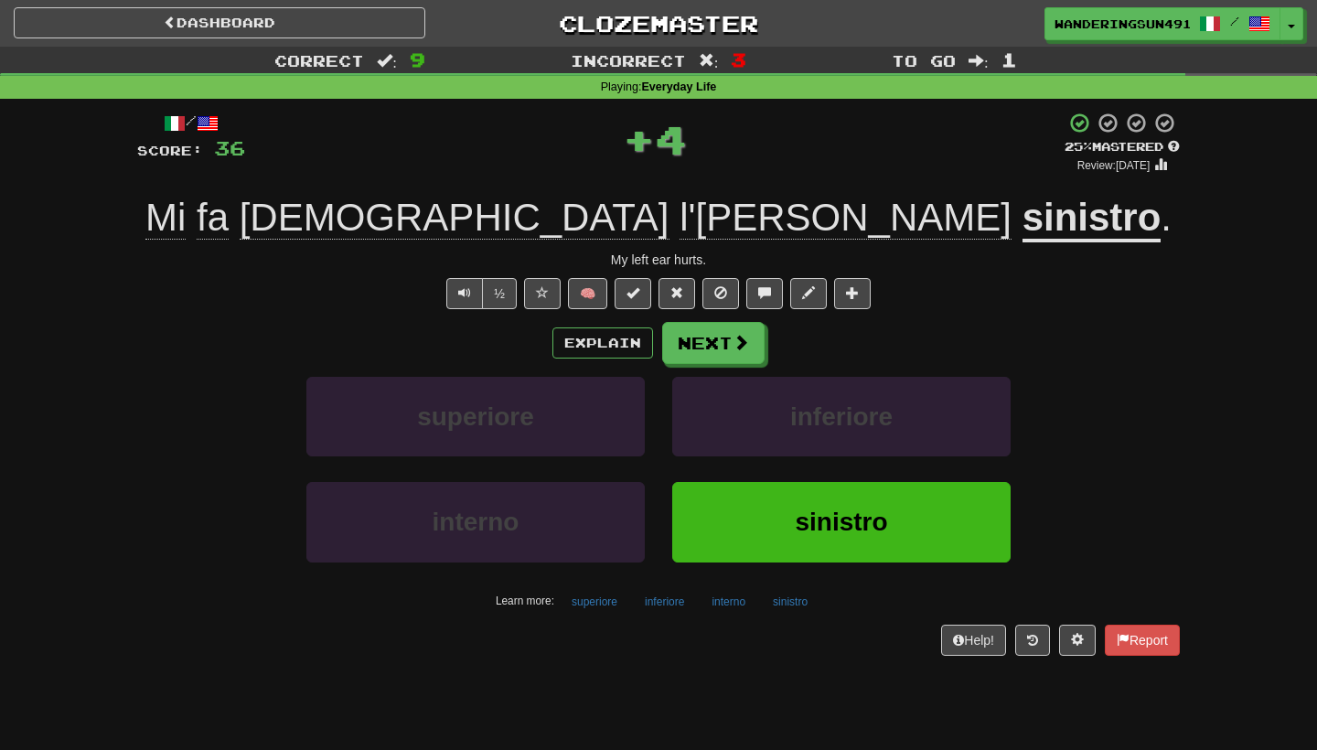
click at [779, 500] on button "sinistro" at bounding box center [841, 522] width 338 height 80
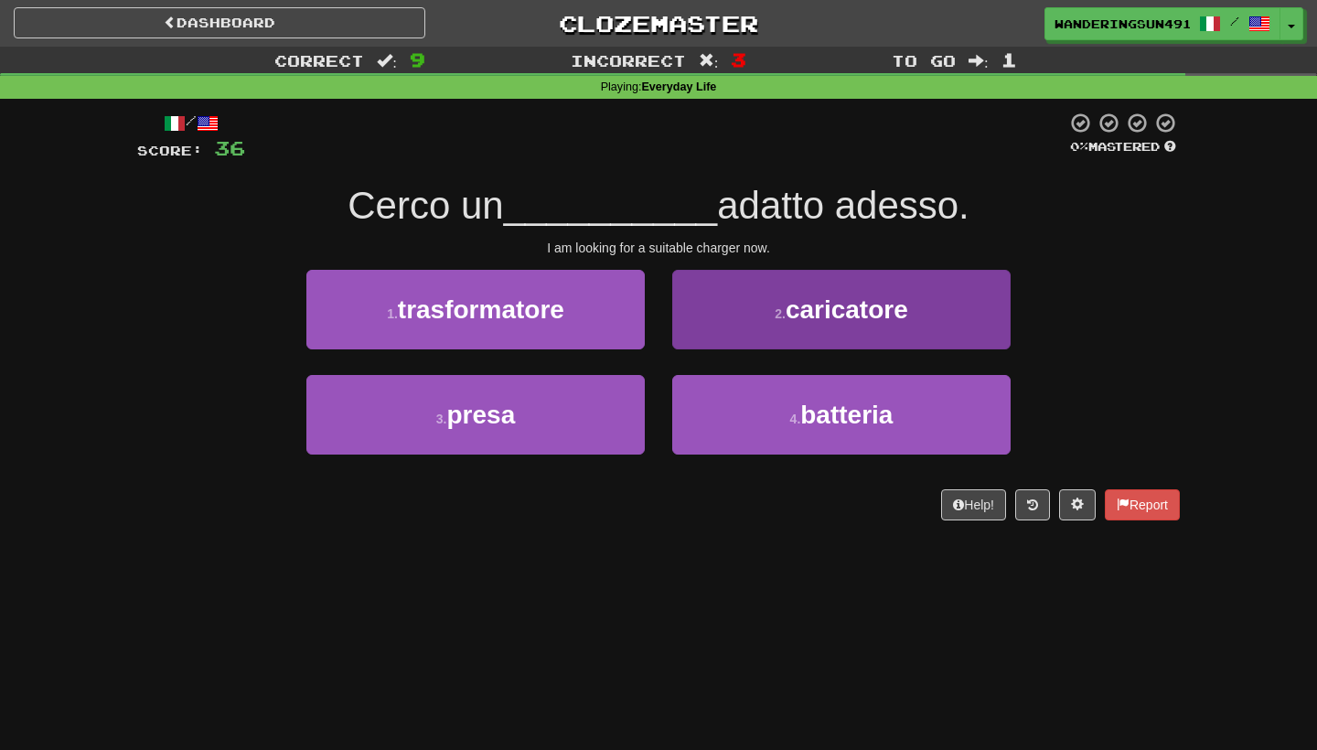
click at [751, 317] on button "2 . caricatore" at bounding box center [841, 310] width 338 height 80
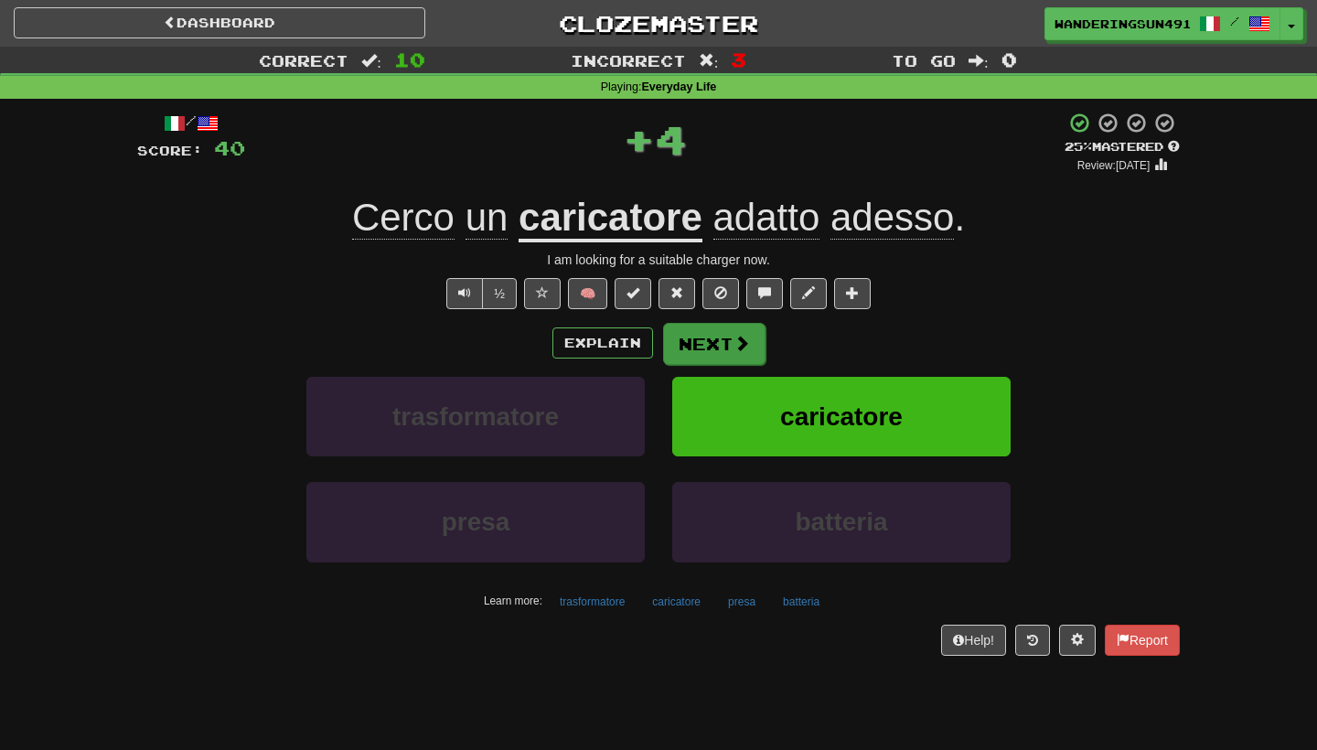
click at [734, 335] on span at bounding box center [742, 343] width 16 height 16
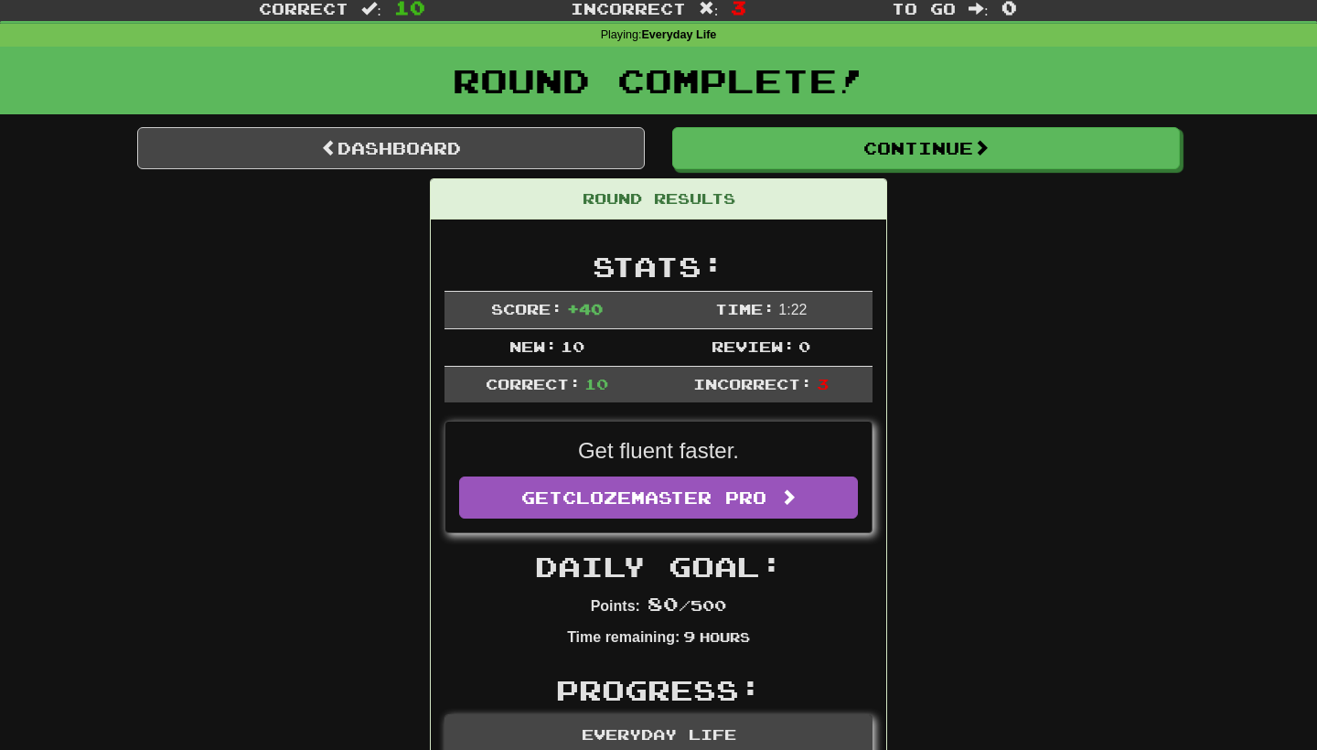
scroll to position [27, 0]
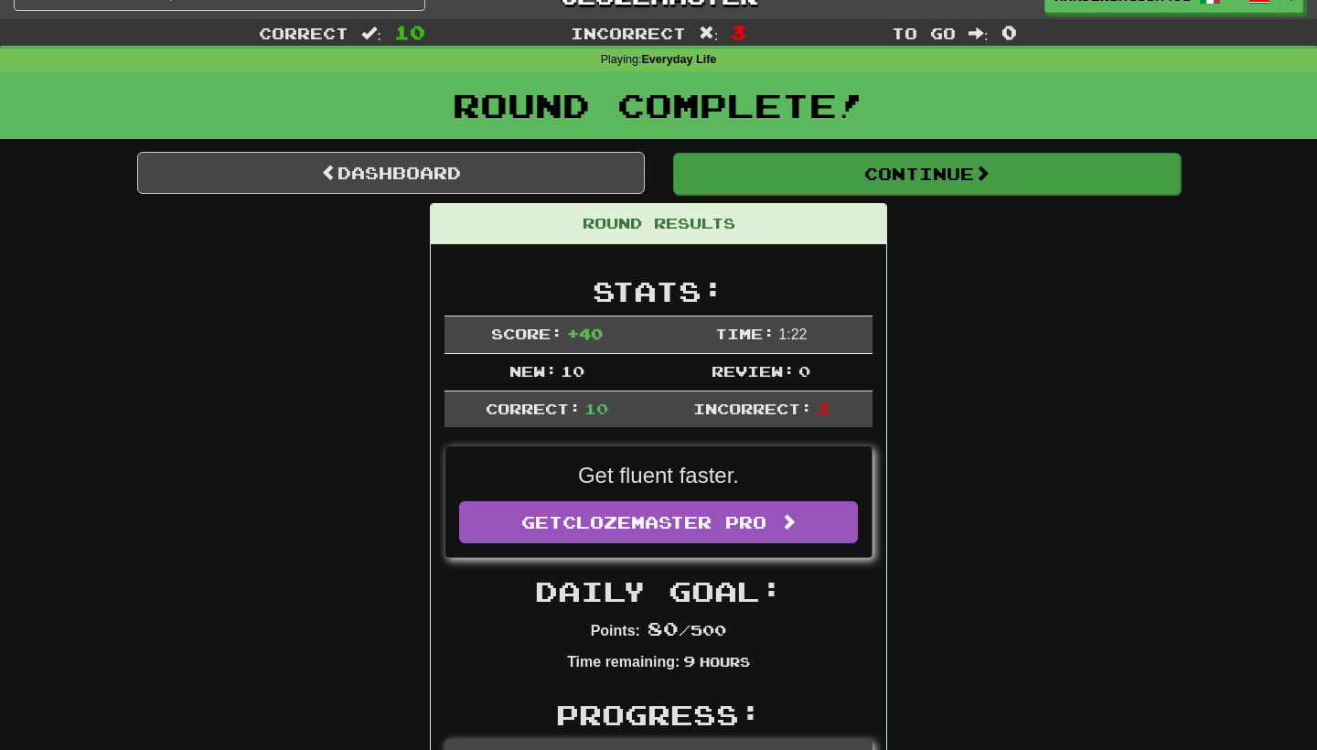
click at [878, 176] on button "Continue" at bounding box center [927, 174] width 508 height 42
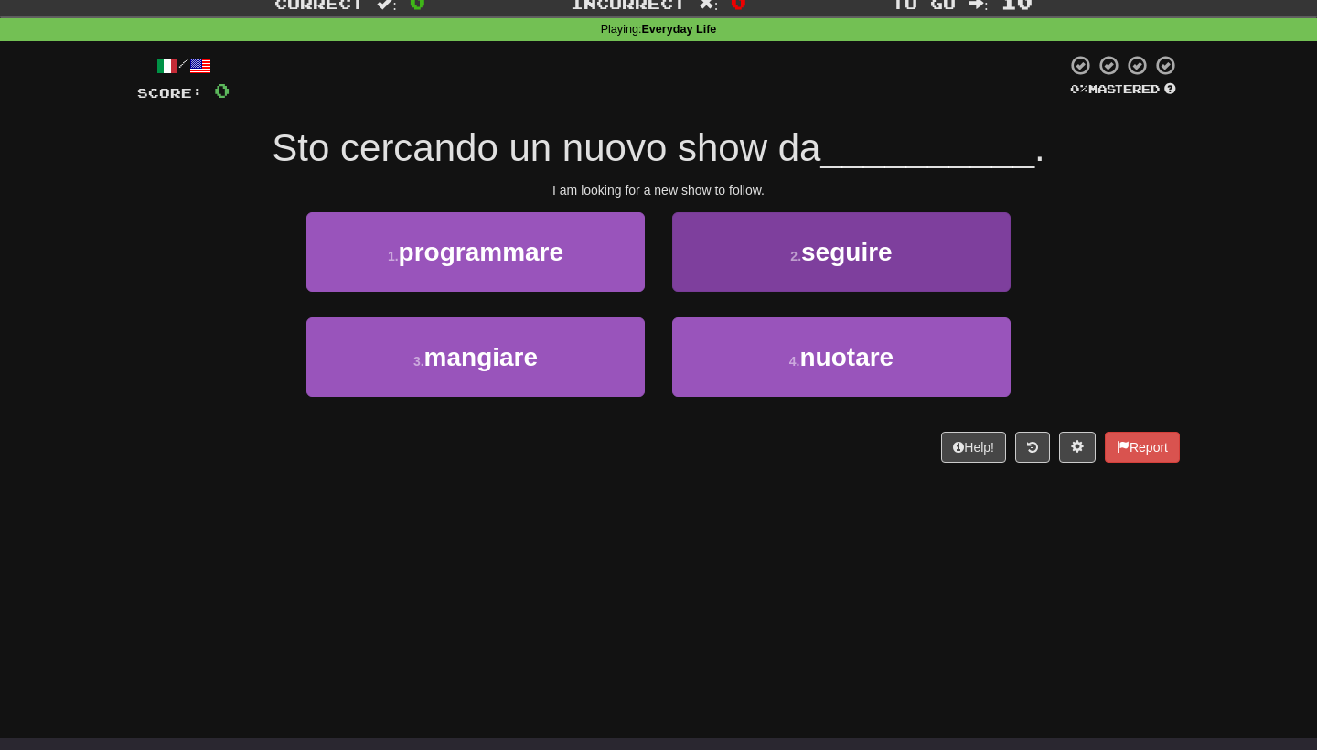
scroll to position [60, 0]
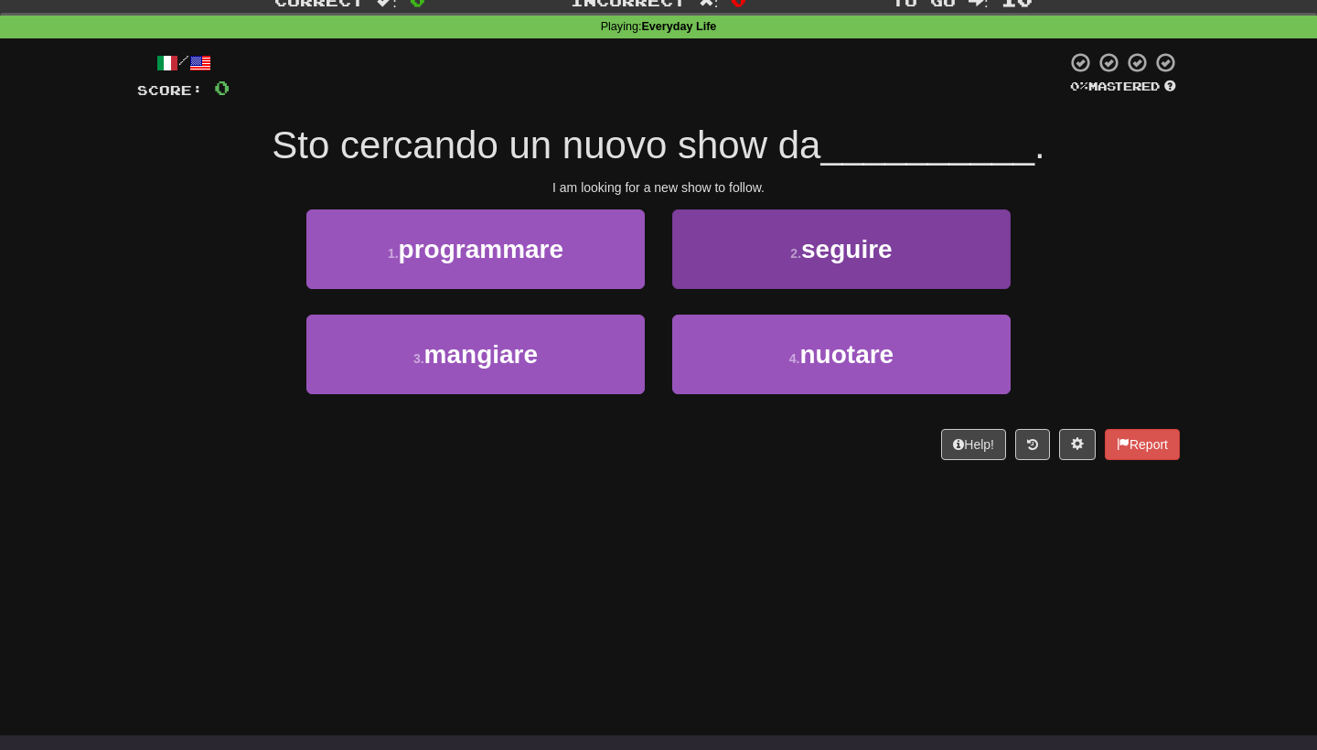
click at [779, 214] on button "2 . seguire" at bounding box center [841, 250] width 338 height 80
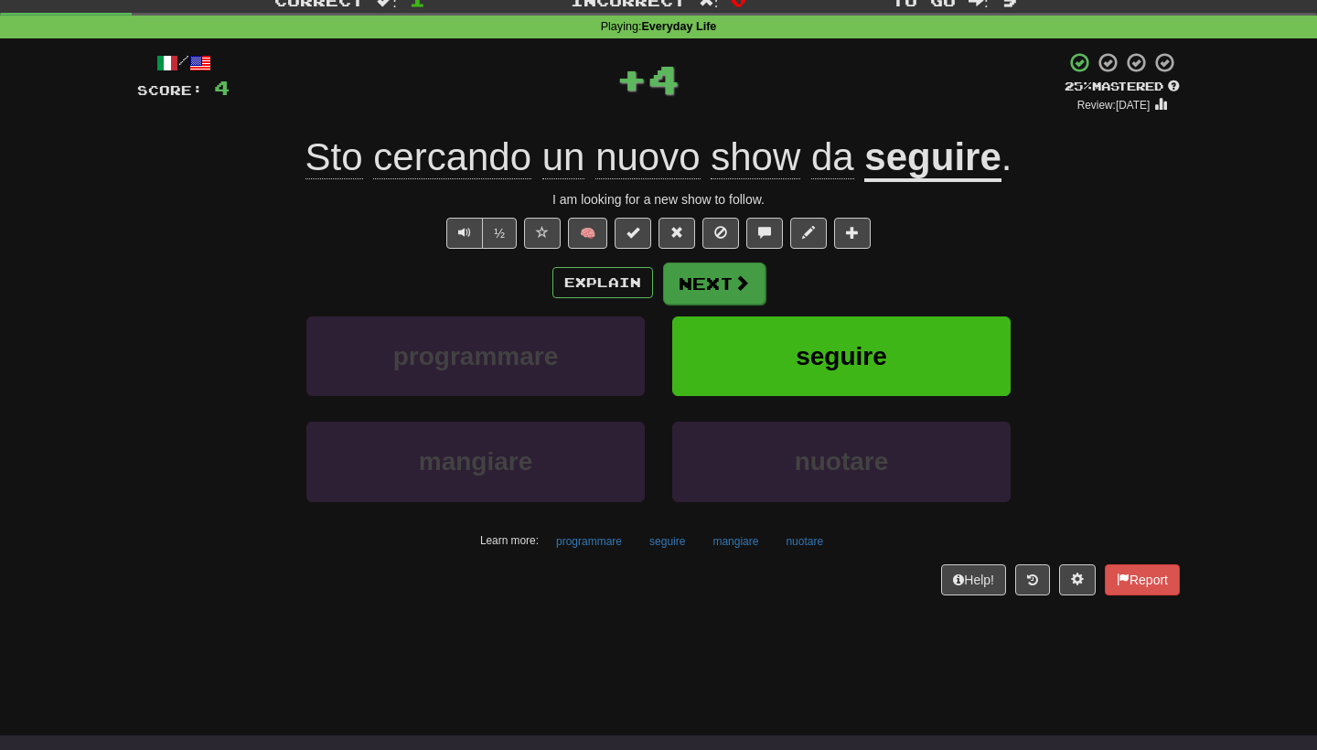
click at [721, 279] on button "Next" at bounding box center [714, 284] width 102 height 42
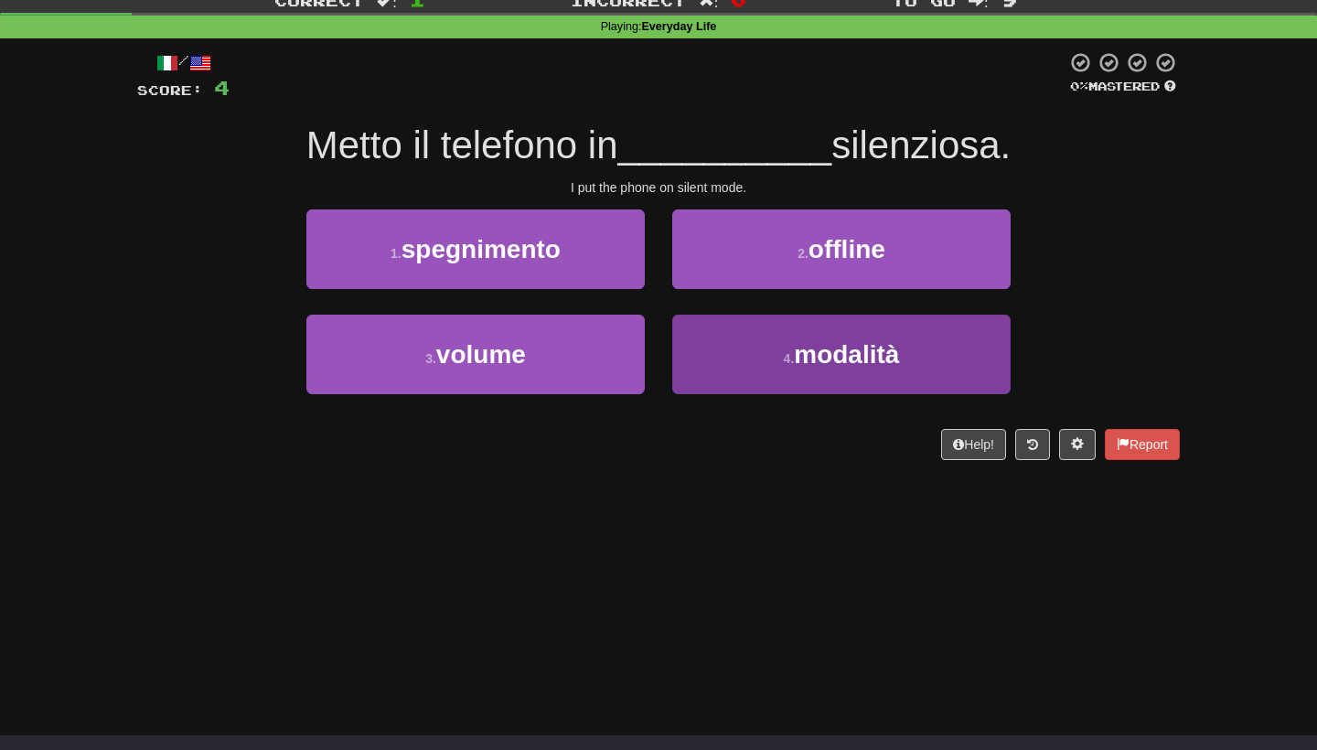
click at [775, 334] on button "4 . modalità" at bounding box center [841, 355] width 338 height 80
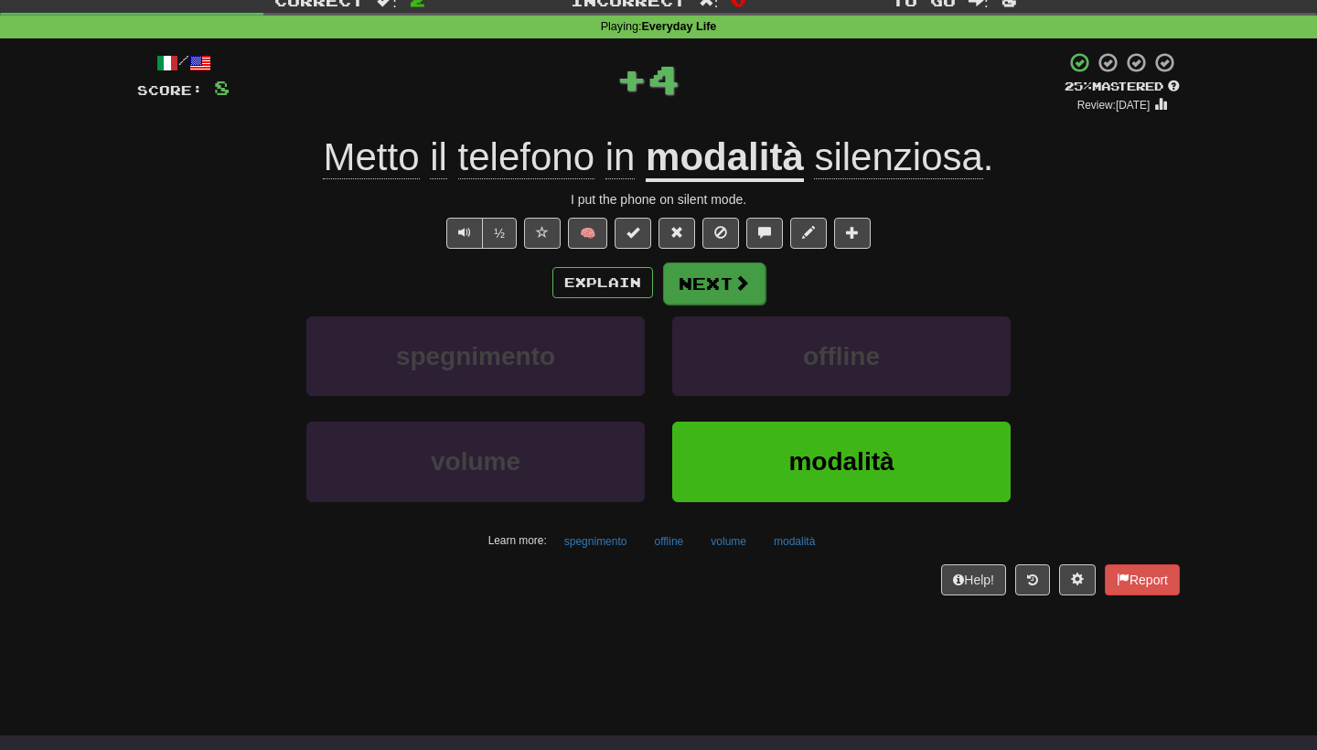
click at [745, 291] on button "Next" at bounding box center [714, 284] width 102 height 42
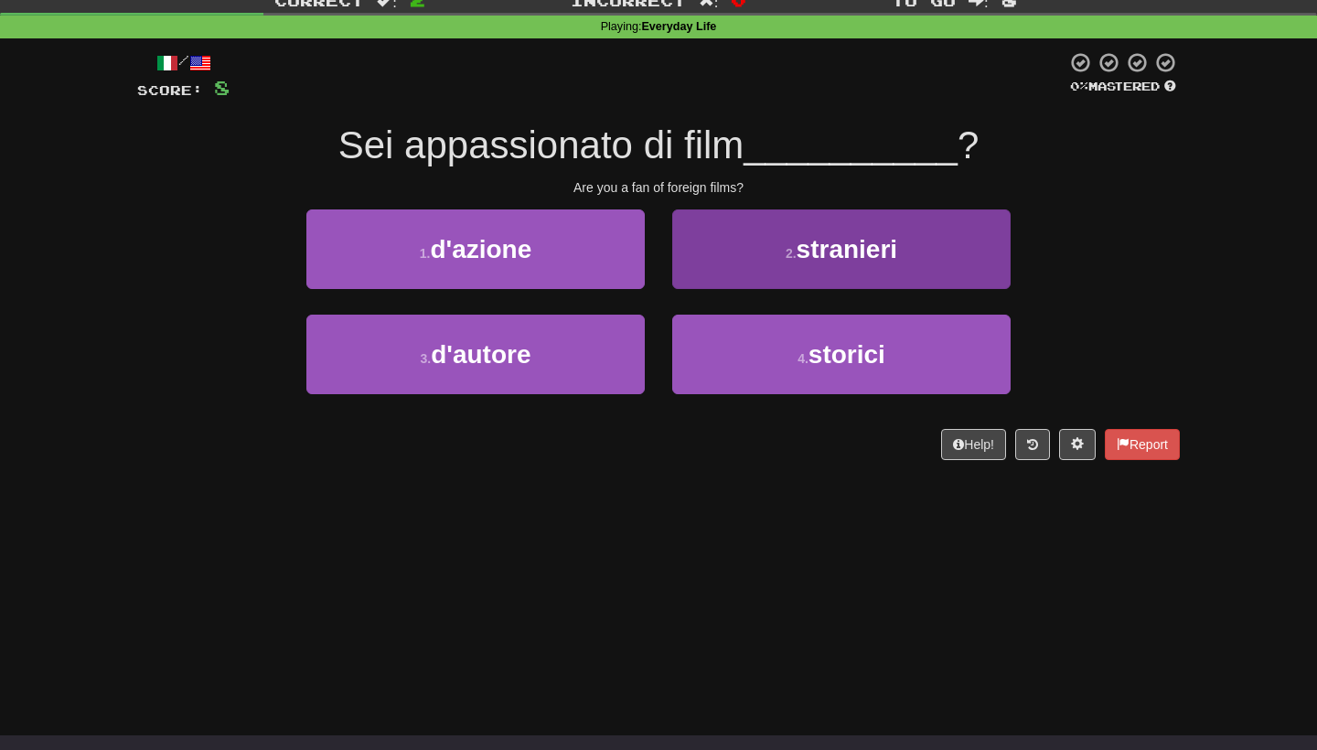
click at [788, 246] on small "2 ." at bounding box center [791, 253] width 11 height 15
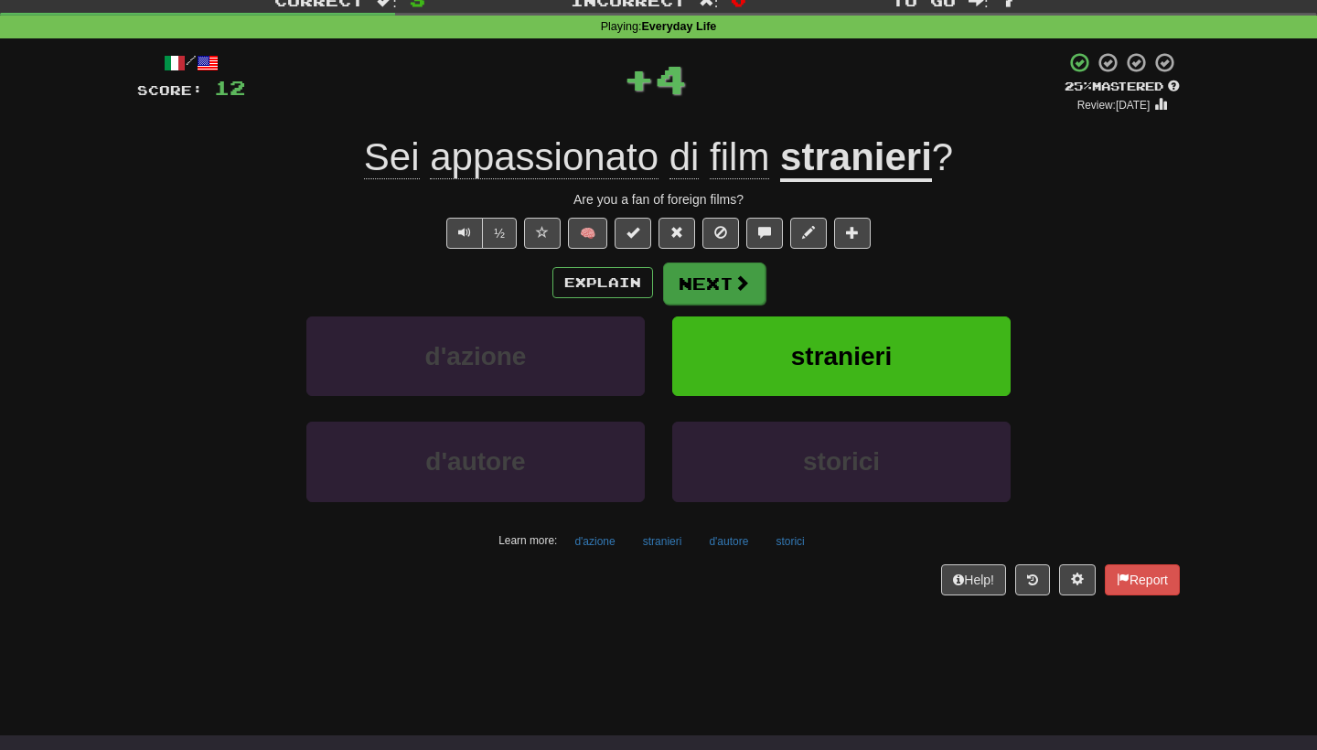
click at [736, 274] on span at bounding box center [742, 282] width 16 height 16
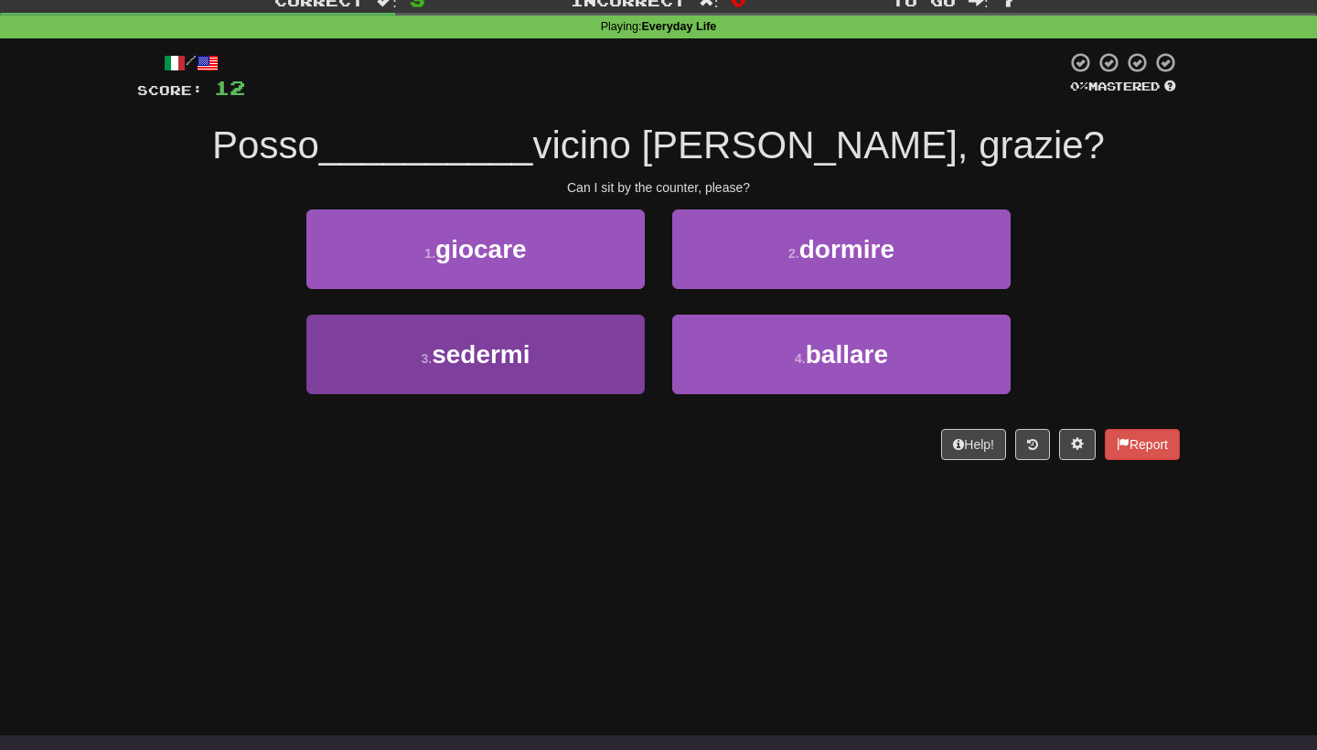
click at [536, 351] on button "3 . sedermi" at bounding box center [475, 355] width 338 height 80
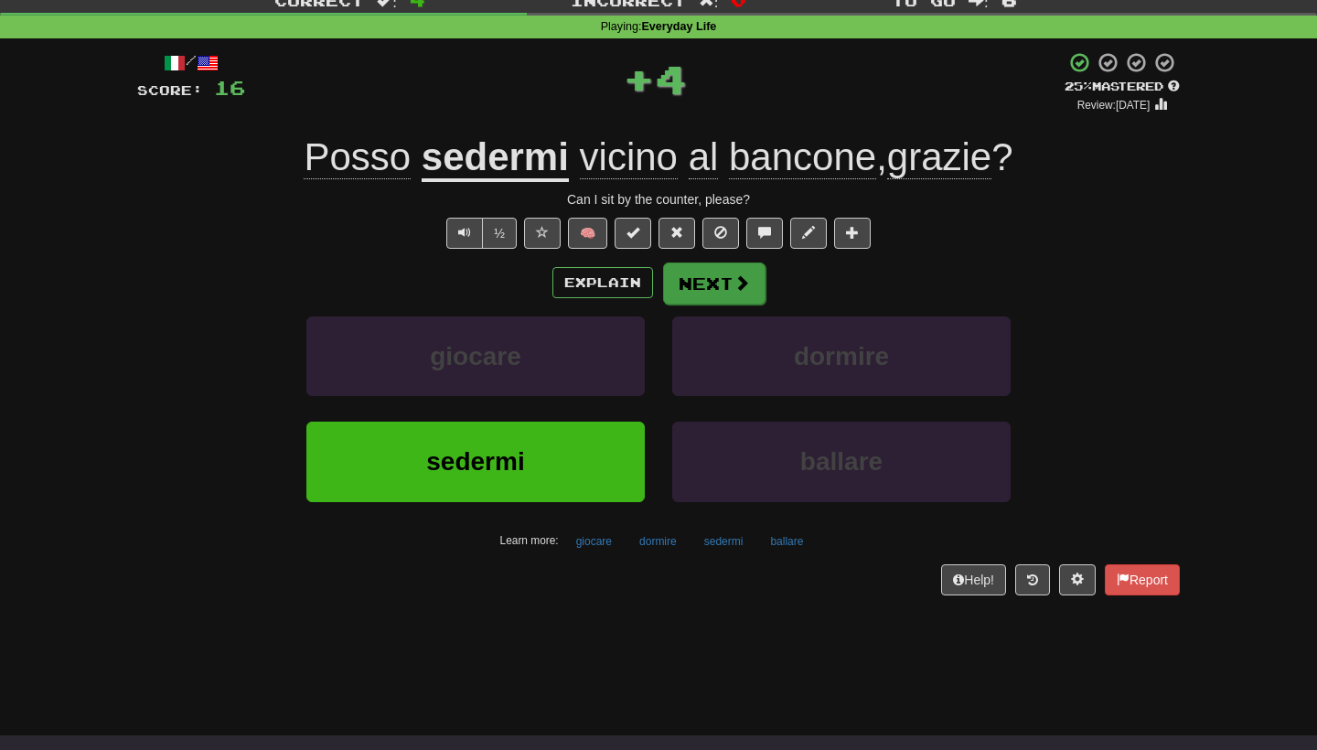
click at [692, 295] on button "Next" at bounding box center [714, 284] width 102 height 42
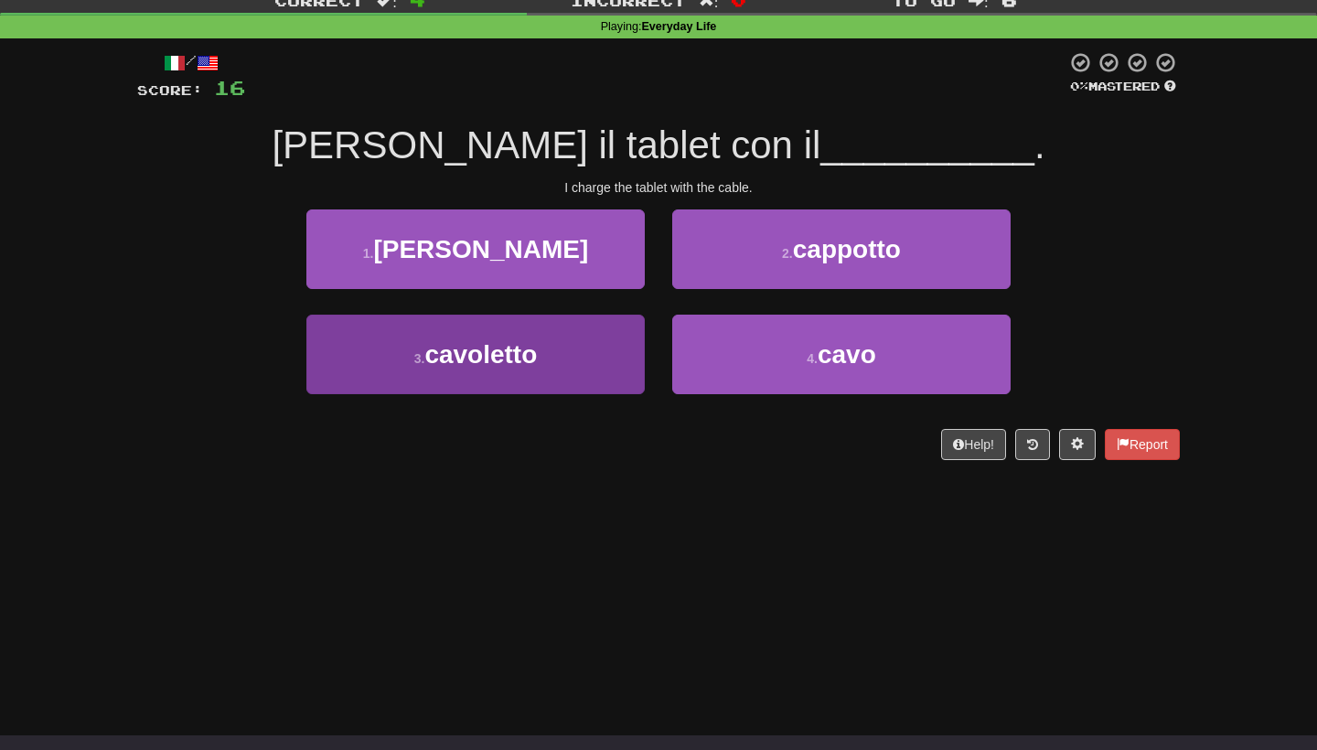
click at [568, 350] on button "3 . cavoletto" at bounding box center [475, 355] width 338 height 80
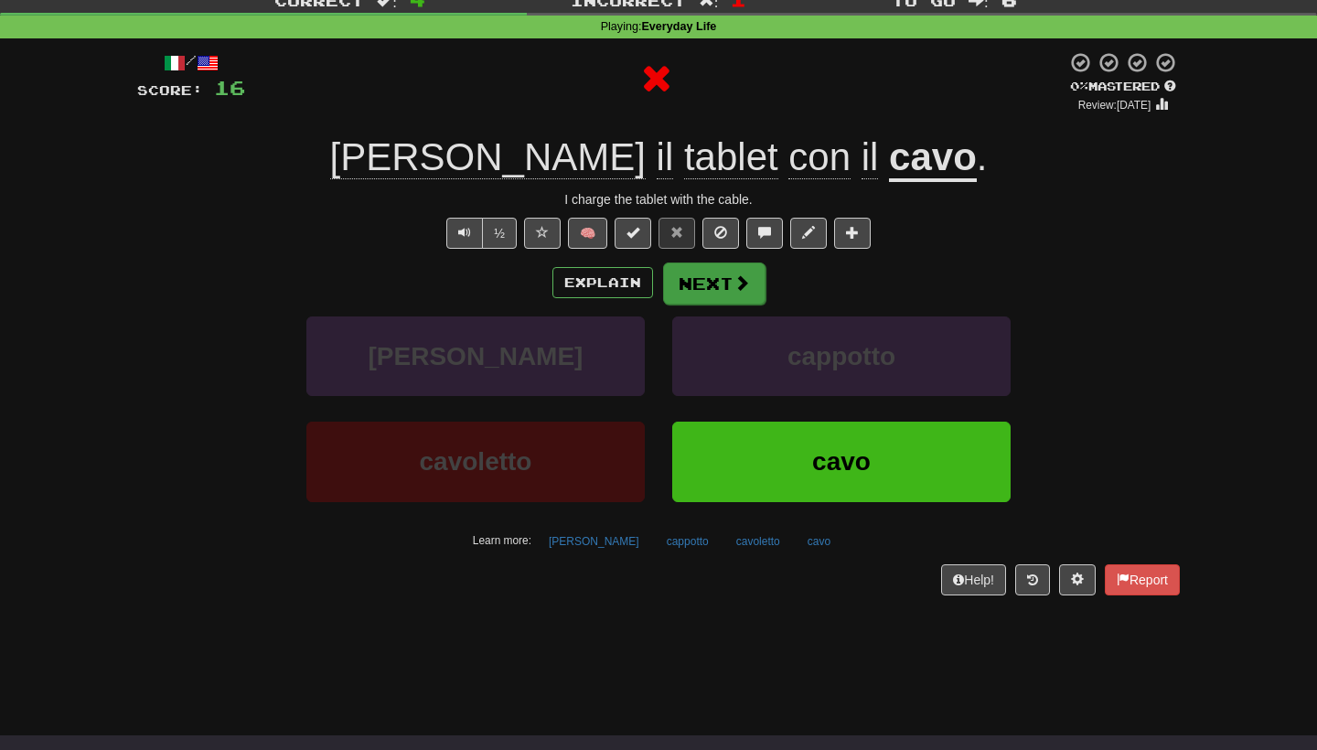
click at [695, 296] on button "Next" at bounding box center [714, 284] width 102 height 42
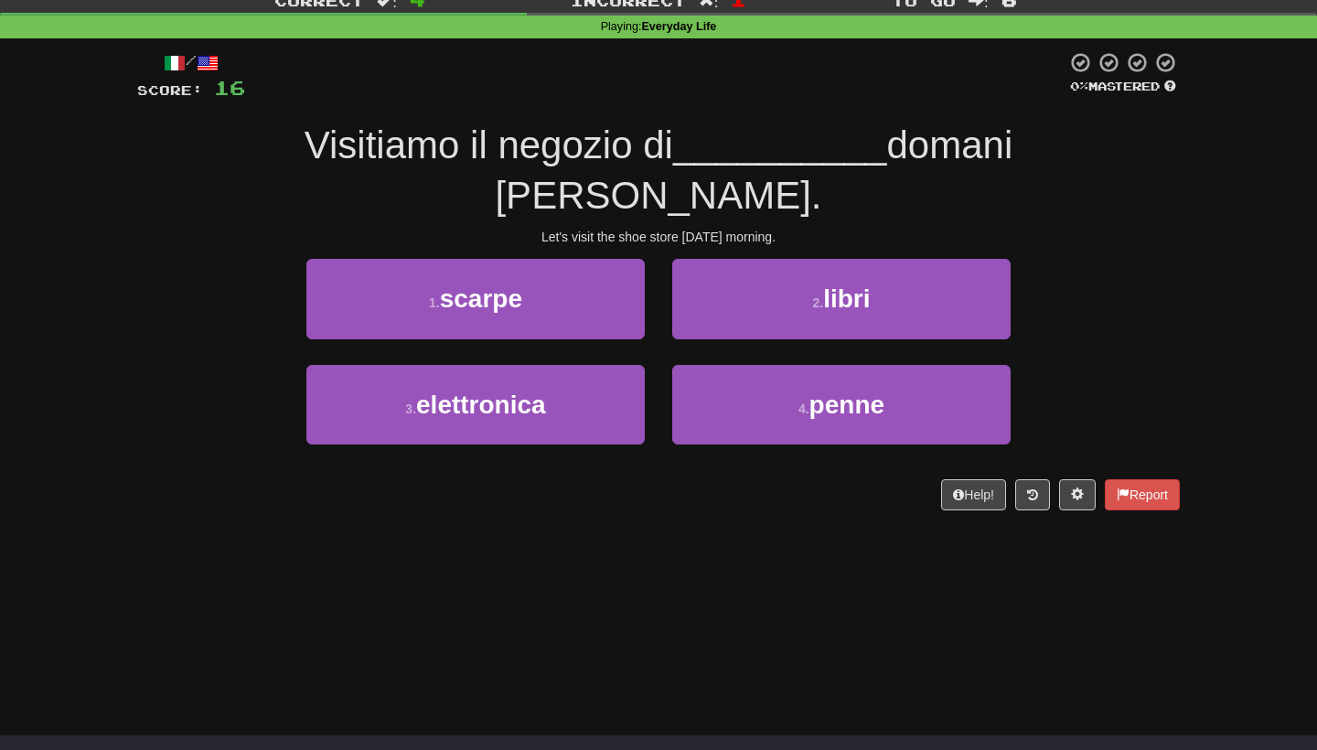
click at [1188, 1] on div "To go : 6" at bounding box center [1097, -1] width 439 height 27
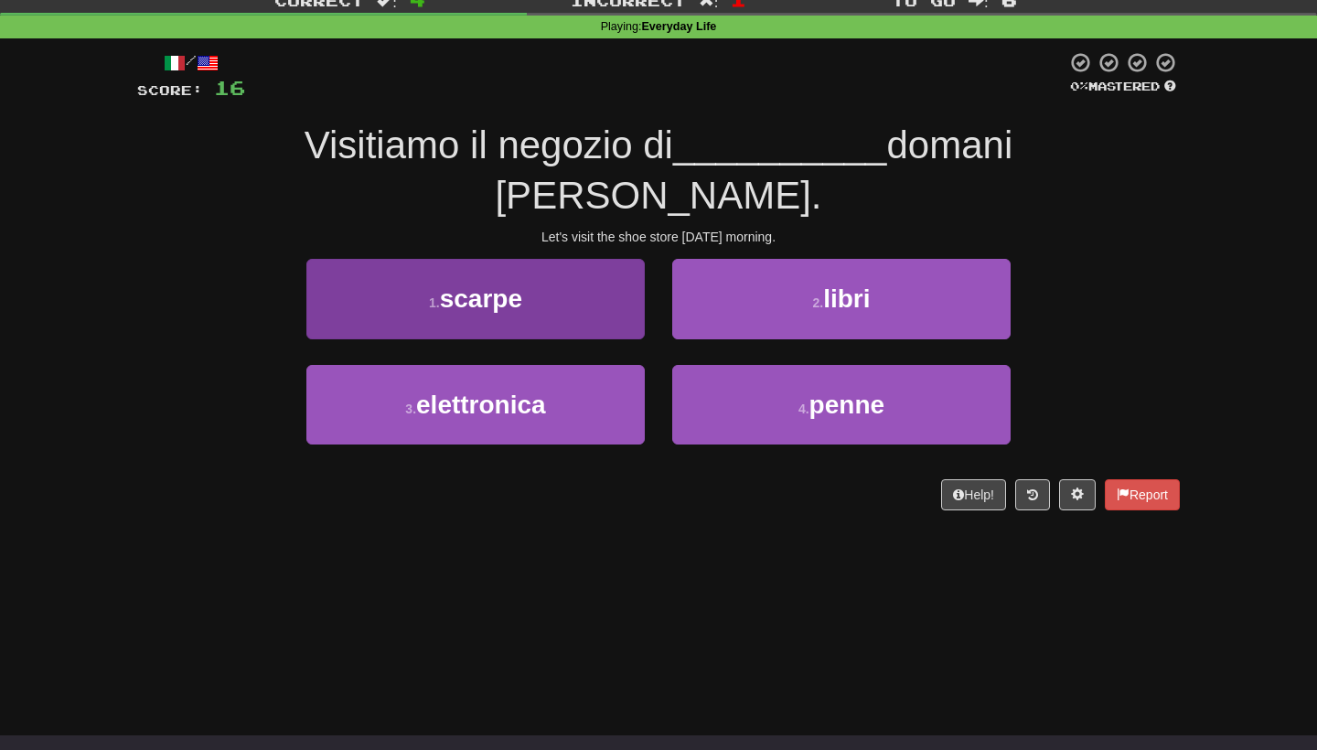
click at [596, 259] on button "1 . scarpe" at bounding box center [475, 299] width 338 height 80
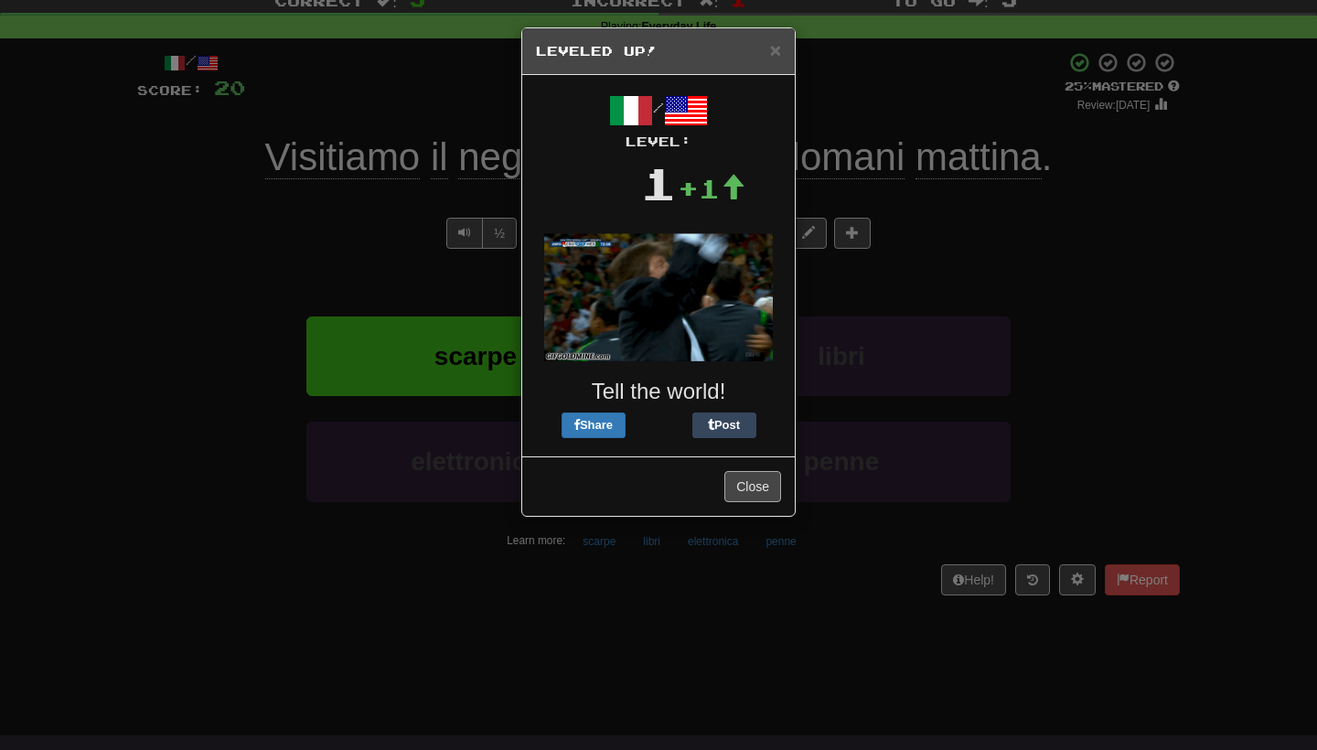
click at [758, 491] on button "Close" at bounding box center [753, 486] width 57 height 31
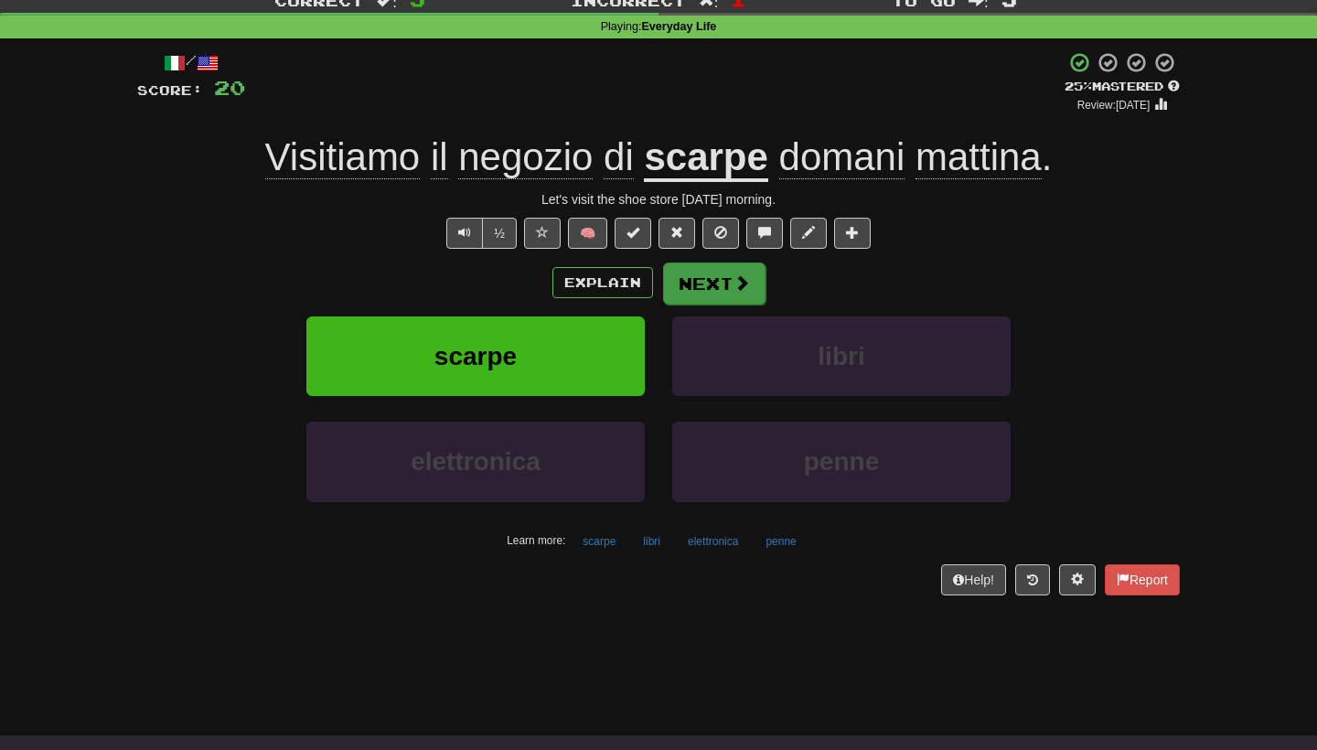
click at [758, 296] on button "Next" at bounding box center [714, 284] width 102 height 42
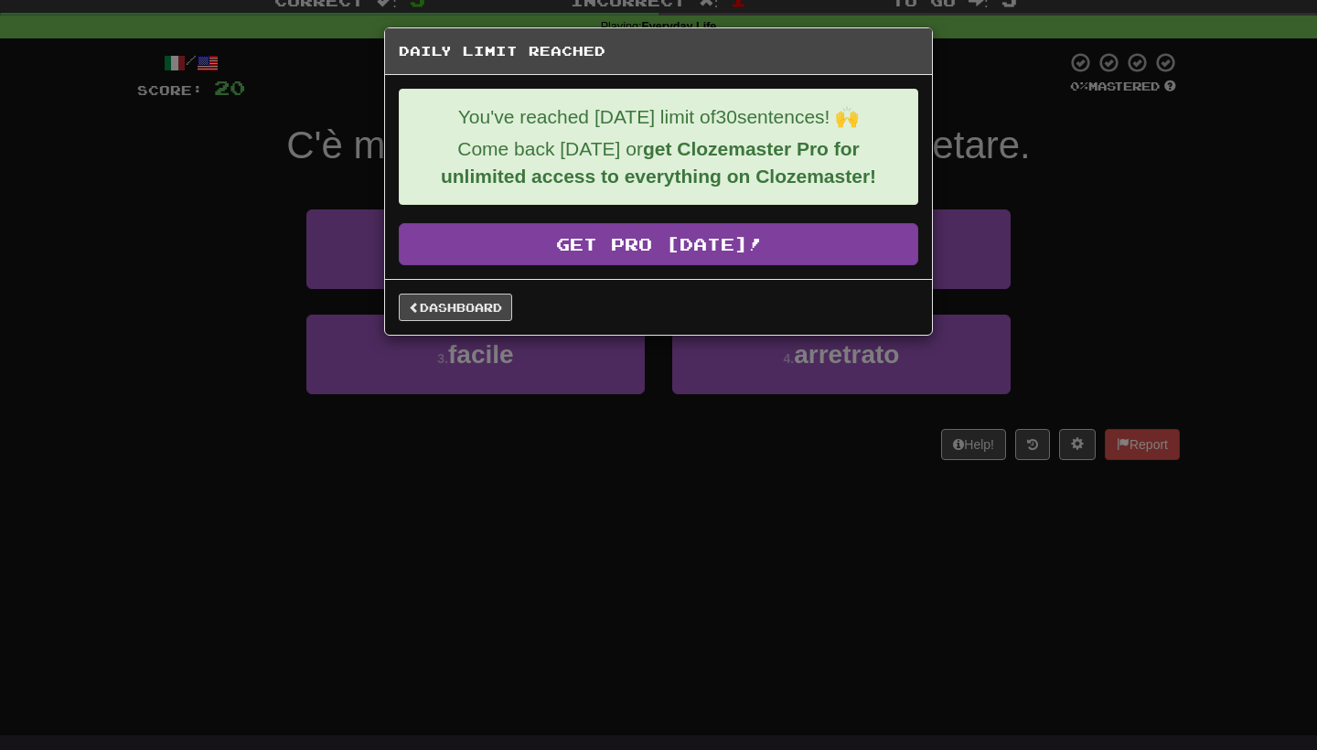
click at [607, 246] on link "Get Pro Today!" at bounding box center [659, 244] width 520 height 42
